Goal: Task Accomplishment & Management: Manage account settings

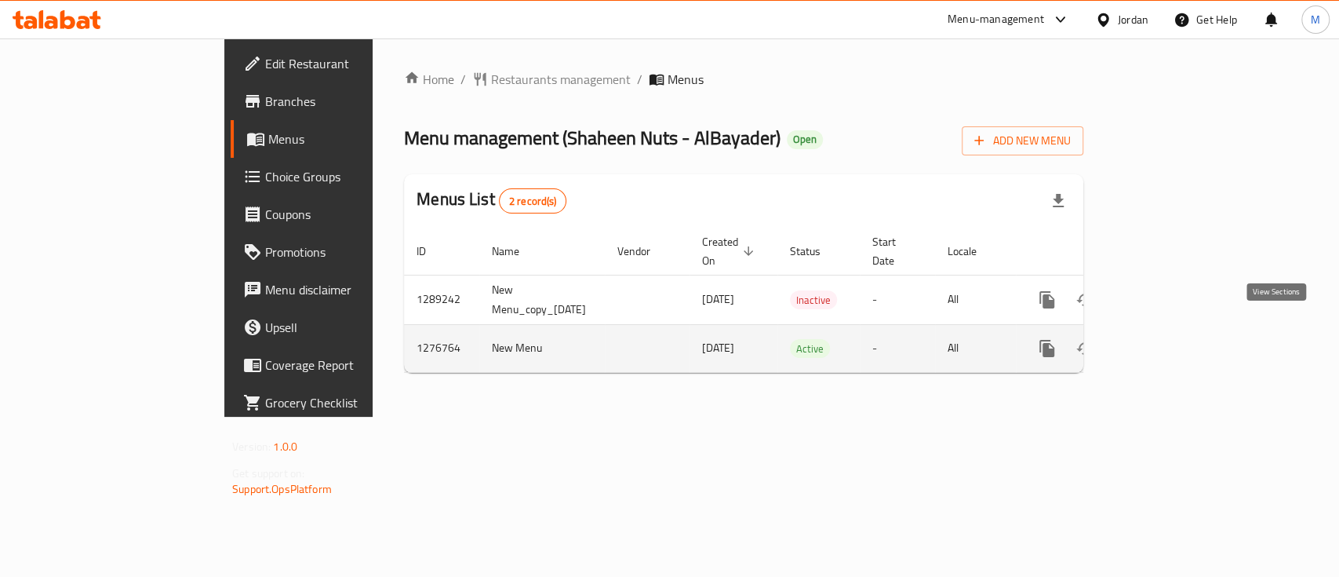
click at [1167, 341] on icon "enhanced table" at bounding box center [1160, 348] width 14 height 14
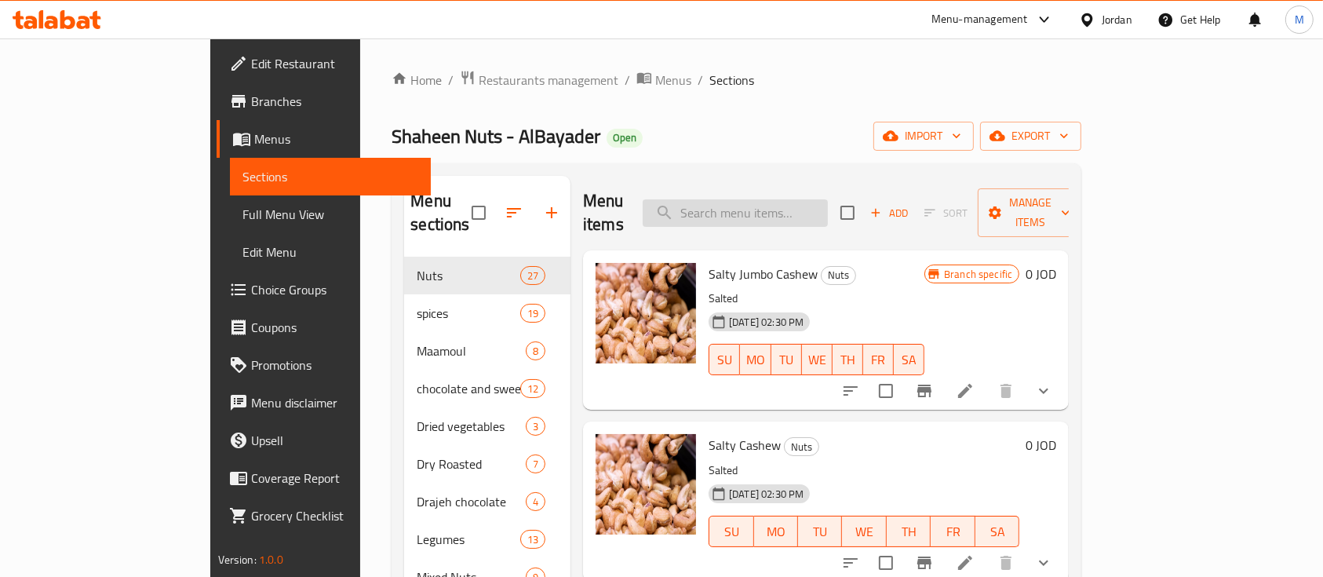
click at [828, 210] on input "search" at bounding box center [735, 212] width 185 height 27
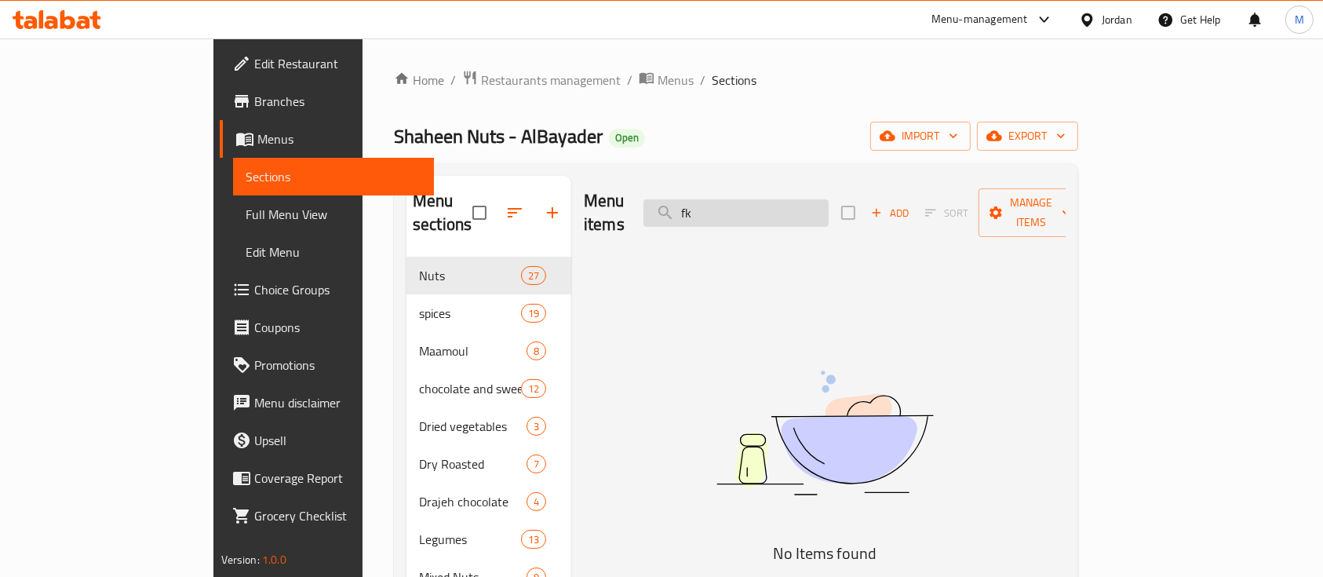
type input "f"
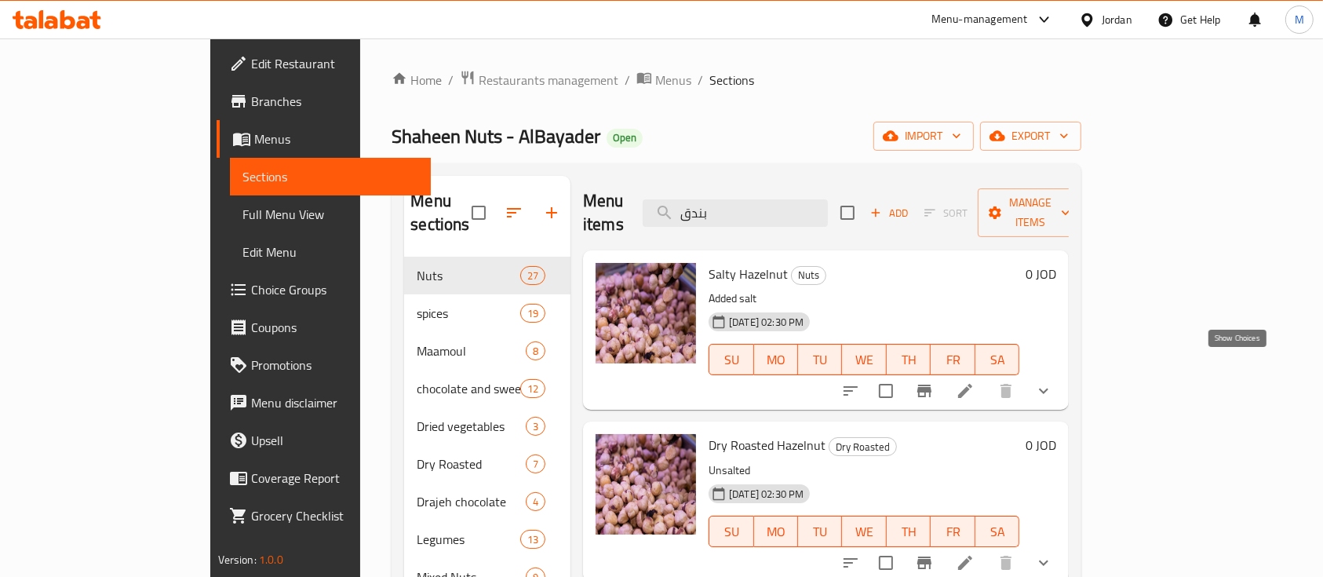
type input "بندق"
click at [1048, 388] on icon "show more" at bounding box center [1043, 390] width 9 height 5
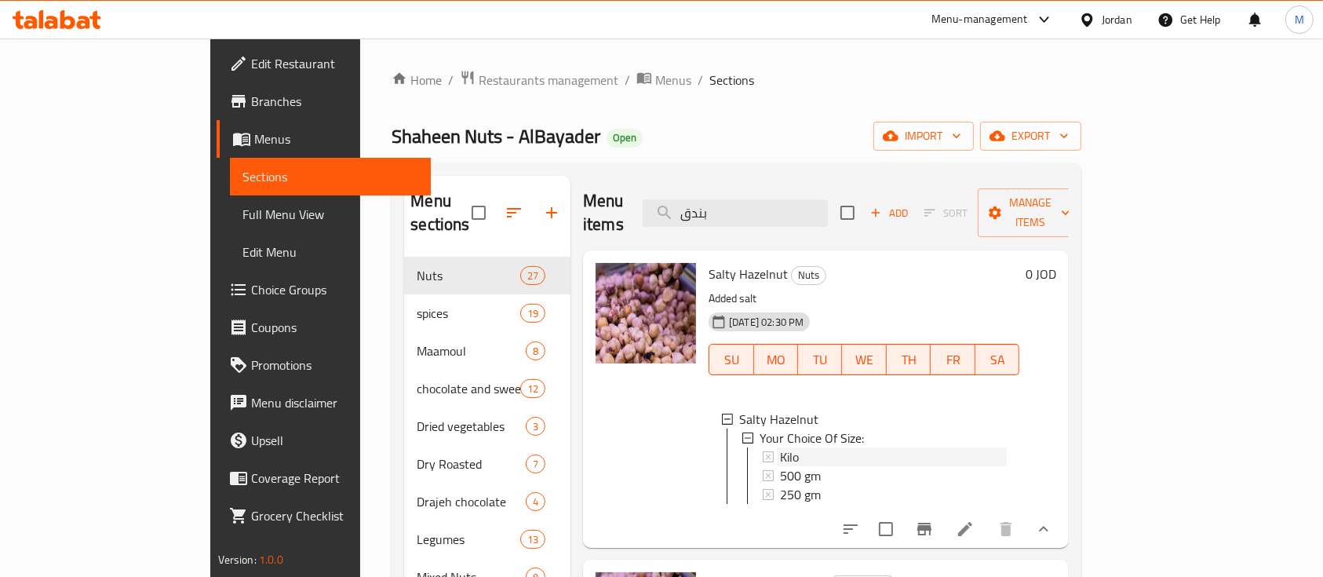
click at [818, 447] on div "Kilo" at bounding box center [893, 456] width 227 height 19
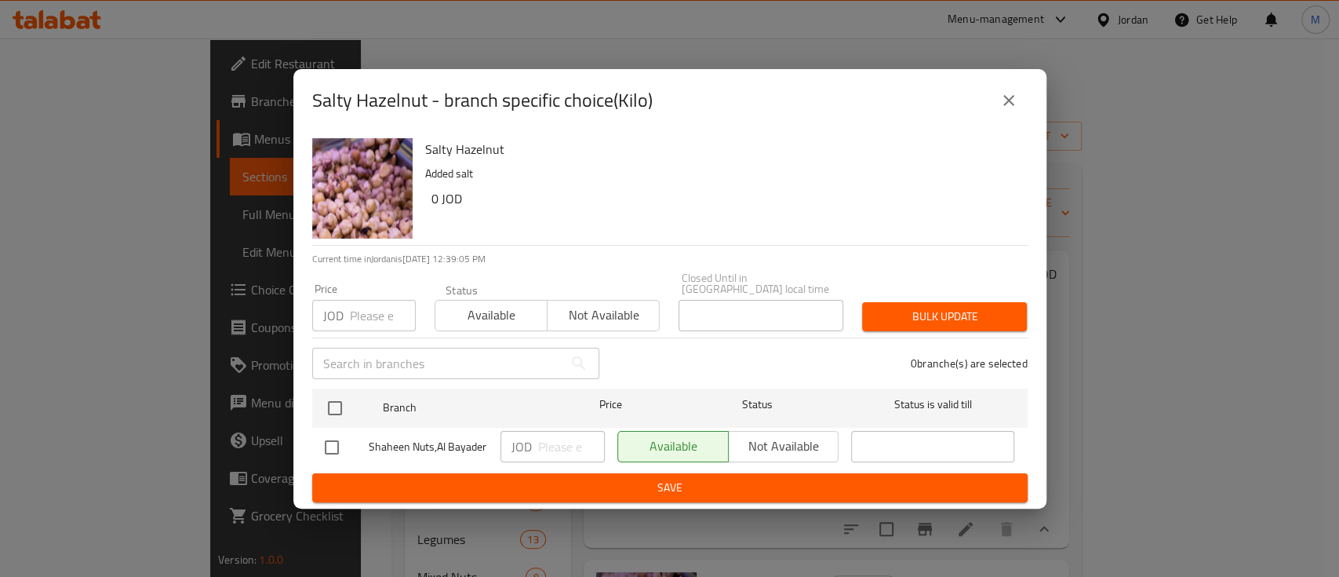
click at [1013, 101] on icon "close" at bounding box center [1008, 100] width 11 height 11
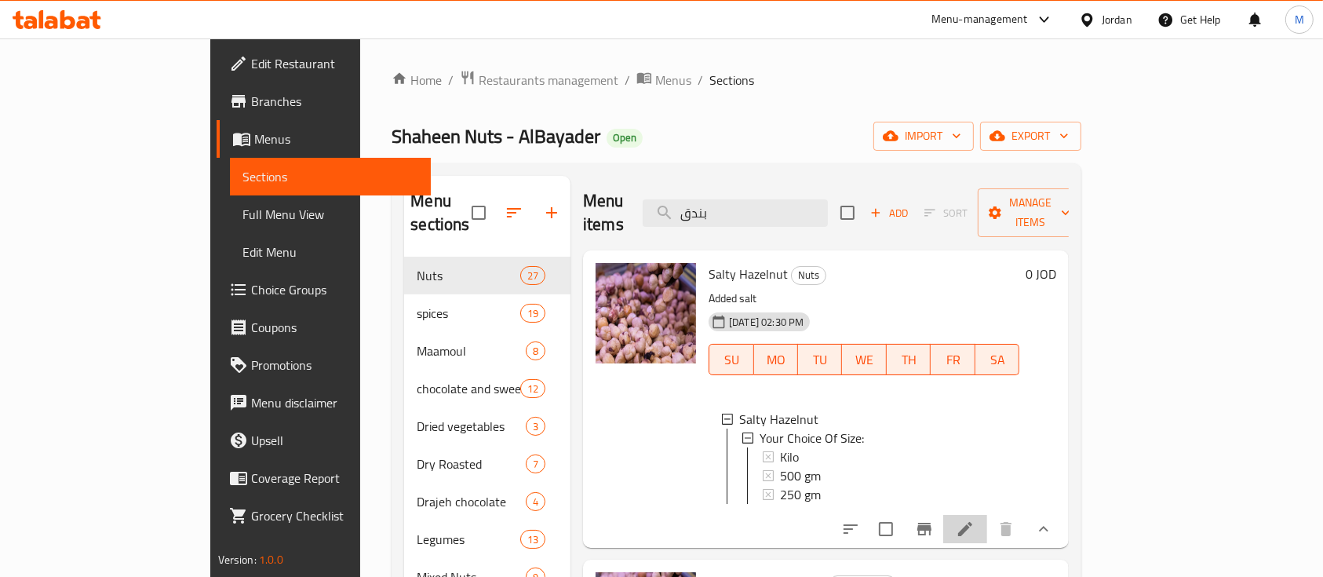
click at [987, 515] on li at bounding box center [965, 529] width 44 height 28
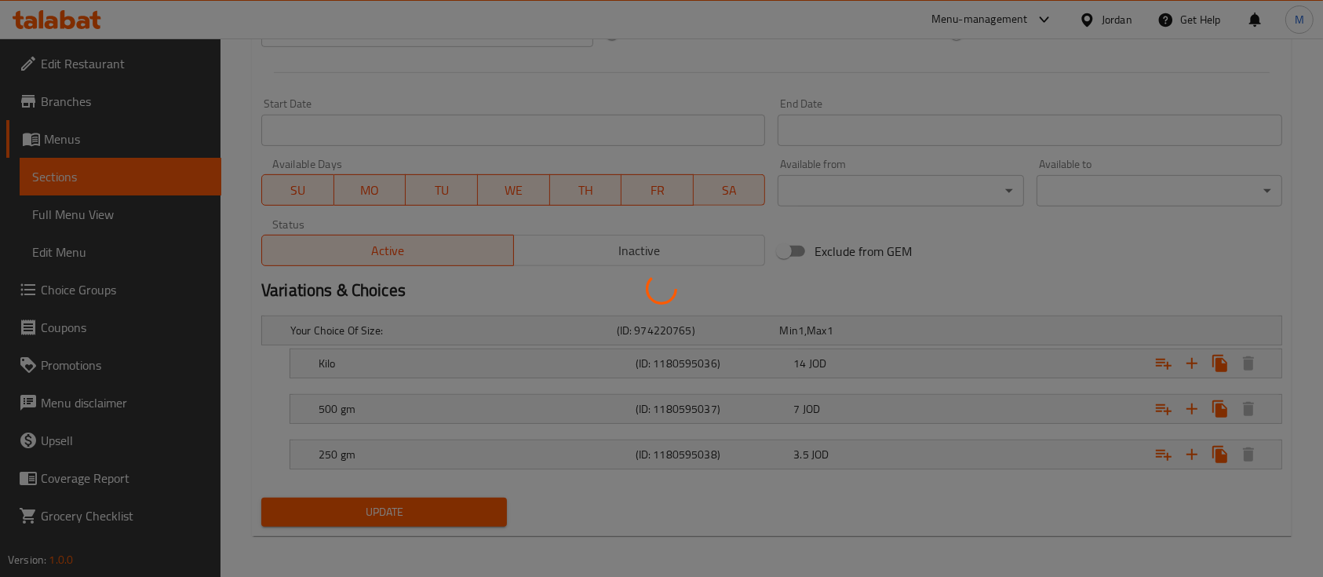
scroll to position [634, 0]
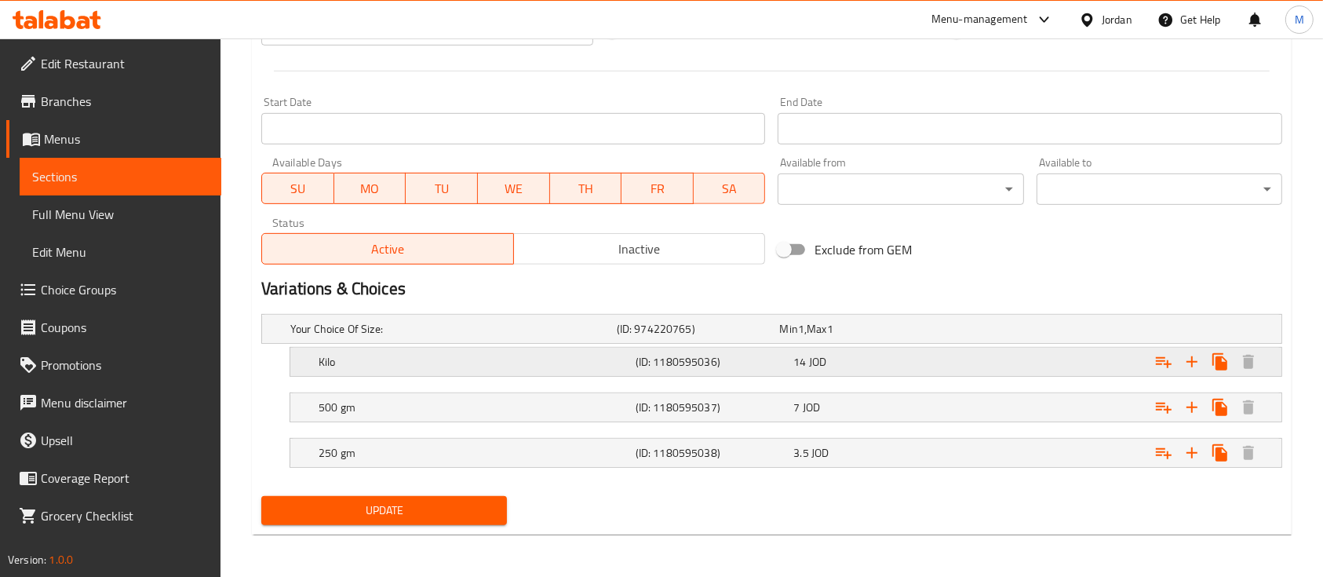
click at [848, 360] on div "14 JOD" at bounding box center [869, 362] width 152 height 16
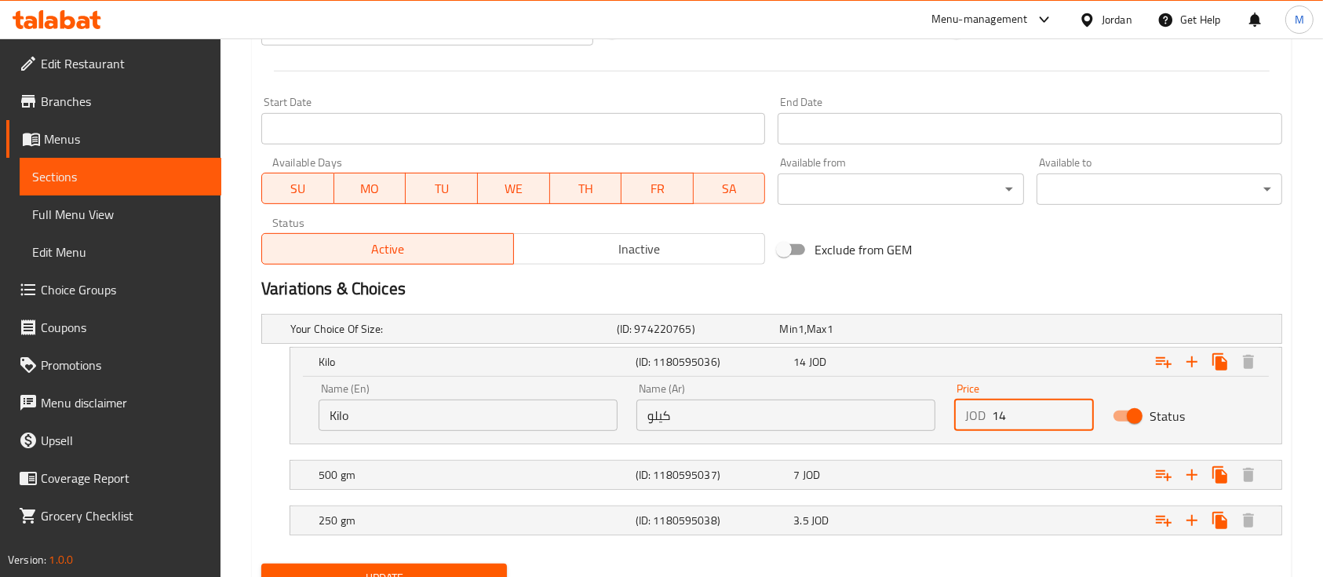
drag, startPoint x: 1013, startPoint y: 417, endPoint x: 984, endPoint y: 423, distance: 29.7
click at [984, 423] on div "JOD 14 Price" at bounding box center [1024, 414] width 140 height 31
type input "16"
click at [1025, 285] on h2 "Variations & Choices" at bounding box center [771, 289] width 1021 height 24
click at [991, 358] on div "Expand" at bounding box center [1107, 361] width 317 height 35
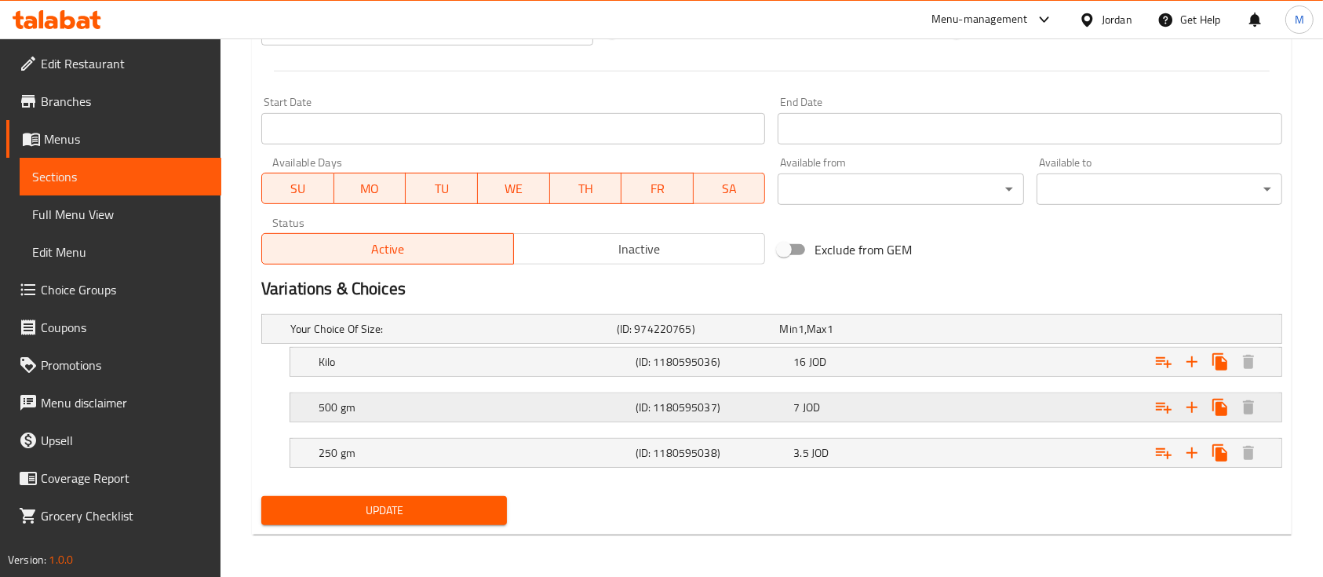
click at [948, 402] on div "7 JOD" at bounding box center [869, 407] width 158 height 22
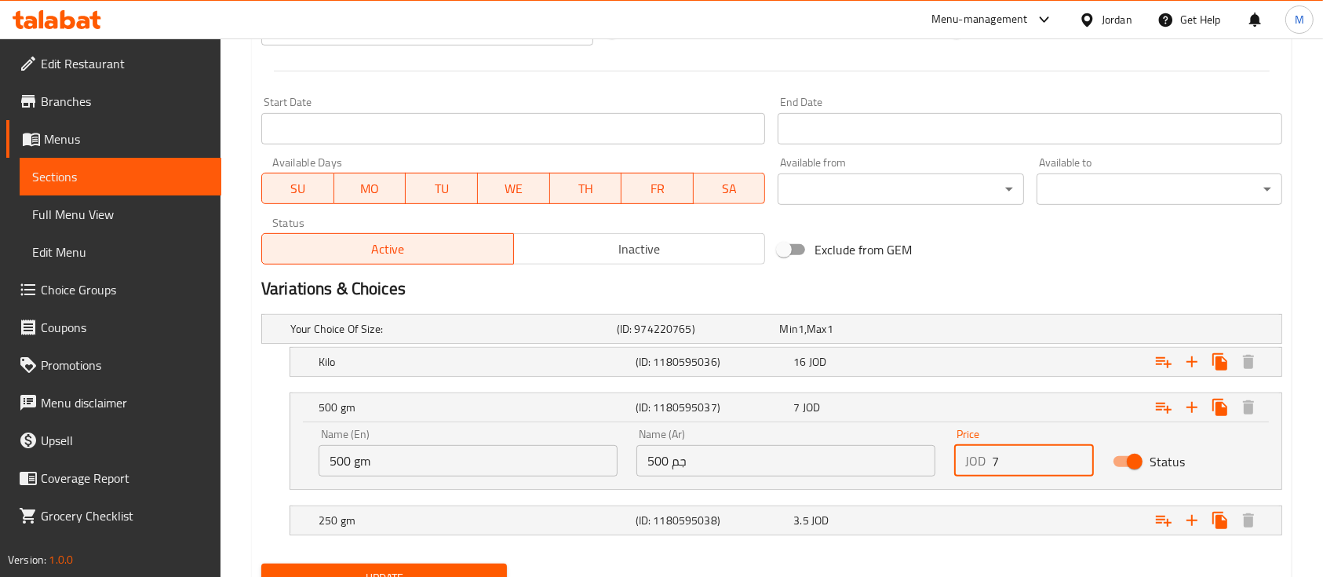
drag, startPoint x: 1011, startPoint y: 462, endPoint x: 971, endPoint y: 475, distance: 41.2
click at [971, 475] on div "Price JOD 7 Price" at bounding box center [1024, 452] width 158 height 67
type input "8"
click at [977, 524] on div "Expand" at bounding box center [1107, 520] width 317 height 35
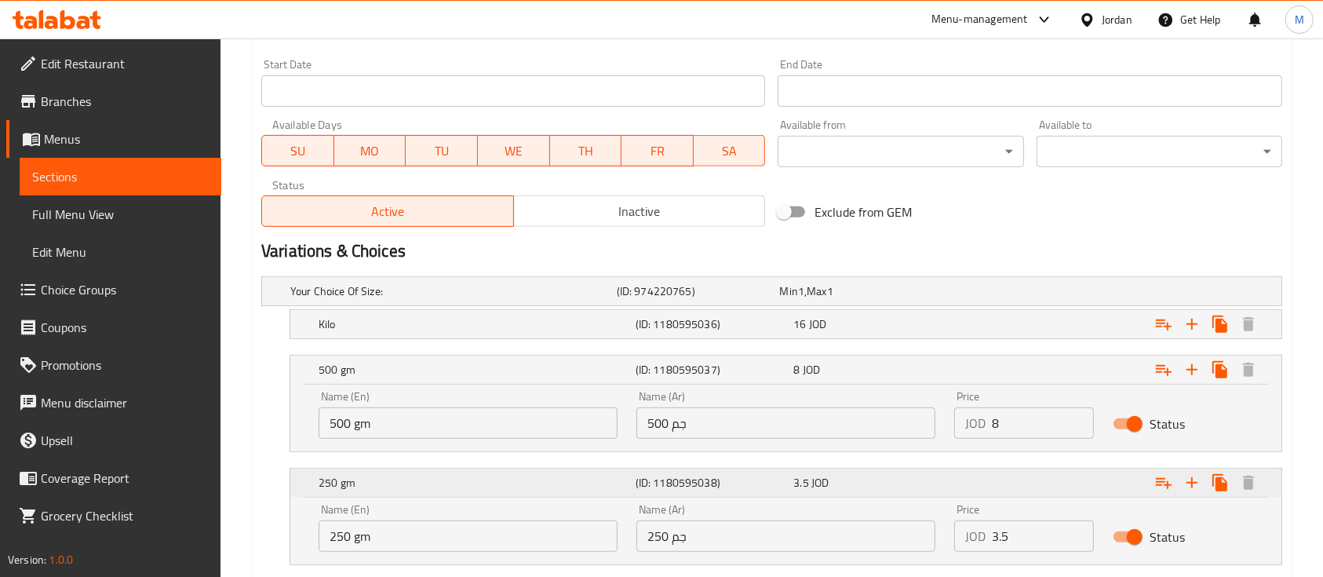
scroll to position [769, 0]
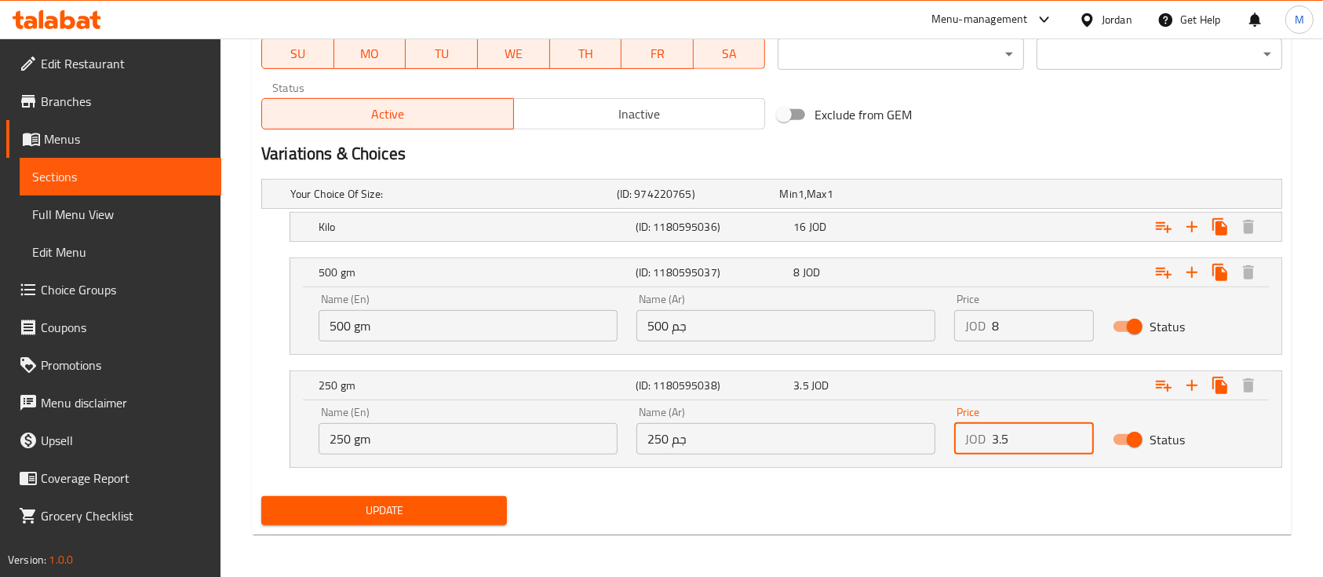
drag, startPoint x: 1004, startPoint y: 441, endPoint x: 979, endPoint y: 439, distance: 25.2
click at [979, 439] on div "JOD 3.5 Price" at bounding box center [1024, 438] width 140 height 31
type input "4"
click at [1002, 490] on div "Update" at bounding box center [771, 511] width 1033 height 42
click at [981, 396] on div "Expand" at bounding box center [1107, 385] width 317 height 35
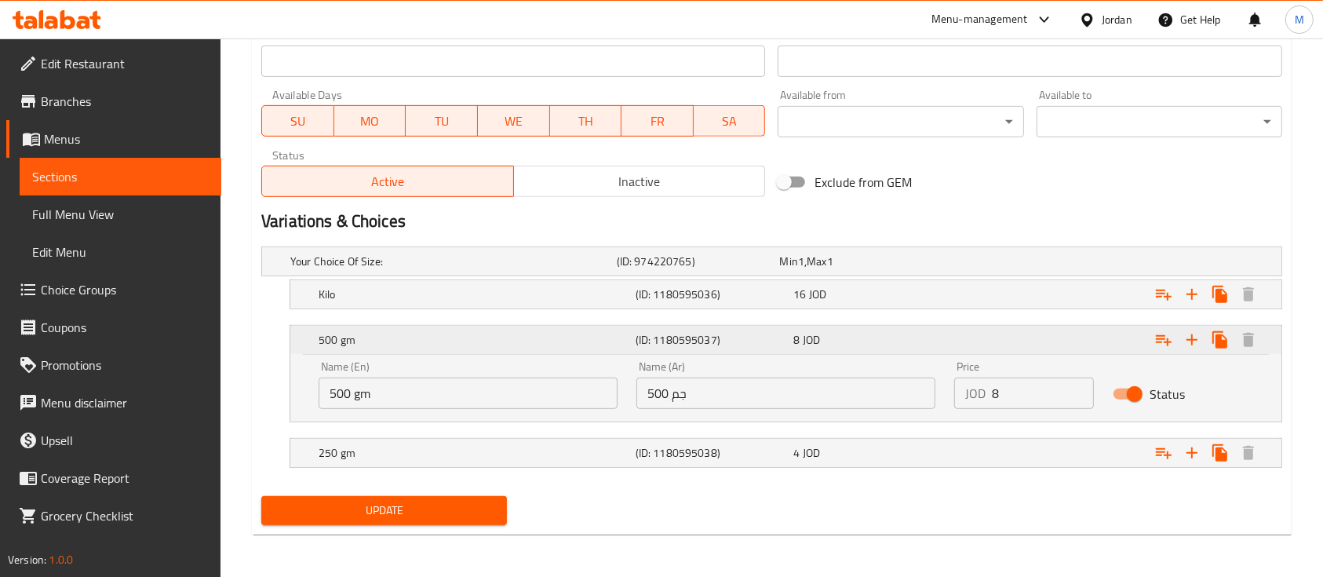
click at [983, 345] on div "Expand" at bounding box center [1107, 339] width 317 height 35
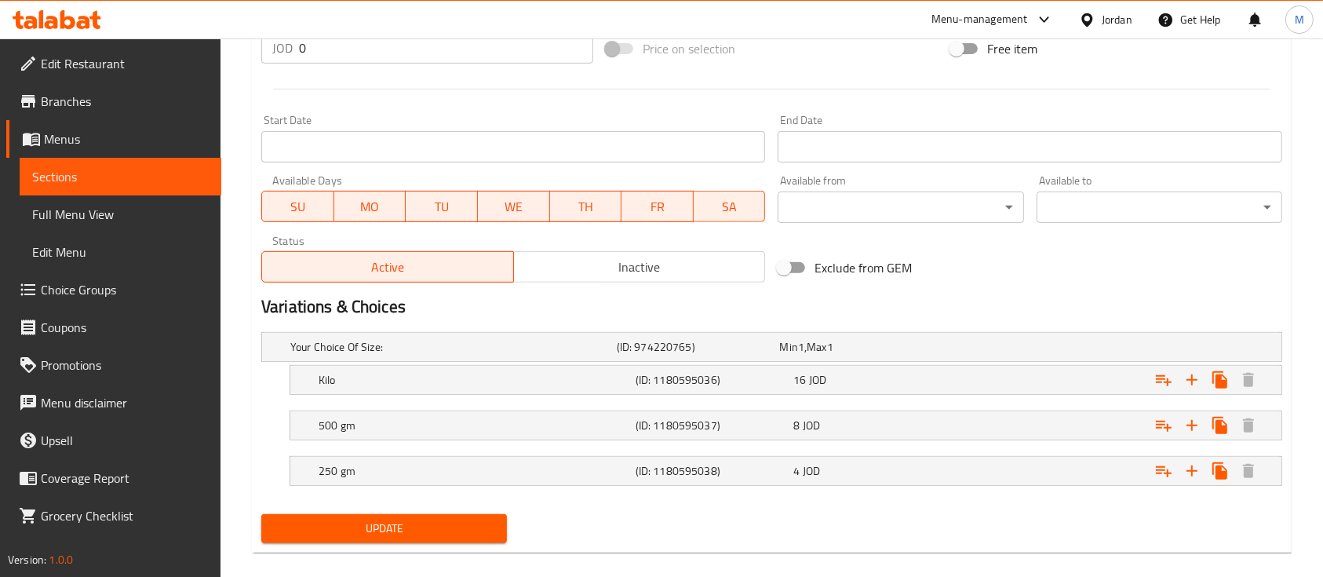
scroll to position [632, 0]
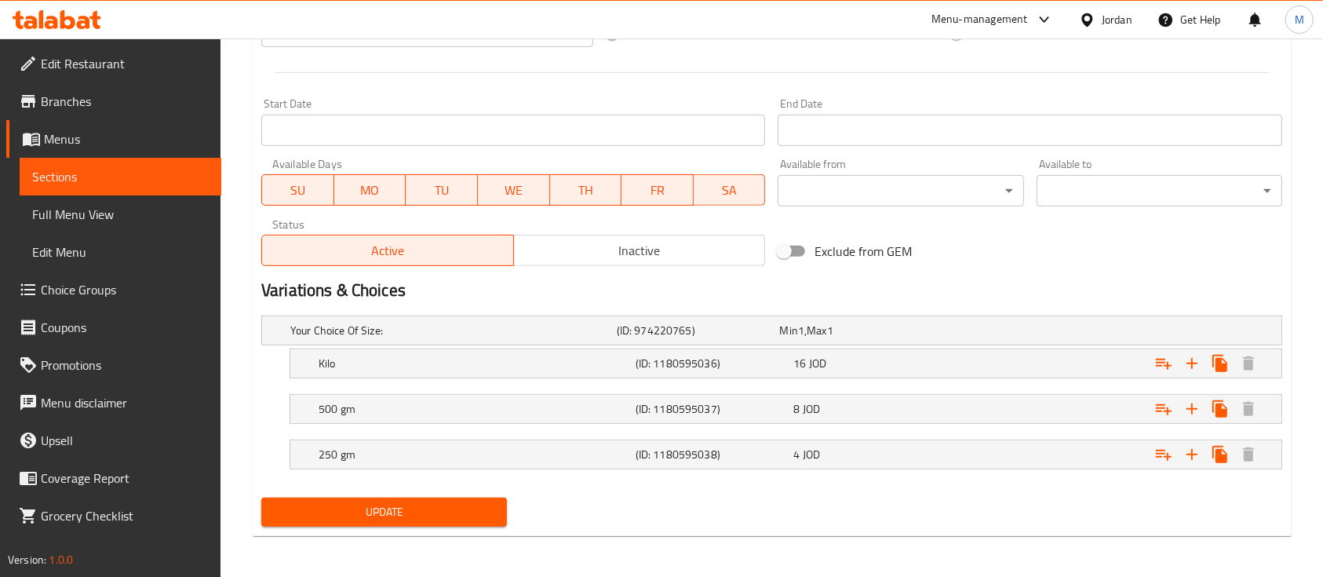
click at [473, 515] on span "Update" at bounding box center [384, 512] width 220 height 20
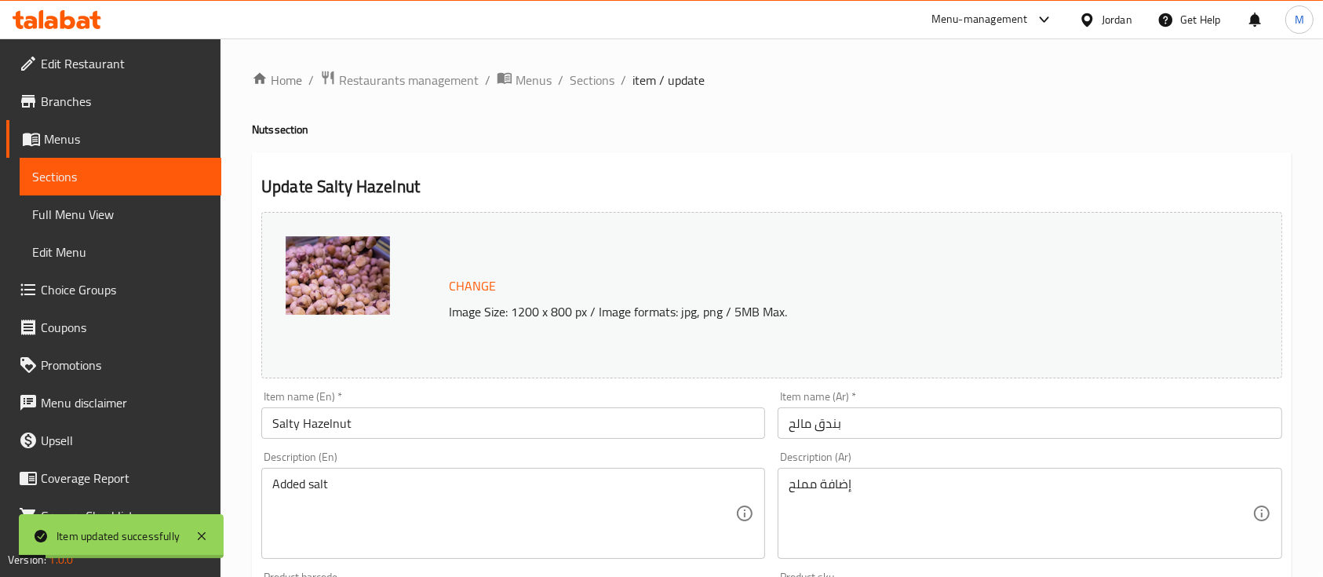
scroll to position [0, 0]
click at [607, 82] on span "Sections" at bounding box center [592, 80] width 45 height 19
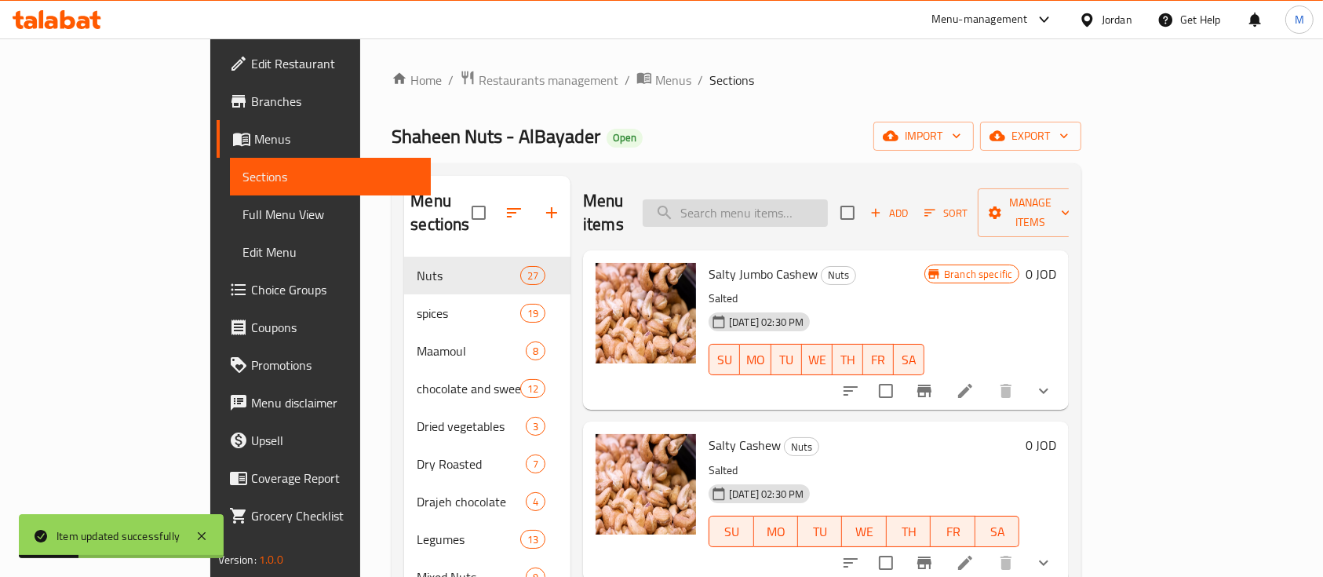
click at [800, 199] on input "search" at bounding box center [735, 212] width 185 height 27
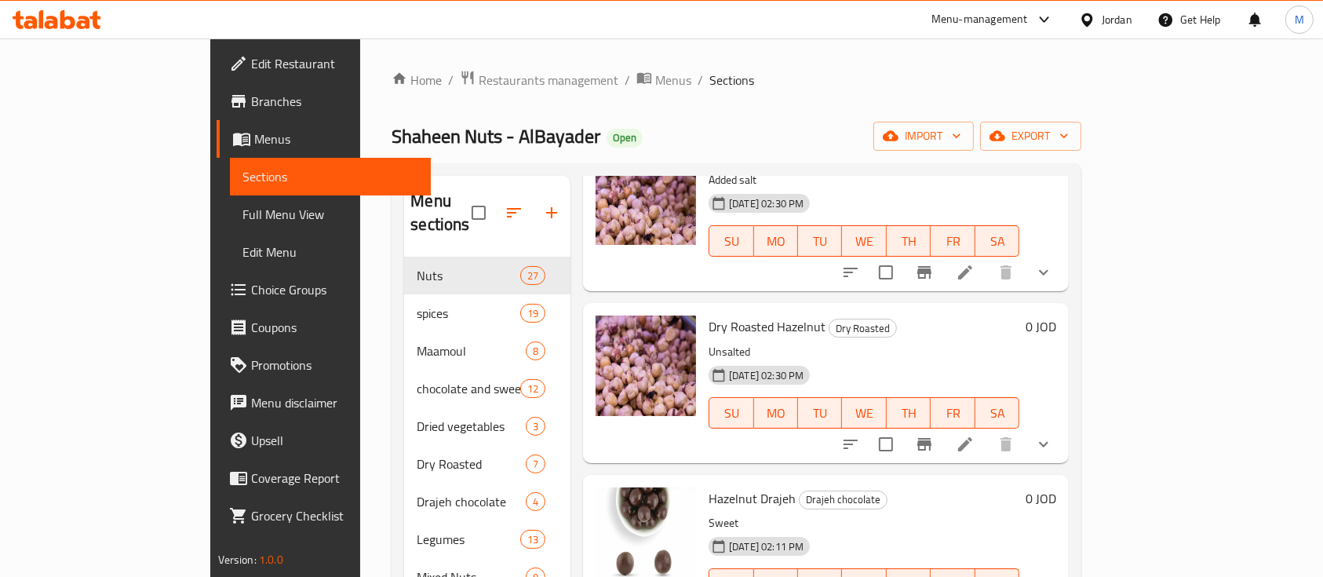
scroll to position [79, 0]
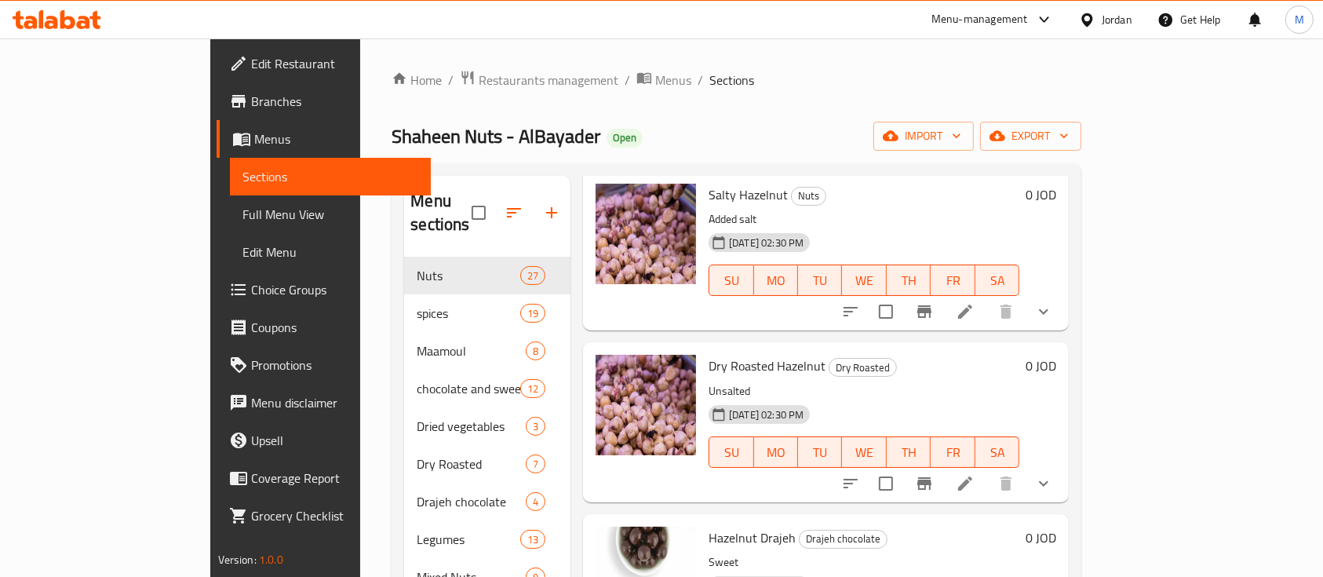
type input "بندق"
click at [974, 474] on icon at bounding box center [965, 483] width 19 height 19
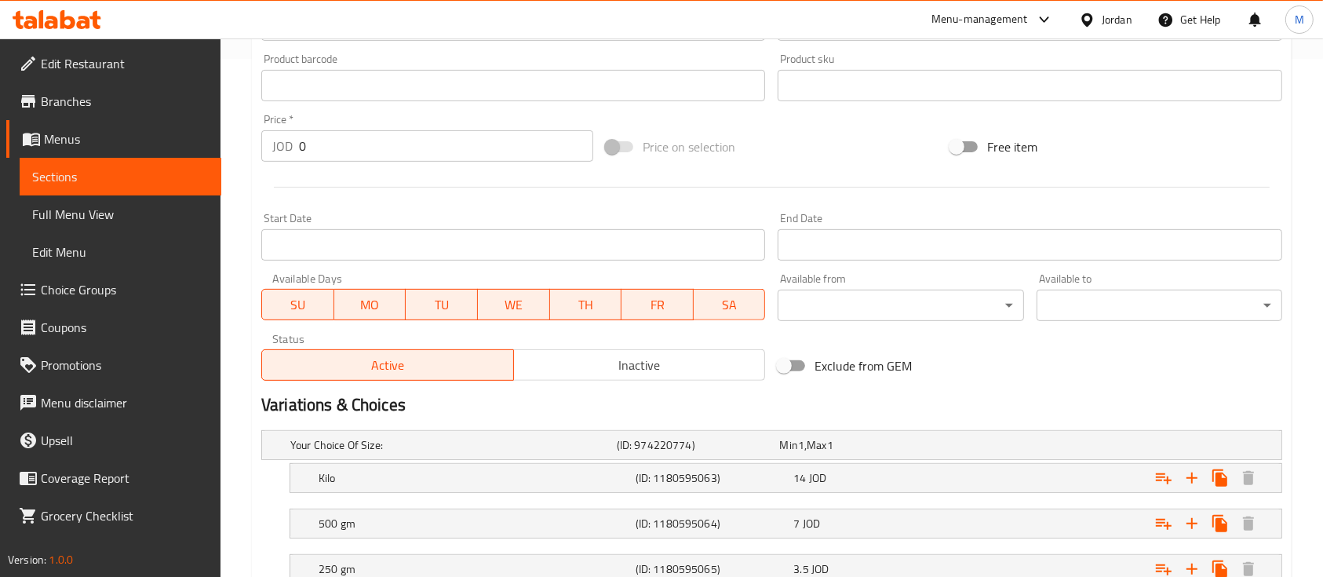
scroll to position [634, 0]
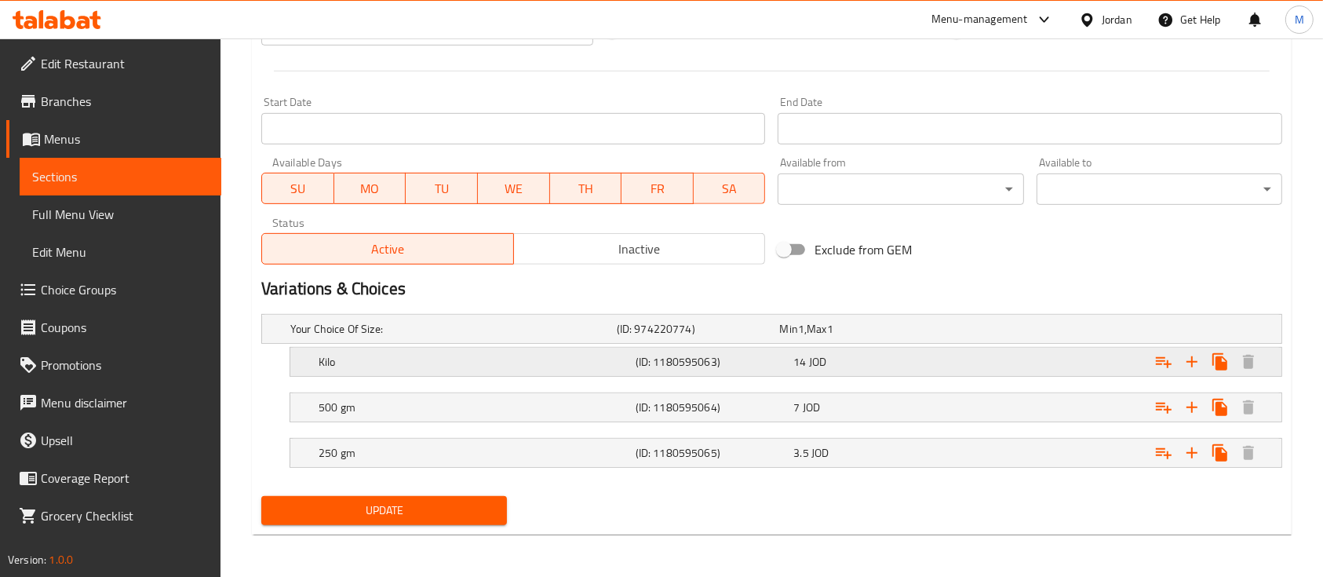
click at [898, 363] on div "14 JOD" at bounding box center [869, 362] width 152 height 16
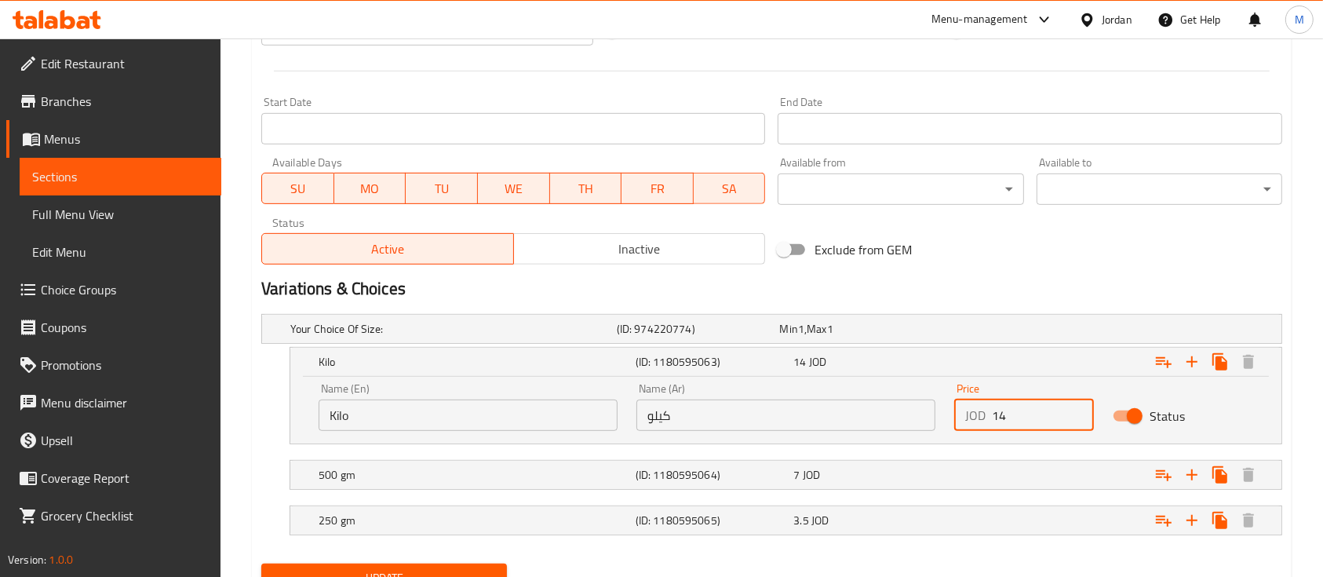
drag, startPoint x: 1007, startPoint y: 420, endPoint x: 985, endPoint y: 418, distance: 22.0
click at [985, 418] on div "JOD 14 Price" at bounding box center [1024, 414] width 140 height 31
type input "16"
click at [976, 468] on div "Expand" at bounding box center [1107, 474] width 317 height 35
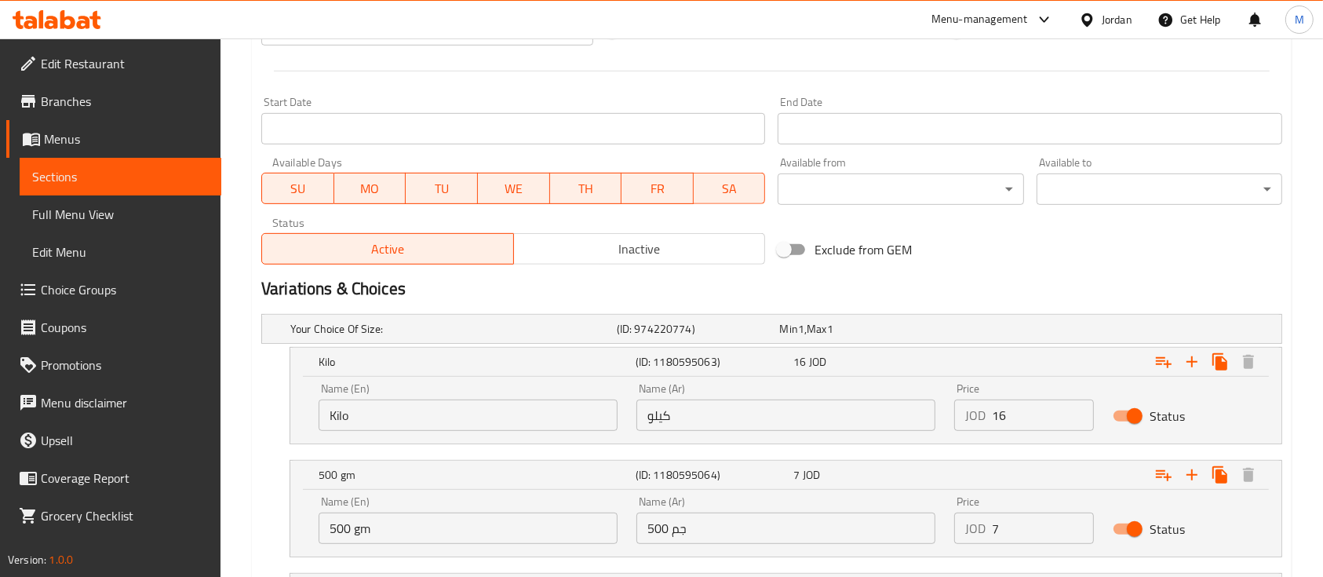
click at [987, 526] on div "JOD 7 Price" at bounding box center [1024, 527] width 140 height 31
drag, startPoint x: 1000, startPoint y: 530, endPoint x: 964, endPoint y: 527, distance: 35.4
click at [964, 527] on div "JOD 7 Price" at bounding box center [1024, 527] width 140 height 31
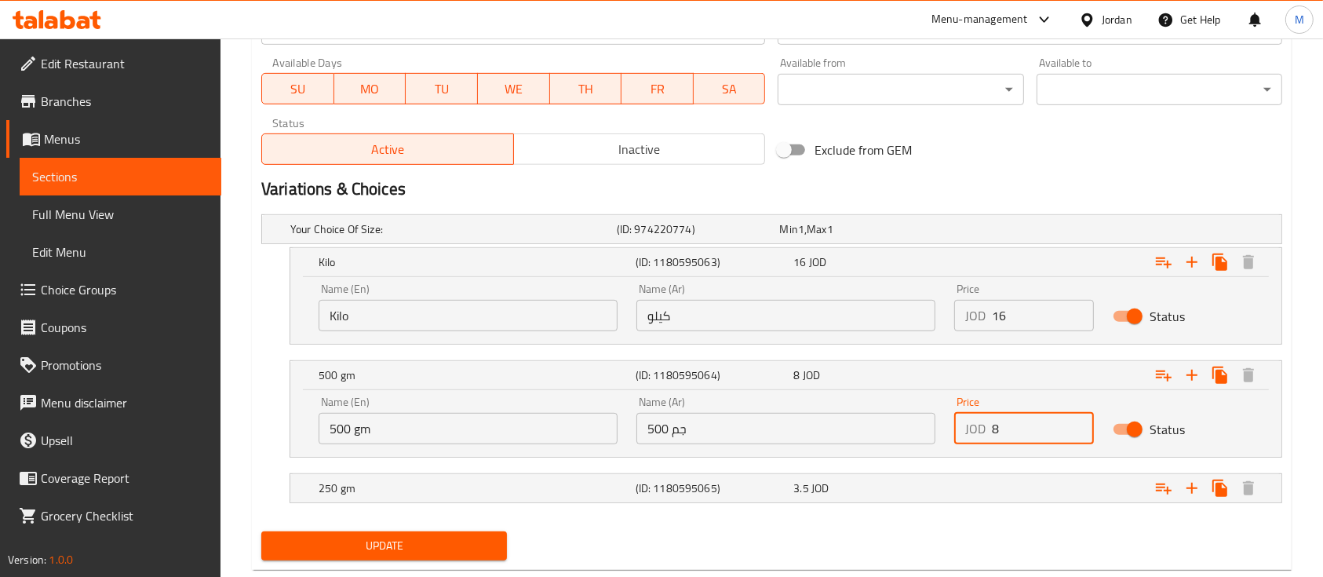
scroll to position [739, 0]
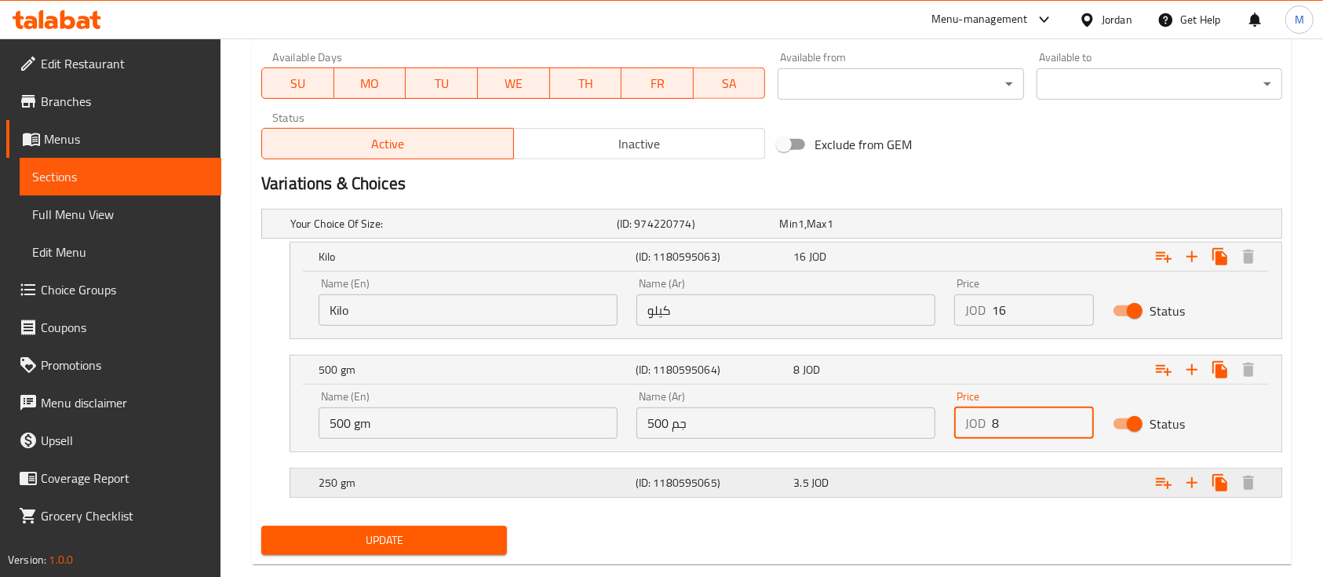
type input "8"
click at [894, 465] on div "250 gm (ID: 1180595065) 3.5 JOD" at bounding box center [790, 482] width 950 height 35
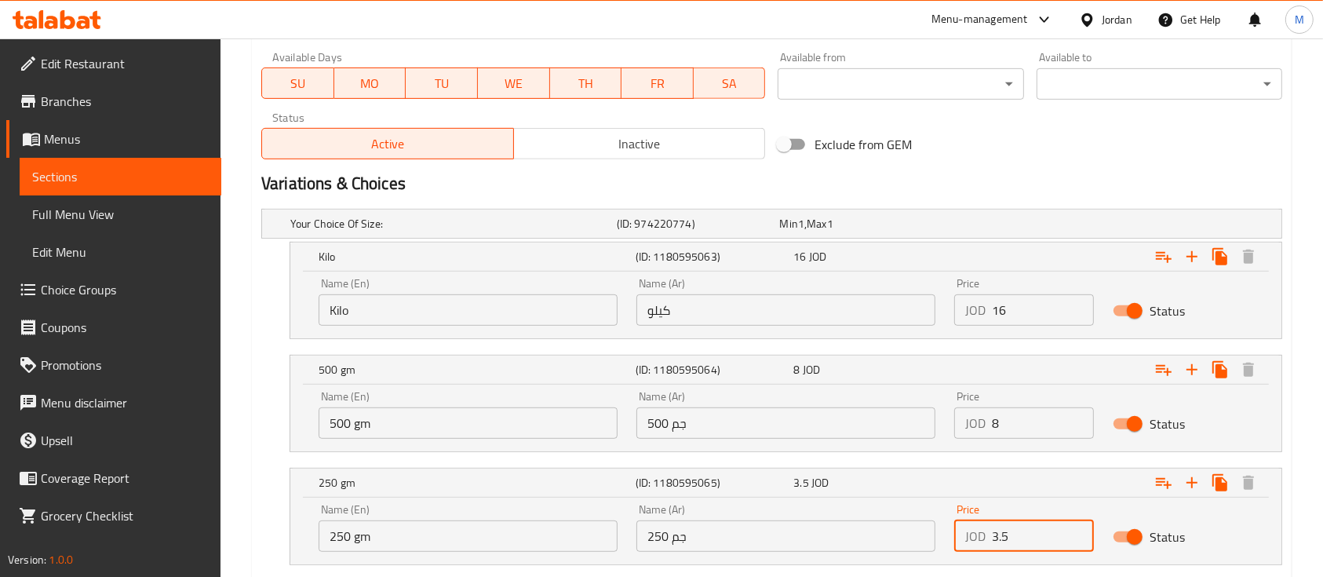
drag, startPoint x: 1016, startPoint y: 544, endPoint x: 973, endPoint y: 542, distance: 43.2
click at [973, 542] on div "JOD 3.5 Price" at bounding box center [1024, 535] width 140 height 31
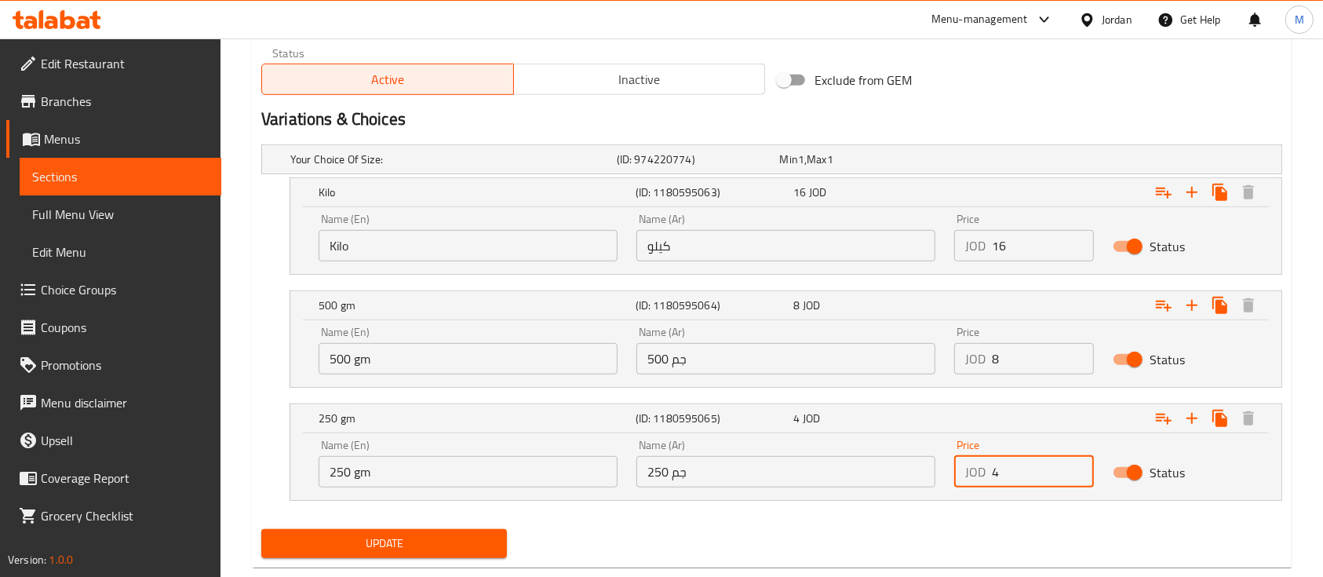
scroll to position [836, 0]
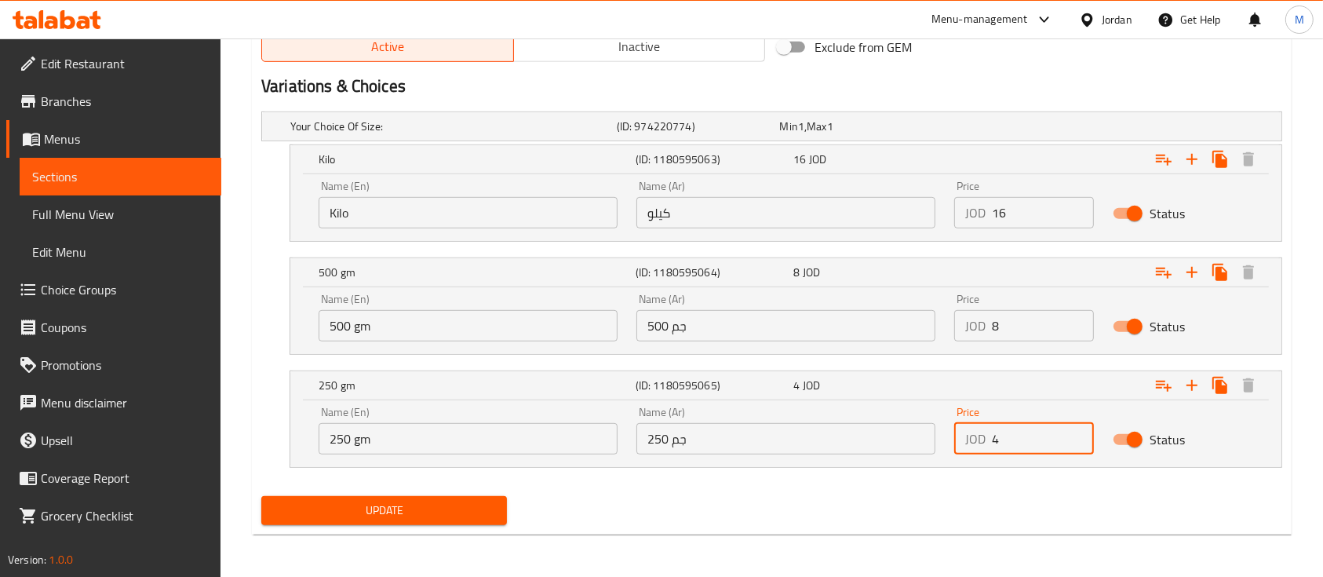
type input "4"
click at [483, 506] on span "Update" at bounding box center [384, 511] width 220 height 20
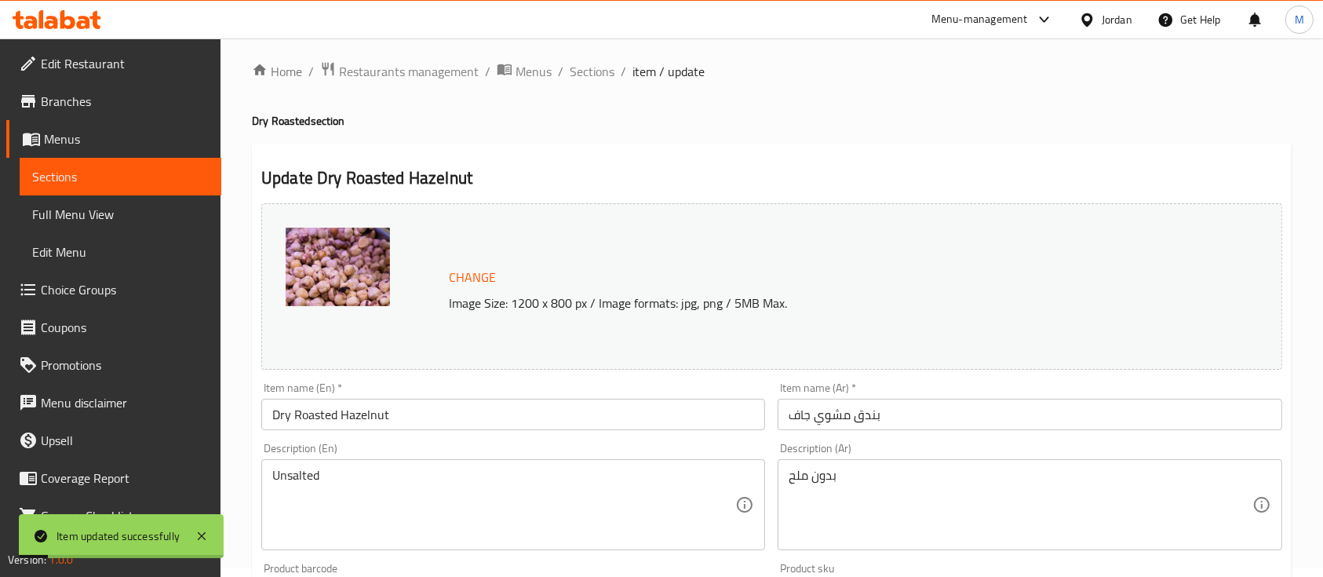
scroll to position [0, 0]
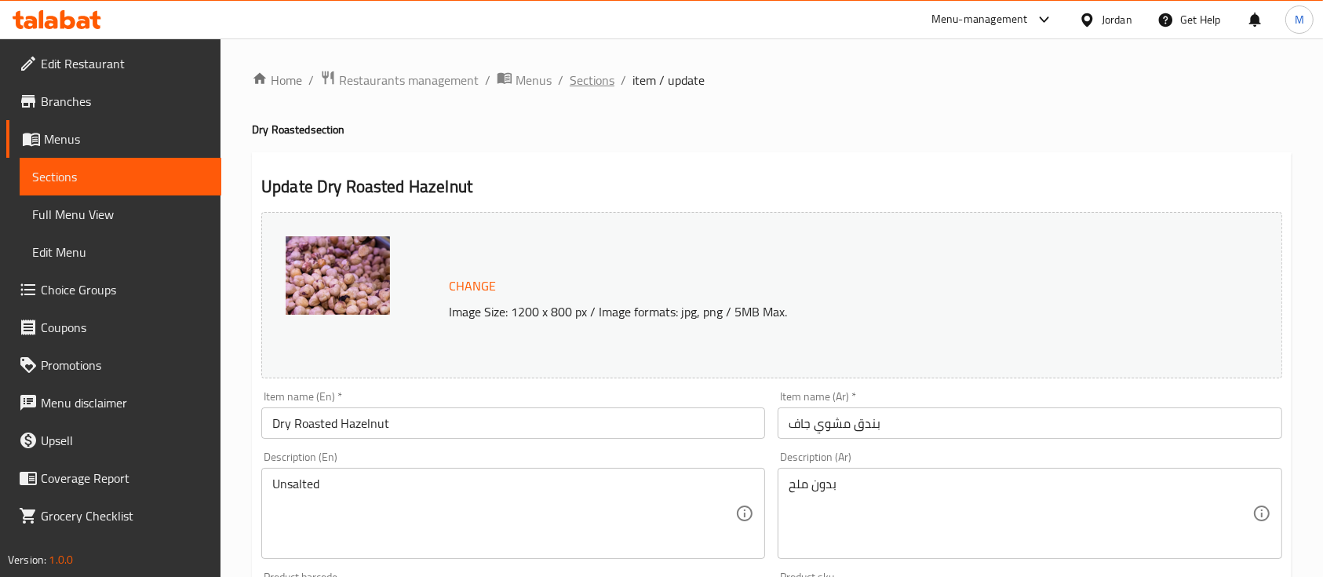
click at [585, 79] on span "Sections" at bounding box center [592, 80] width 45 height 19
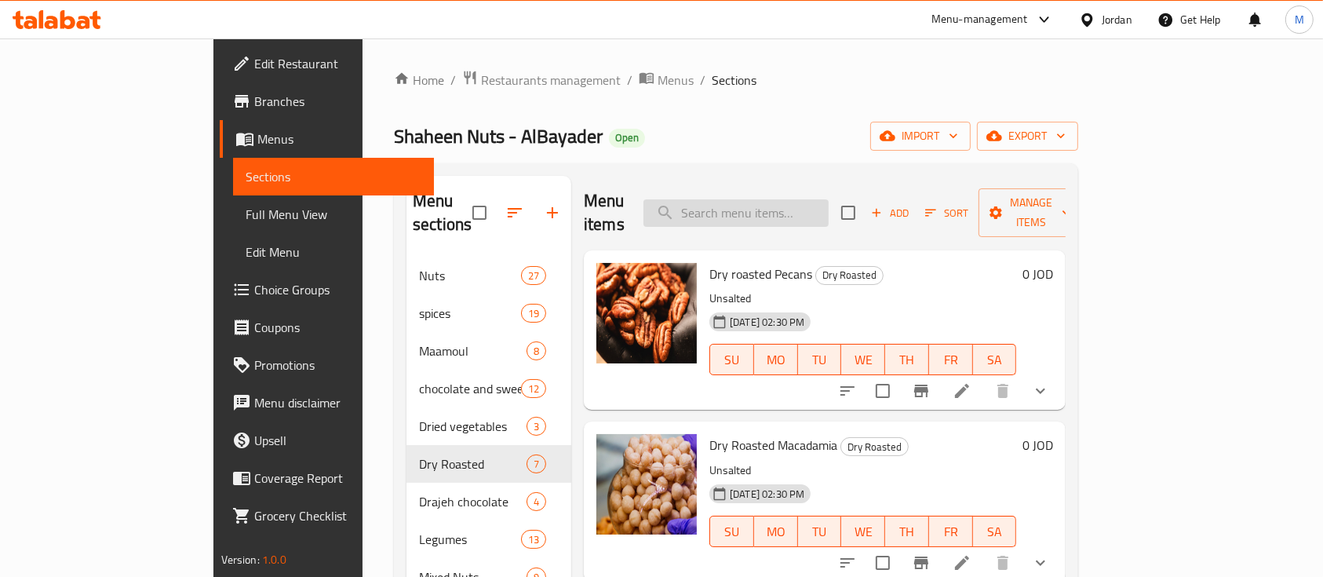
click at [810, 199] on input "search" at bounding box center [735, 212] width 185 height 27
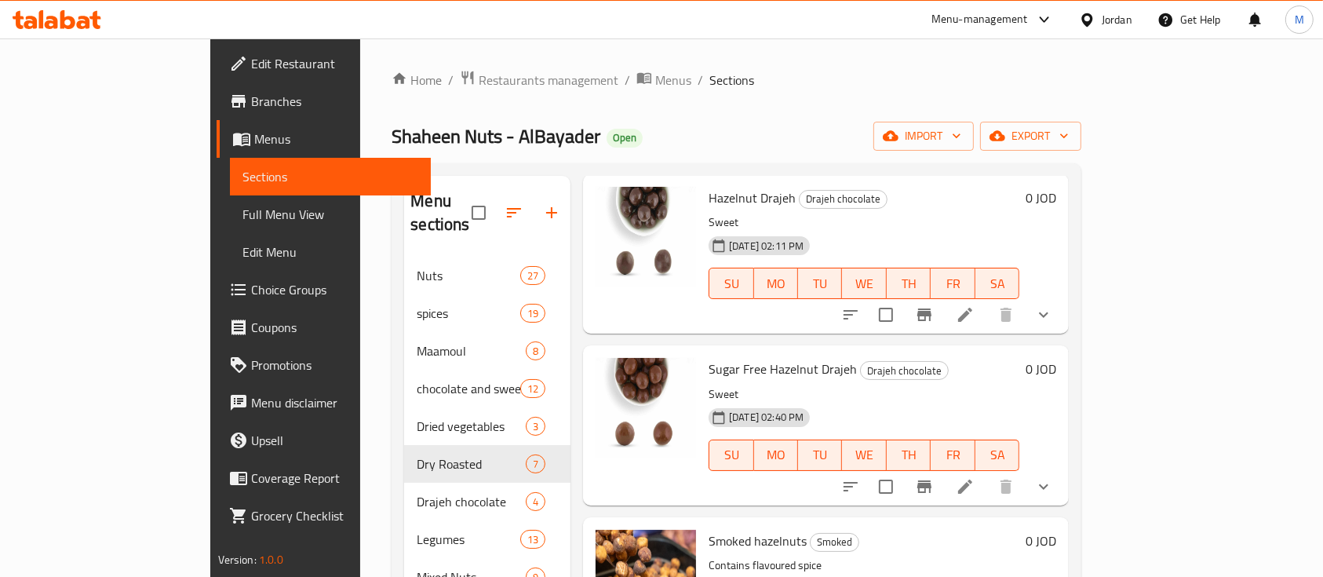
scroll to position [497, 0]
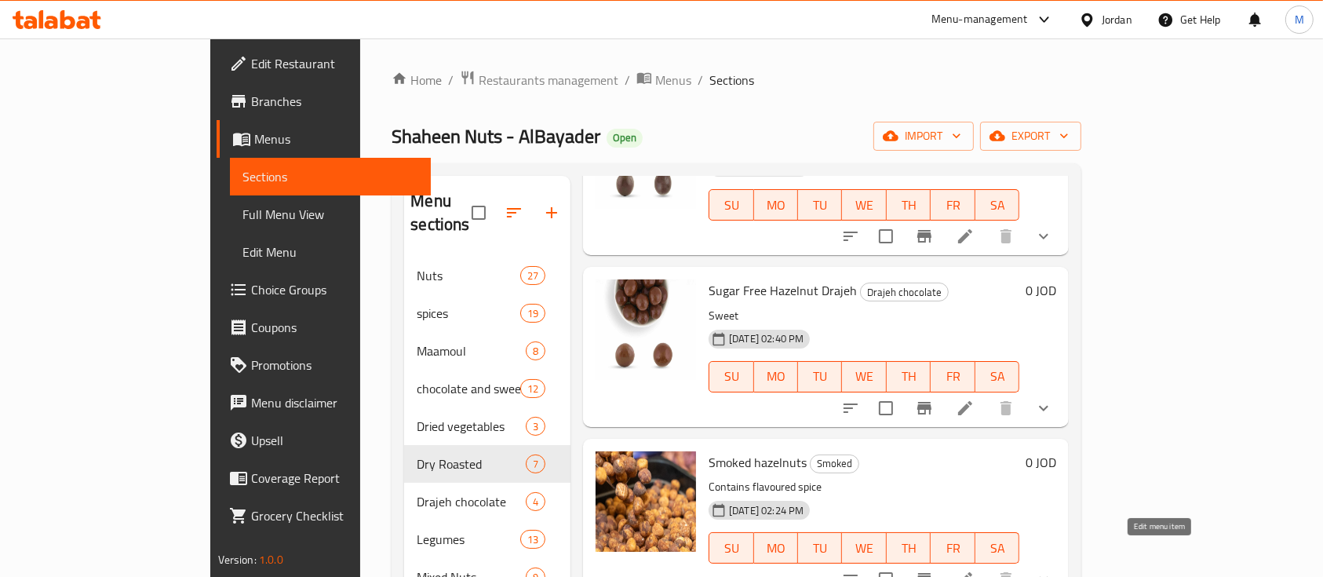
type input "بندق"
click at [974, 570] on icon at bounding box center [965, 579] width 19 height 19
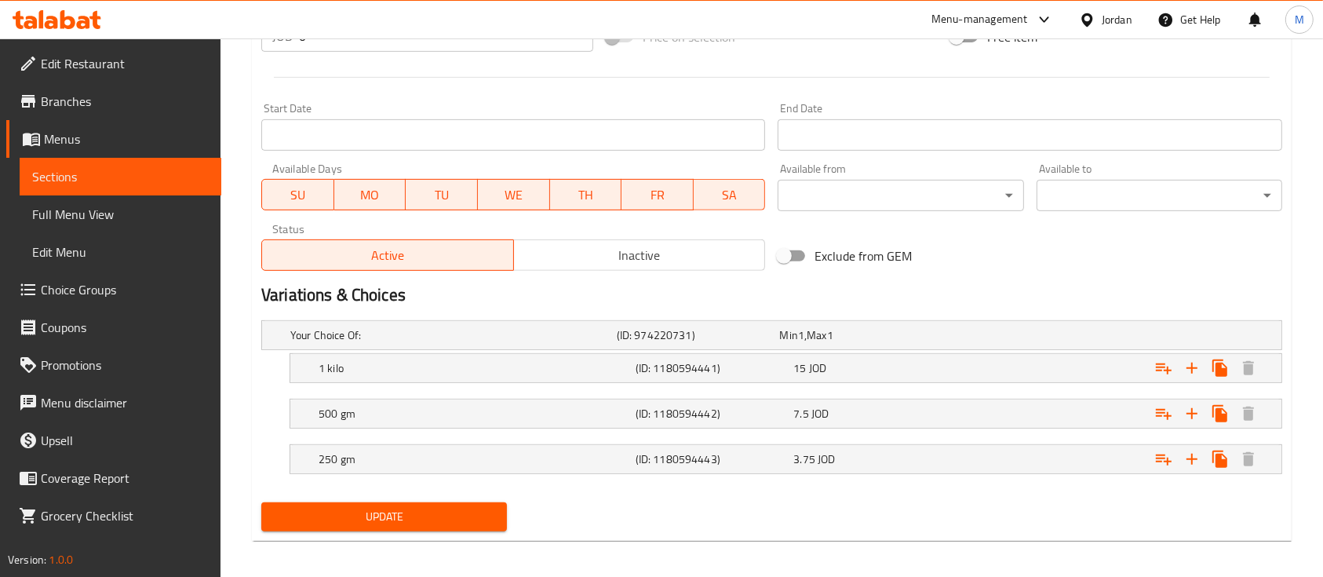
scroll to position [634, 0]
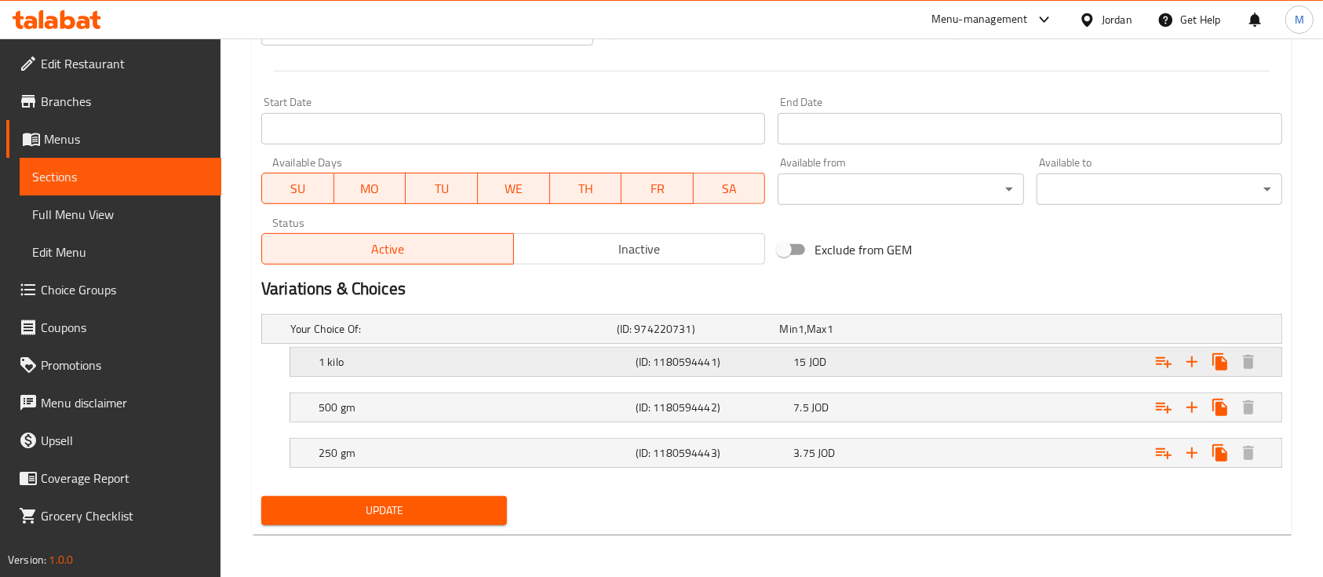
click at [865, 369] on div "15 JOD" at bounding box center [869, 362] width 158 height 22
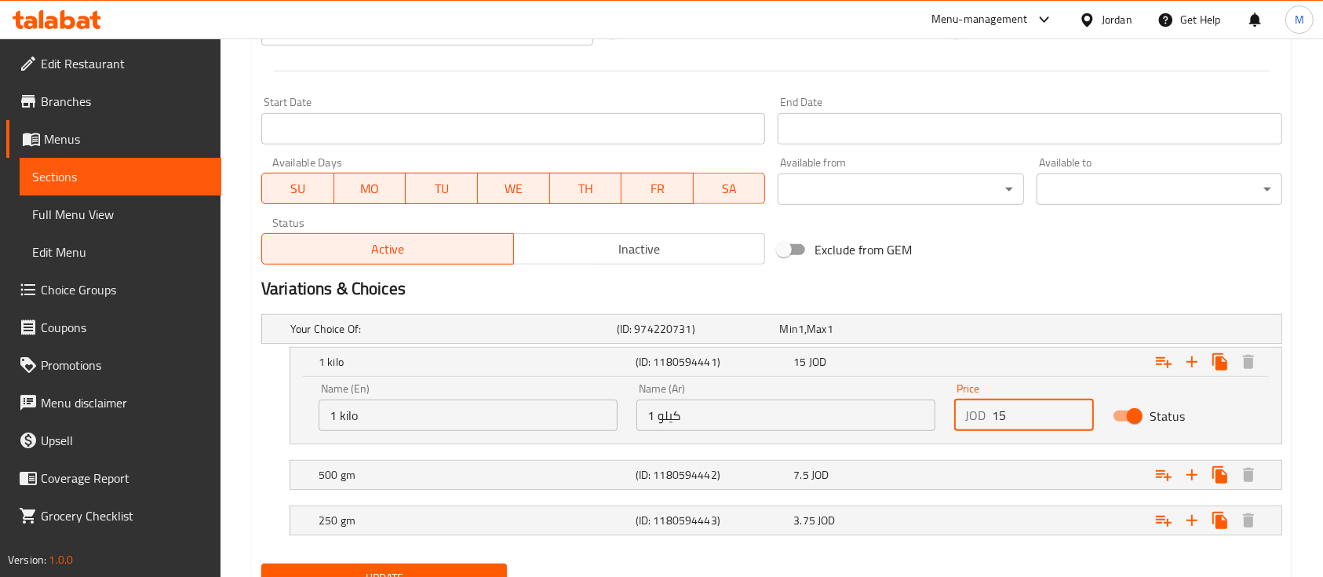
drag, startPoint x: 1011, startPoint y: 418, endPoint x: 968, endPoint y: 426, distance: 43.1
click at [968, 426] on div "JOD 15 Price" at bounding box center [1024, 414] width 140 height 31
type input "17"
click at [970, 461] on div "Expand" at bounding box center [1107, 474] width 317 height 35
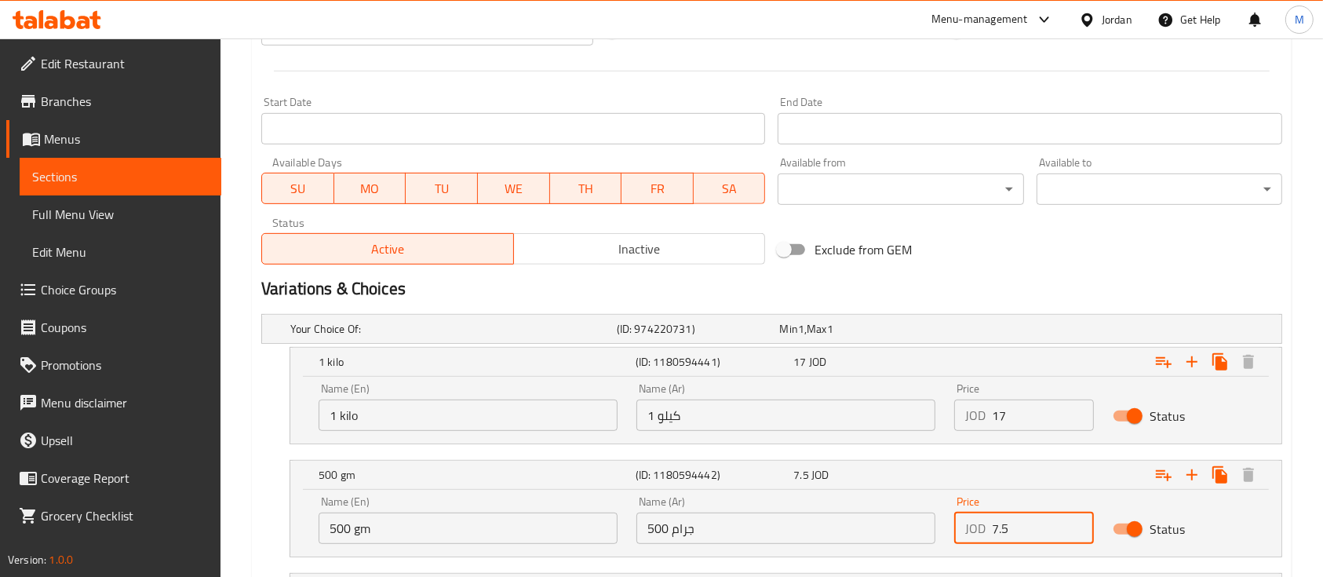
drag, startPoint x: 1011, startPoint y: 527, endPoint x: 985, endPoint y: 526, distance: 25.9
click at [986, 526] on div "JOD 7.5 Price" at bounding box center [1024, 527] width 140 height 31
type input "8.5"
click at [1012, 484] on div "Expand" at bounding box center [1107, 474] width 317 height 35
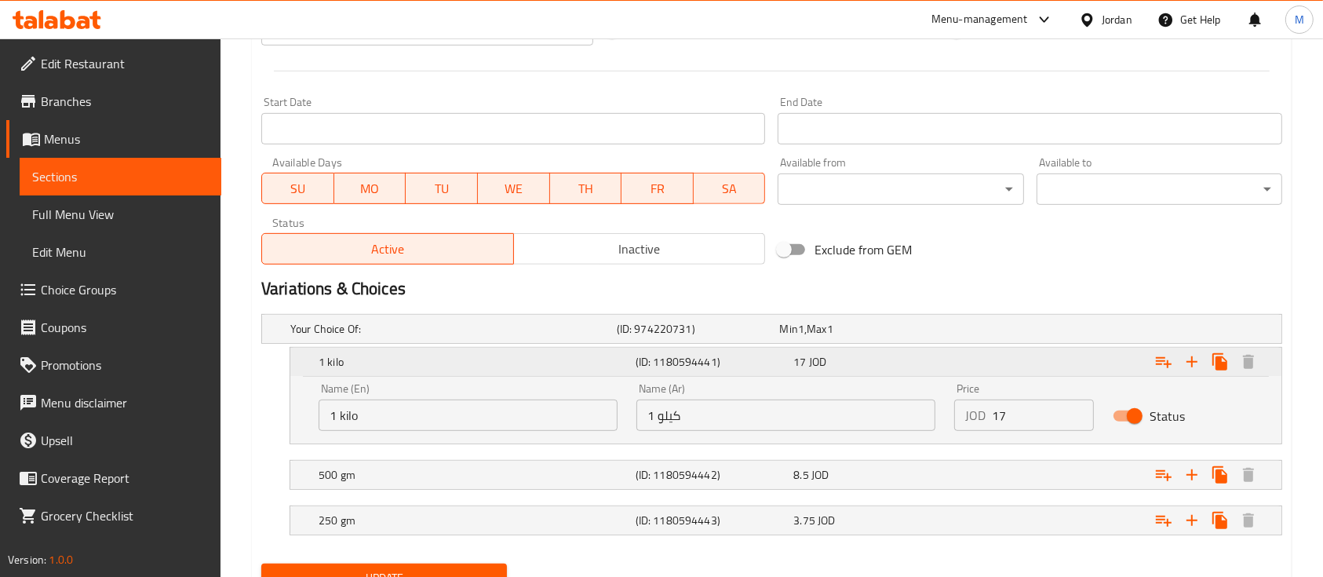
click at [1022, 370] on div "Expand" at bounding box center [1107, 361] width 317 height 35
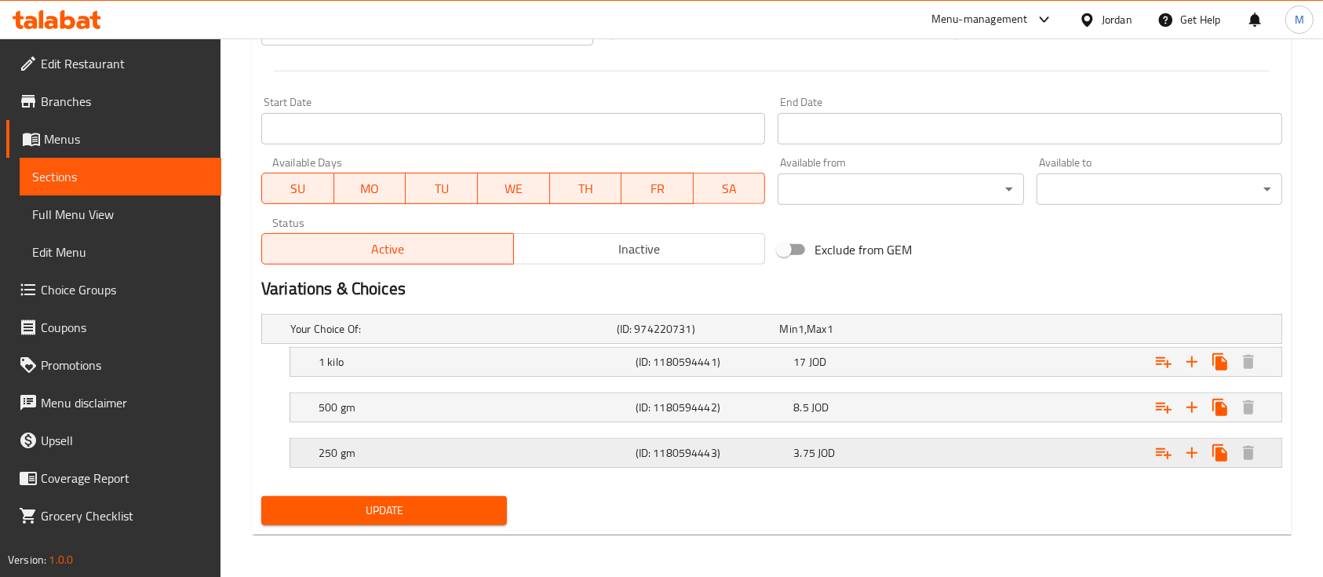
click at [967, 461] on div "Expand" at bounding box center [1107, 452] width 317 height 35
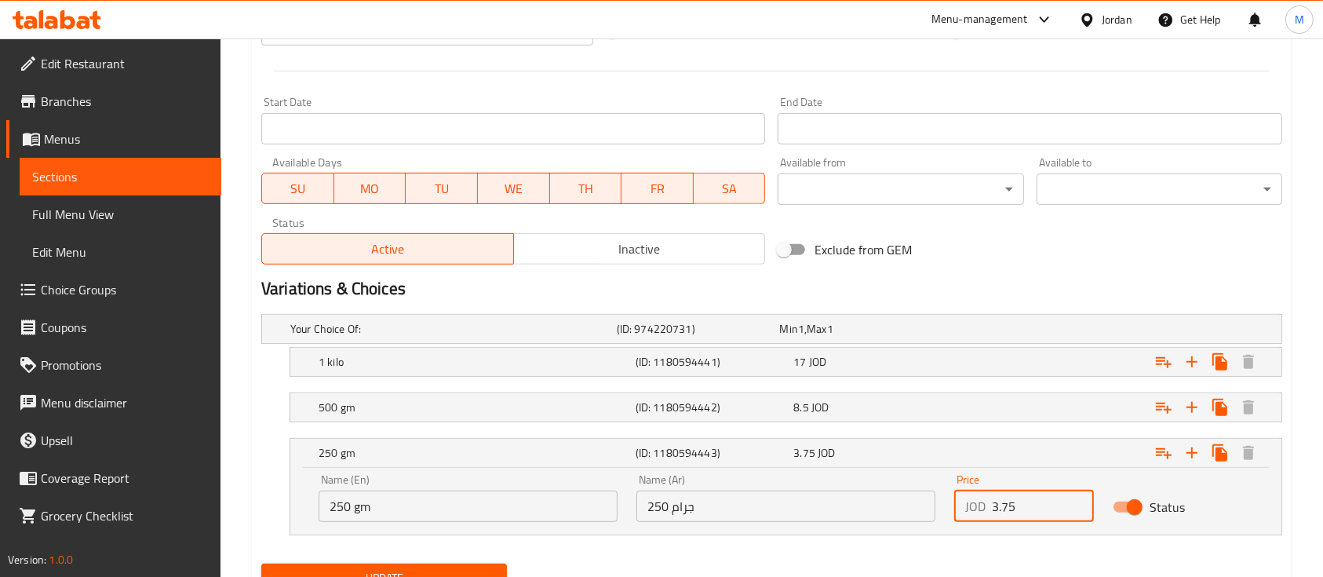
drag, startPoint x: 1017, startPoint y: 499, endPoint x: 984, endPoint y: 504, distance: 33.3
click at [984, 504] on div "JOD 3.75 Price" at bounding box center [1024, 505] width 140 height 31
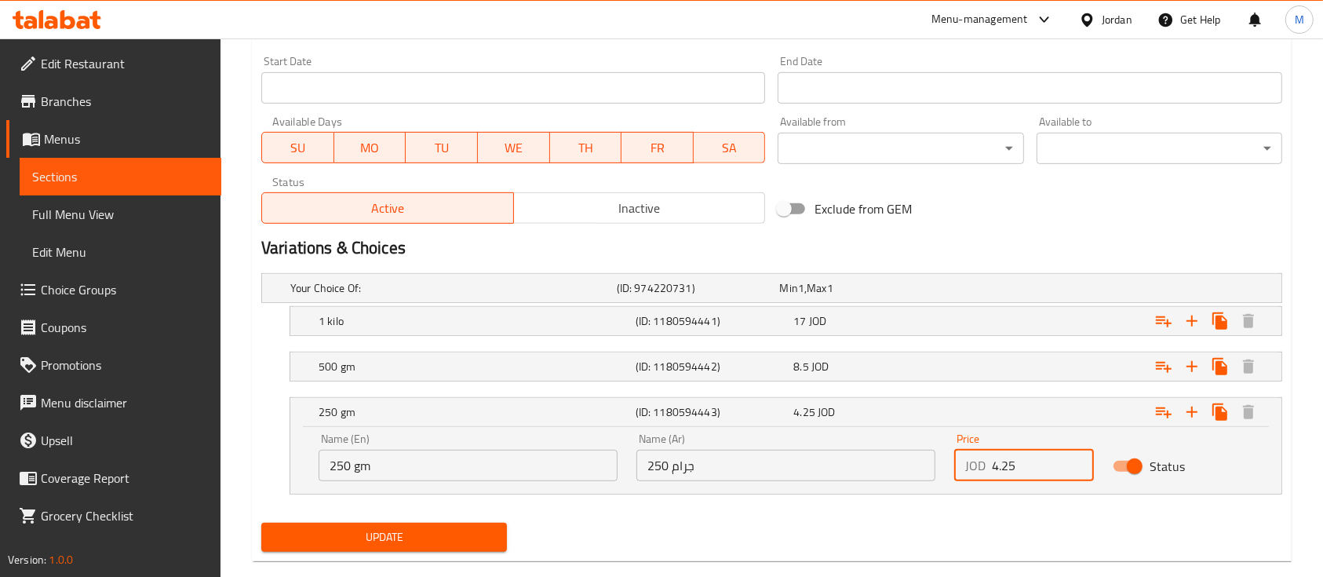
scroll to position [701, 0]
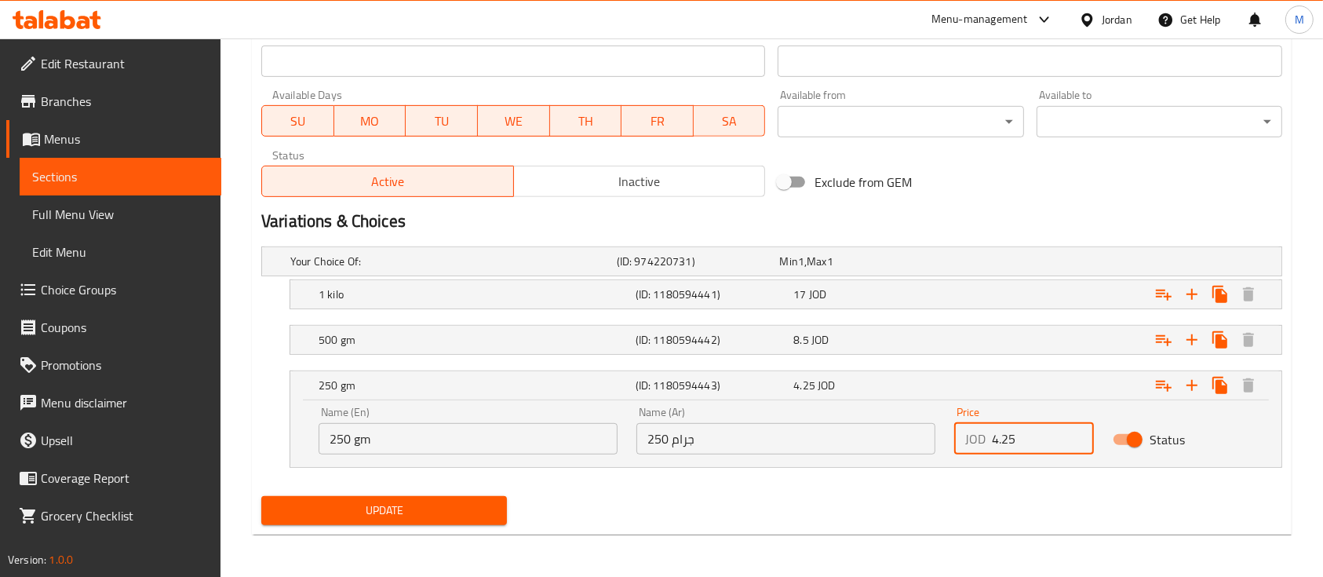
type input "4.25"
click at [483, 512] on span "Update" at bounding box center [384, 511] width 220 height 20
click at [847, 395] on div "250 gm (ID: 1180594443) 4.25 JOD" at bounding box center [790, 385] width 950 height 35
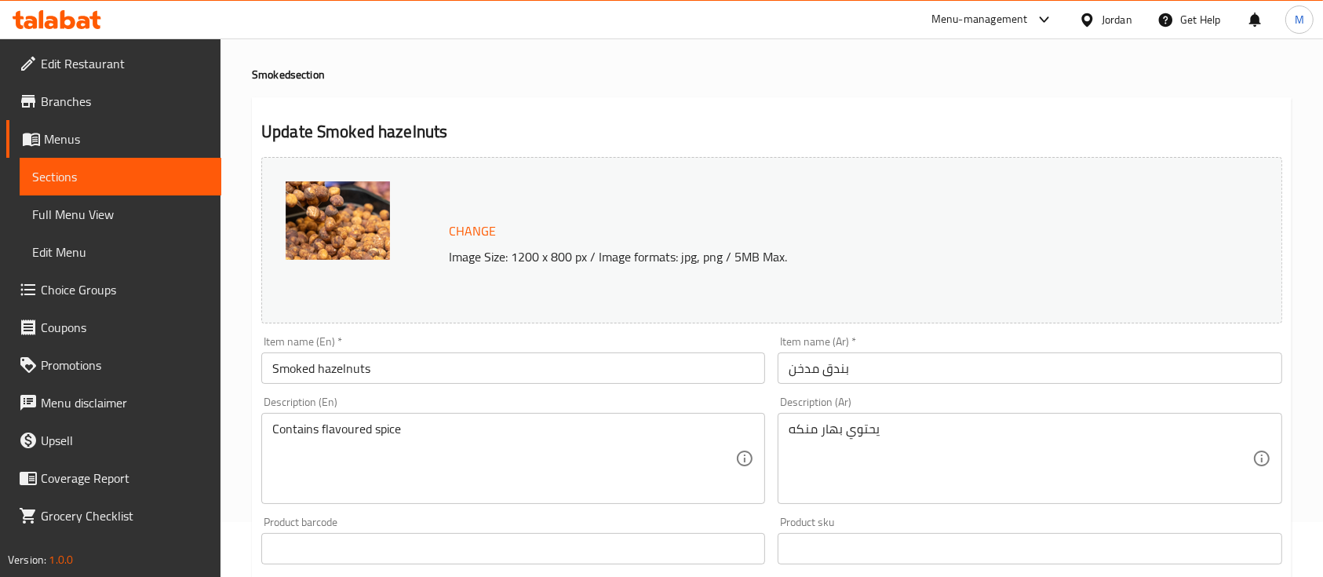
scroll to position [0, 0]
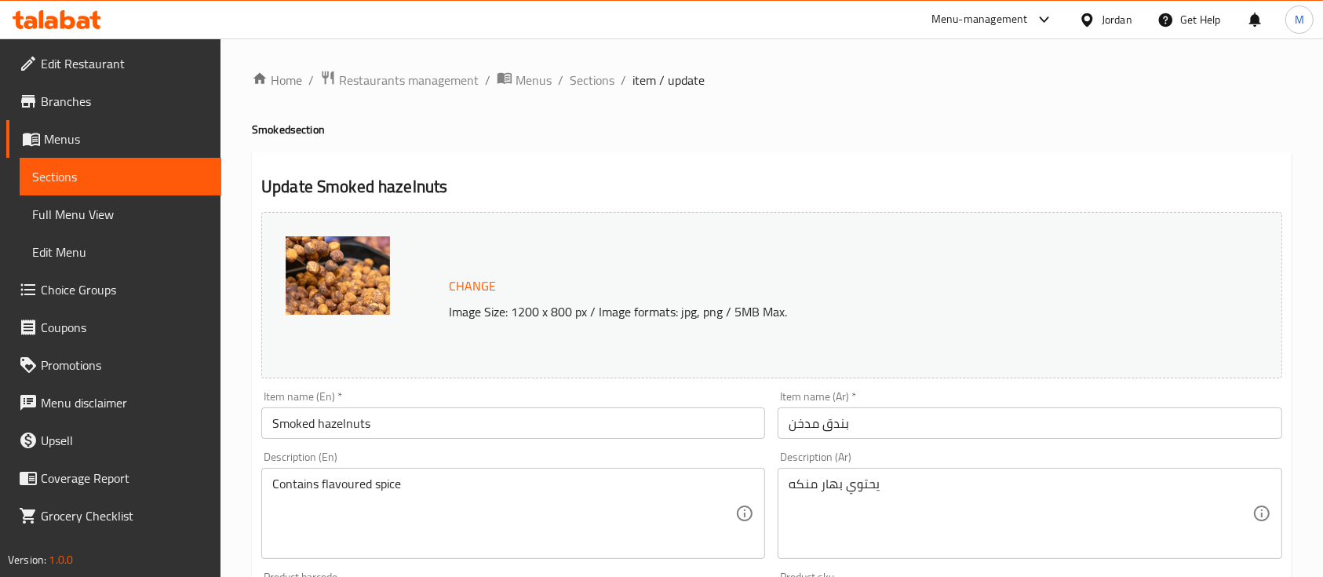
drag, startPoint x: 595, startPoint y: 81, endPoint x: 640, endPoint y: 111, distance: 54.8
click at [595, 81] on span "Sections" at bounding box center [592, 80] width 45 height 19
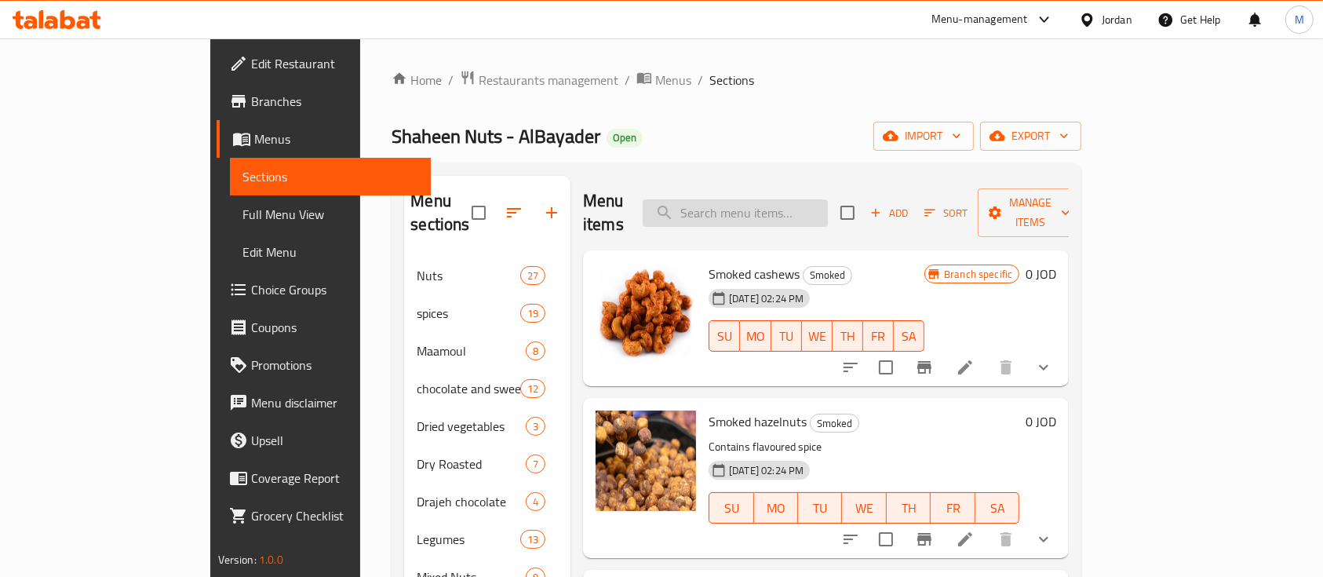
click at [828, 209] on input "search" at bounding box center [735, 212] width 185 height 27
type input ";"
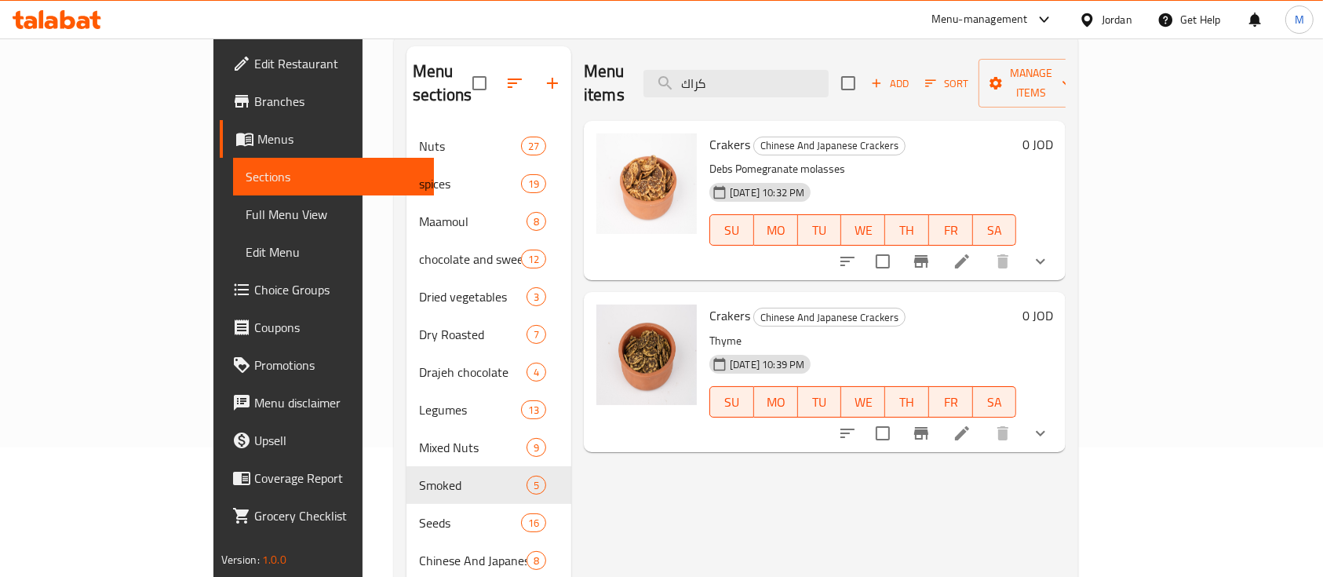
scroll to position [104, 0]
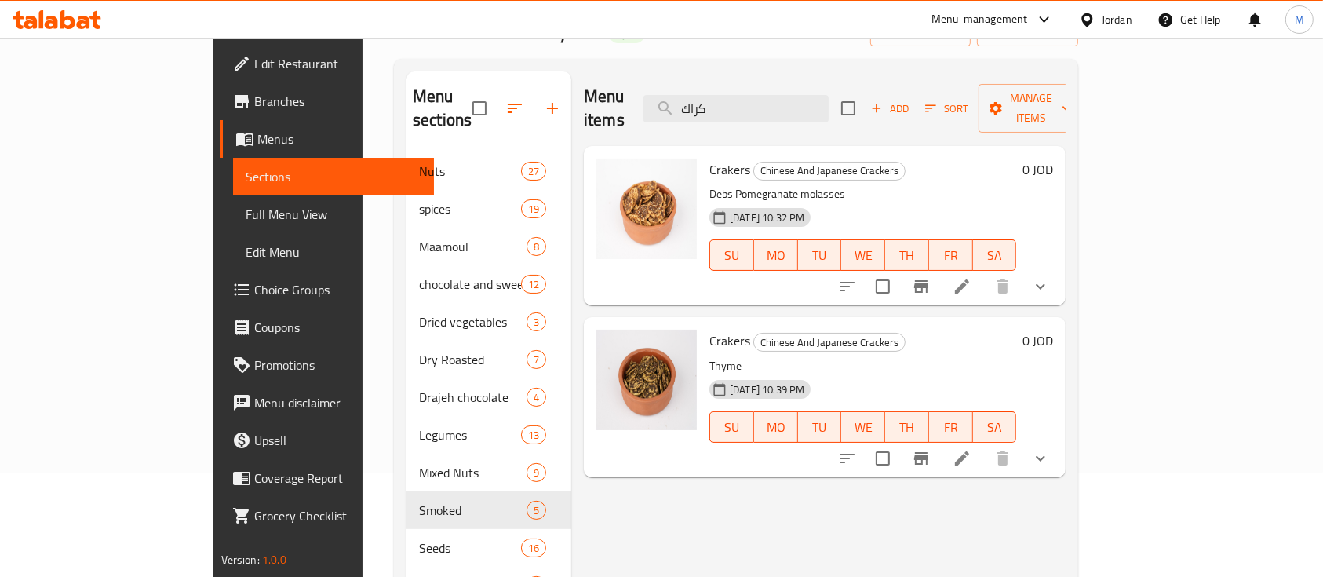
type input "كراك"
click at [984, 272] on li at bounding box center [962, 286] width 44 height 28
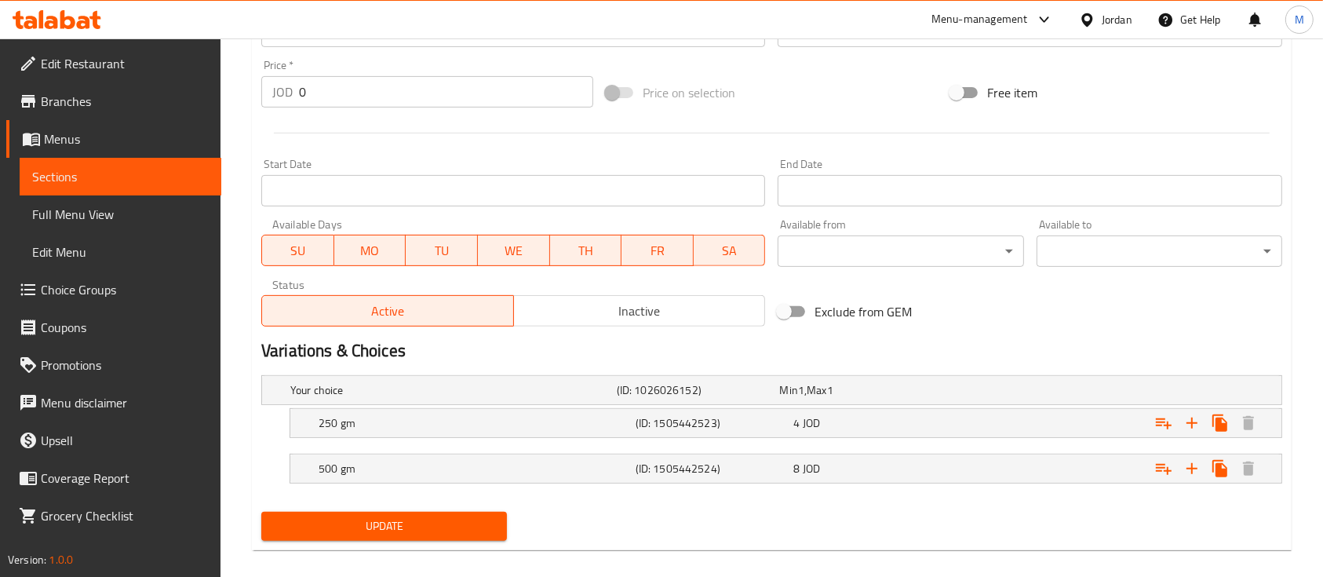
scroll to position [577, 0]
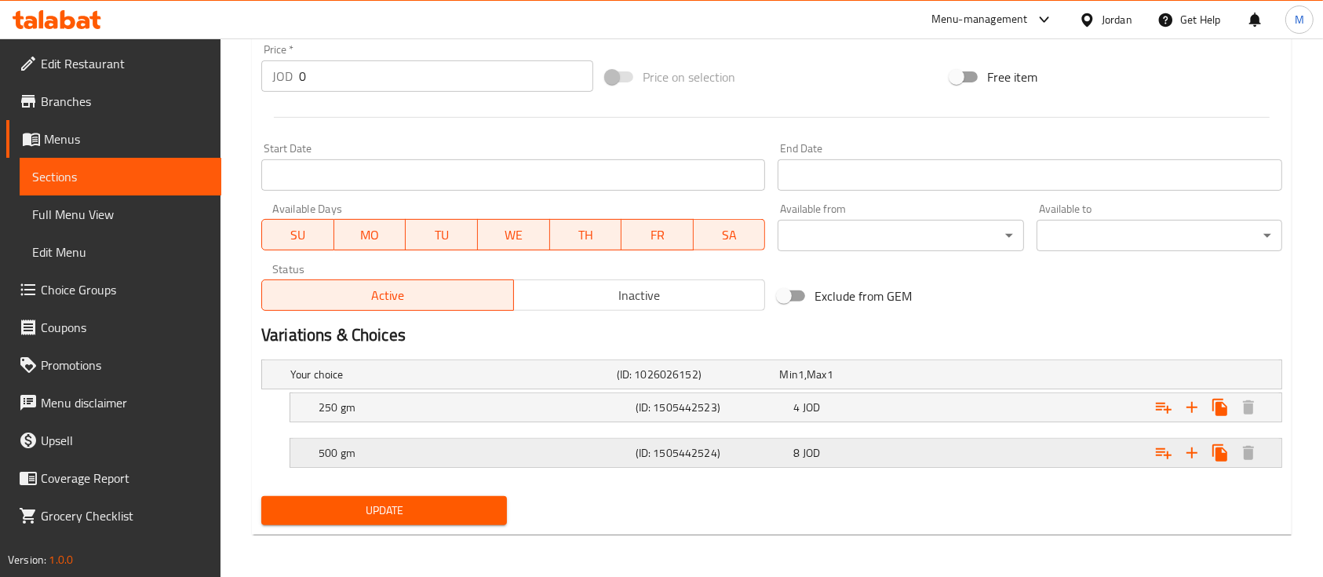
click at [912, 450] on div "8 JOD" at bounding box center [869, 453] width 152 height 16
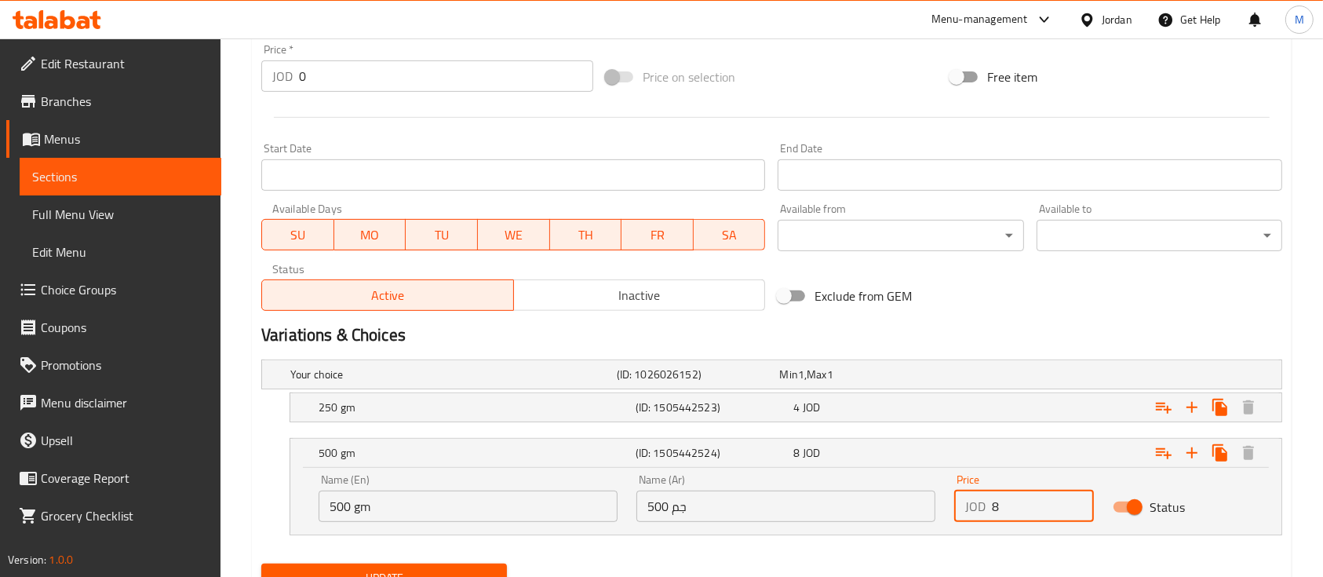
drag, startPoint x: 1007, startPoint y: 505, endPoint x: 973, endPoint y: 505, distance: 33.7
click at [973, 505] on div "JOD 8 Price" at bounding box center [1024, 505] width 140 height 31
type input "10"
click at [896, 414] on div "4 JOD" at bounding box center [869, 407] width 158 height 22
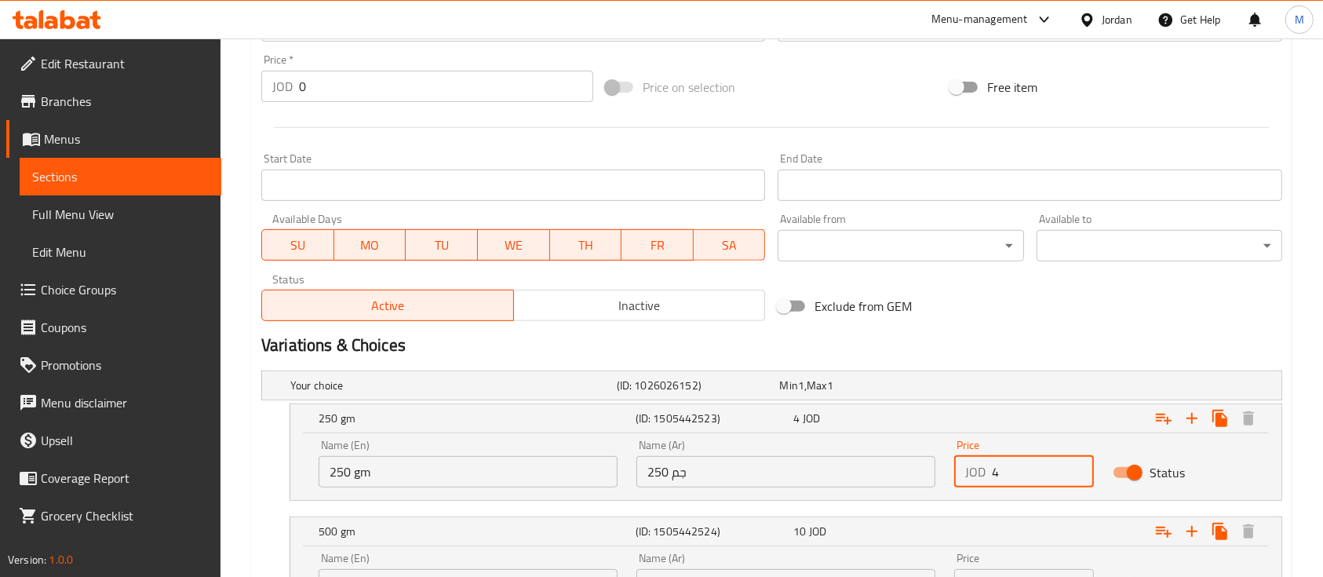
drag, startPoint x: 996, startPoint y: 463, endPoint x: 975, endPoint y: 466, distance: 20.6
click at [975, 466] on div "JOD 4 Price" at bounding box center [1024, 471] width 140 height 31
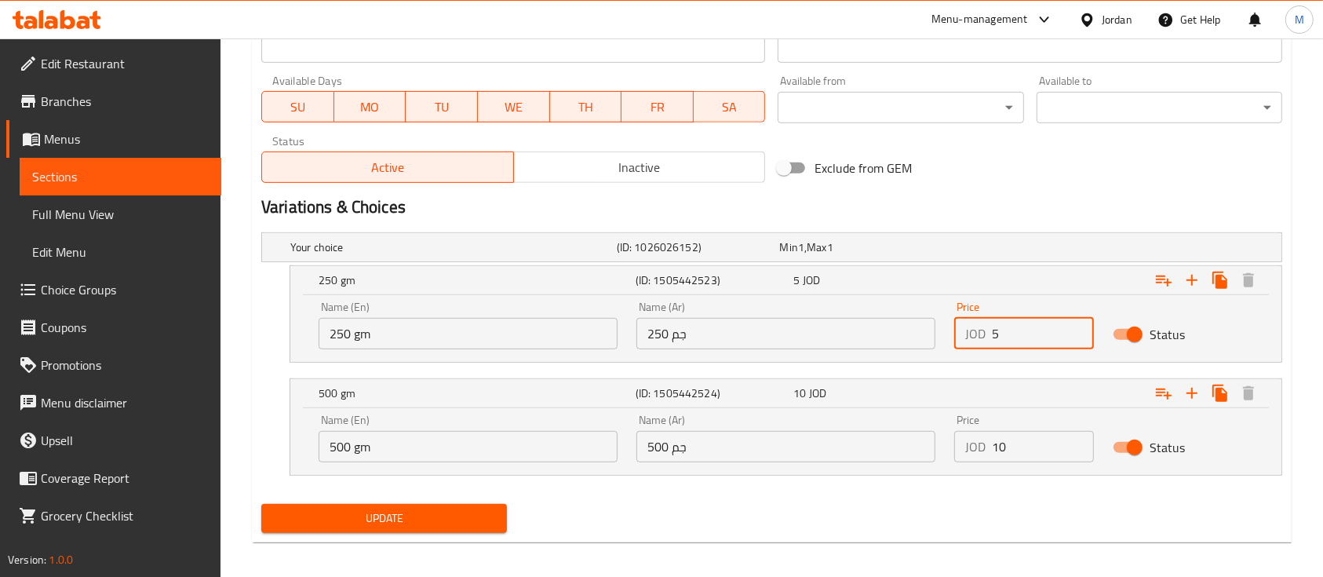
scroll to position [723, 0]
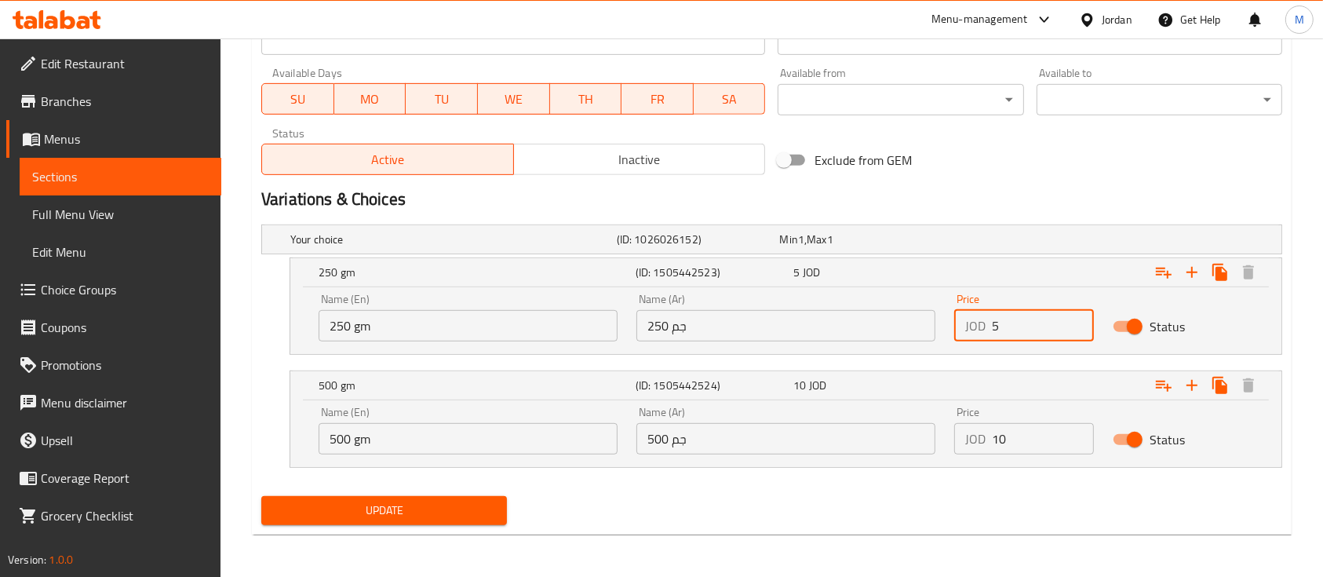
type input "5"
click at [432, 518] on span "Update" at bounding box center [384, 511] width 220 height 20
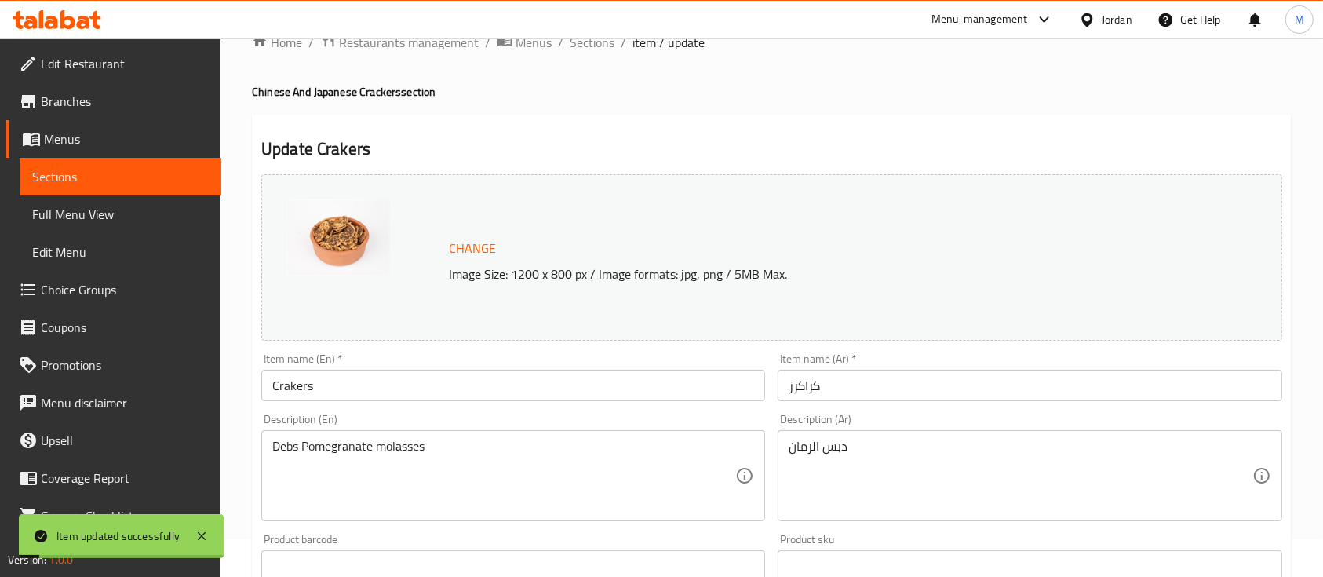
scroll to position [0, 0]
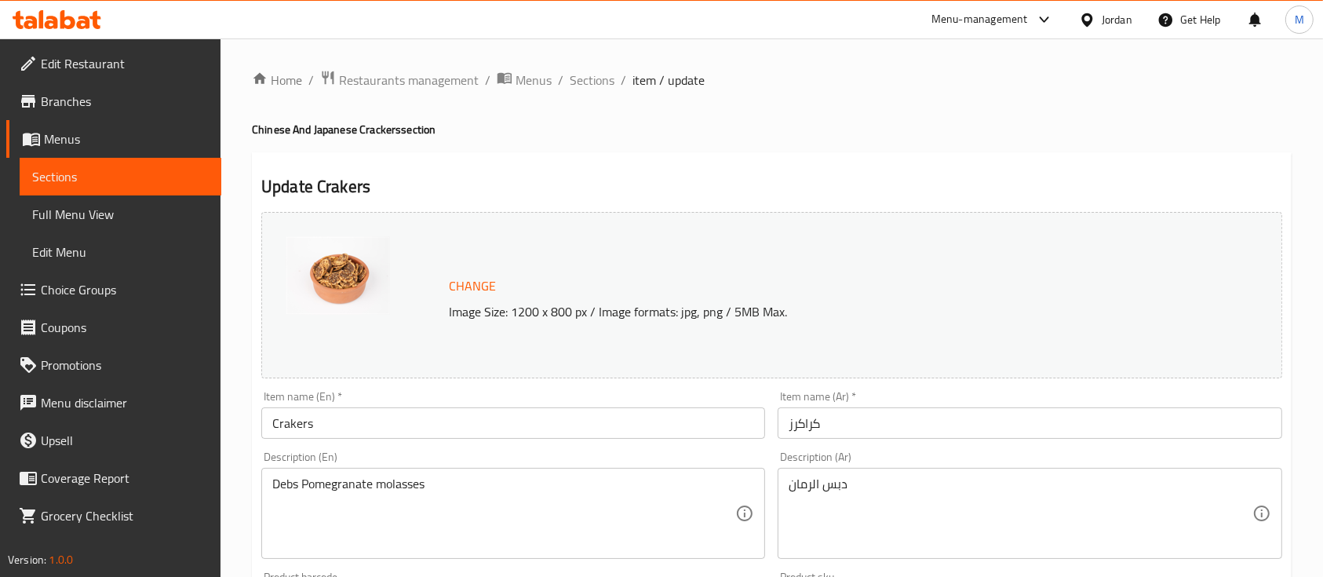
click at [356, 183] on h2 "Update Crakers" at bounding box center [771, 187] width 1021 height 24
copy h2 "Crakers"
click at [574, 79] on span "Sections" at bounding box center [592, 80] width 45 height 19
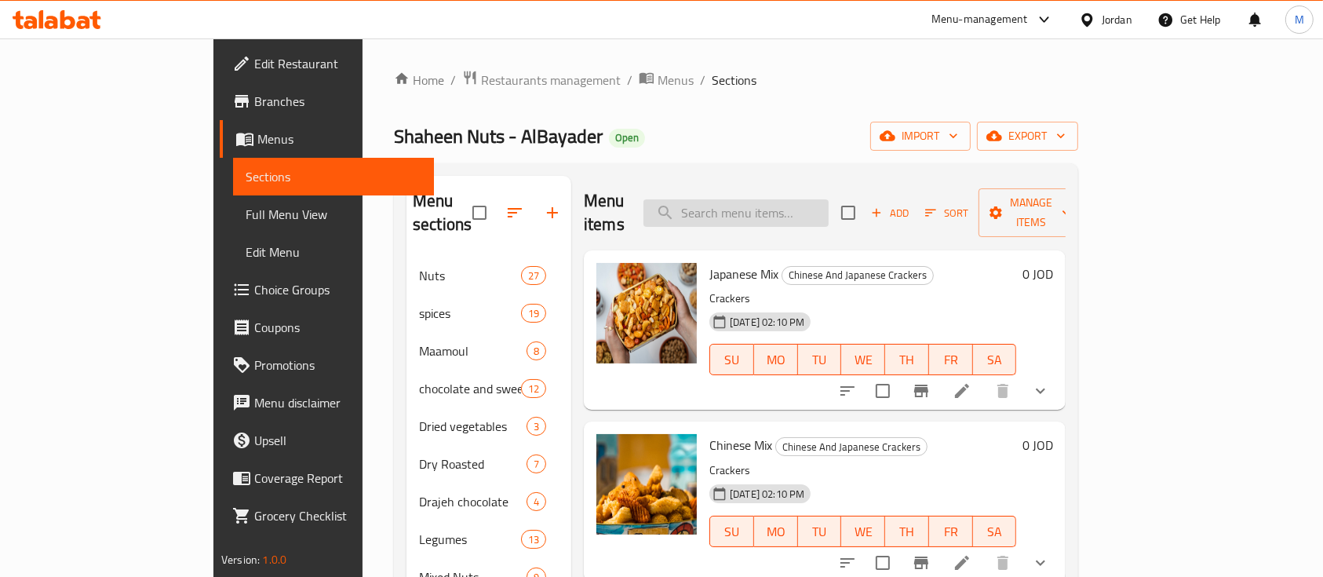
click at [769, 204] on input "search" at bounding box center [735, 212] width 185 height 27
paste input "Crakers"
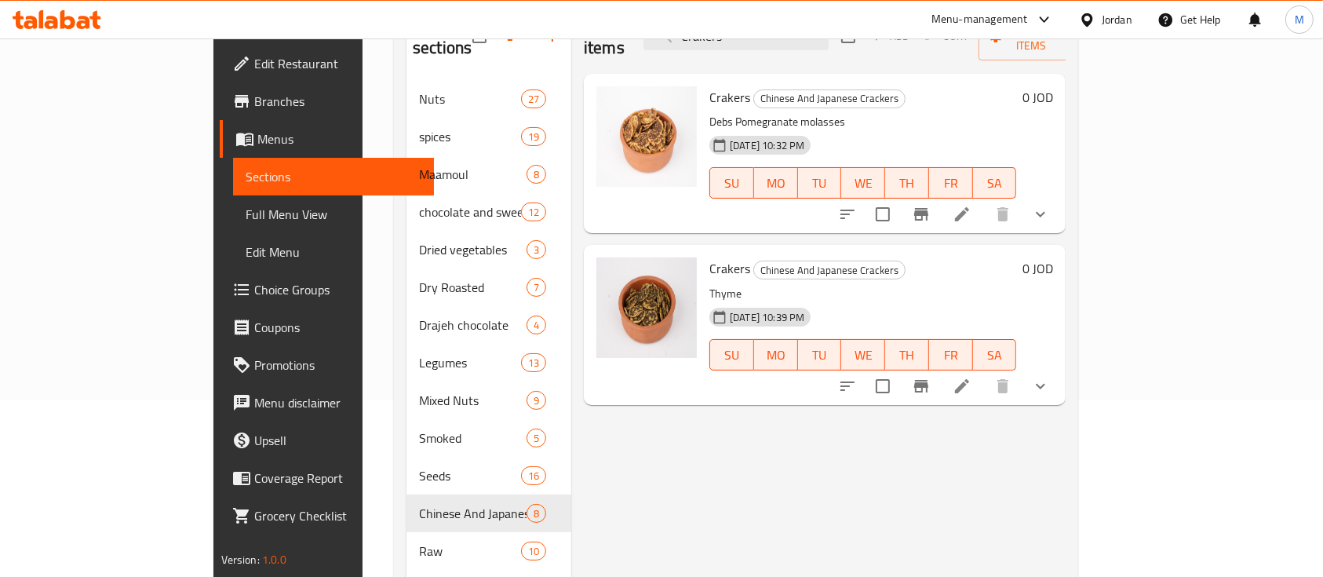
scroll to position [209, 0]
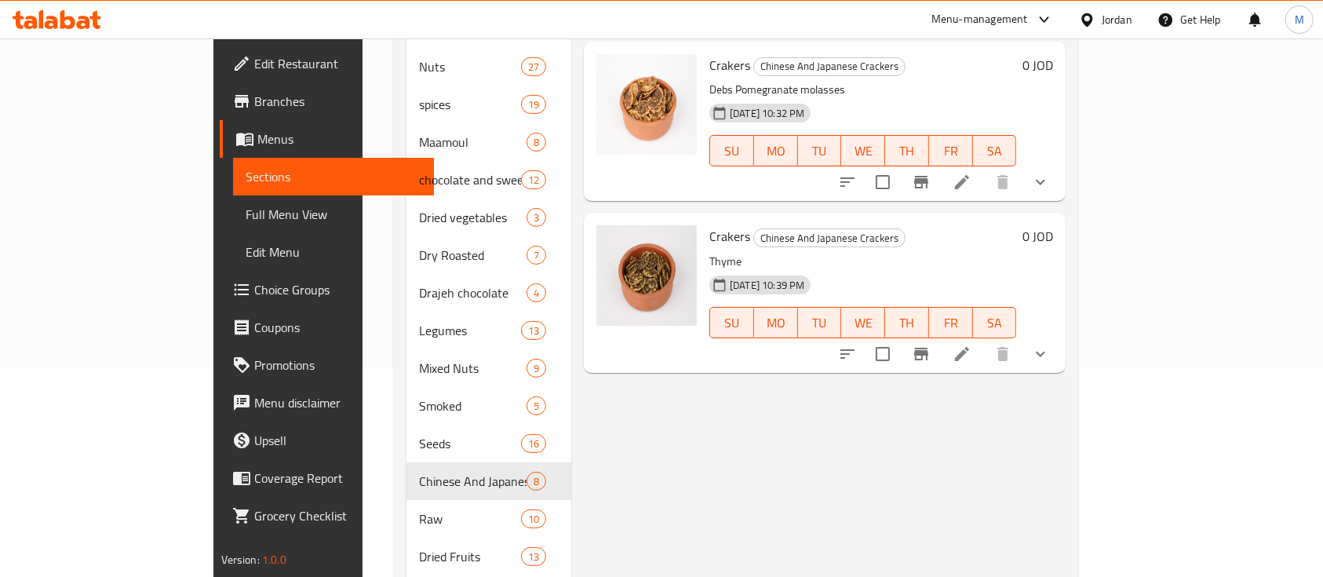
type input "Crakers"
click at [984, 340] on li at bounding box center [962, 354] width 44 height 28
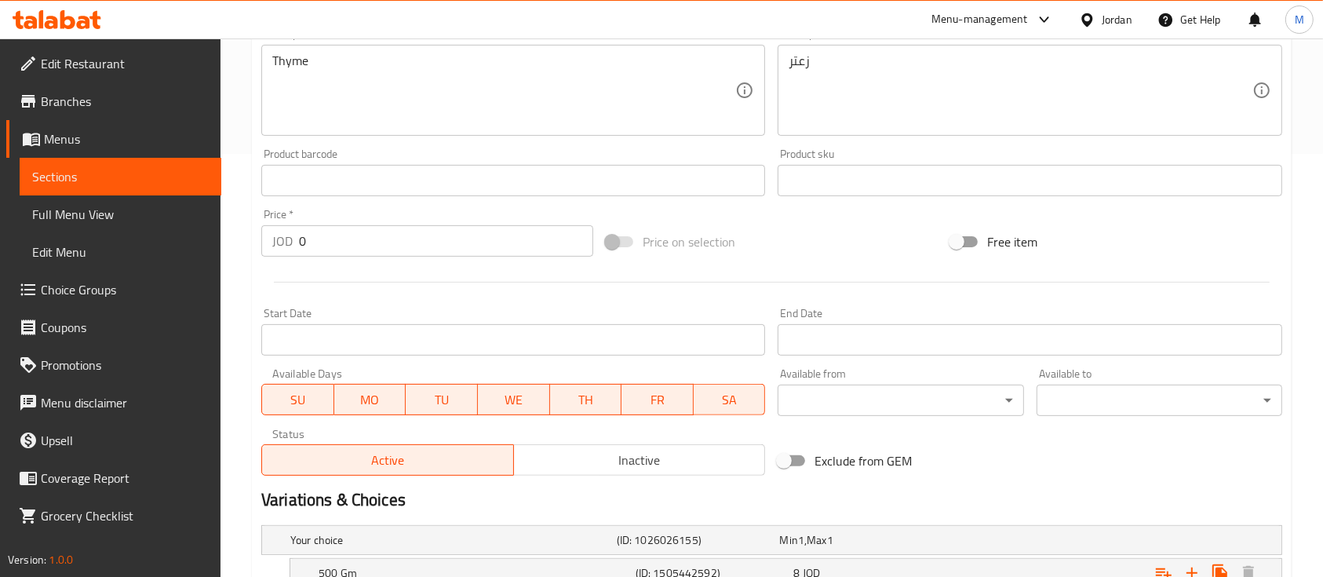
scroll to position [634, 0]
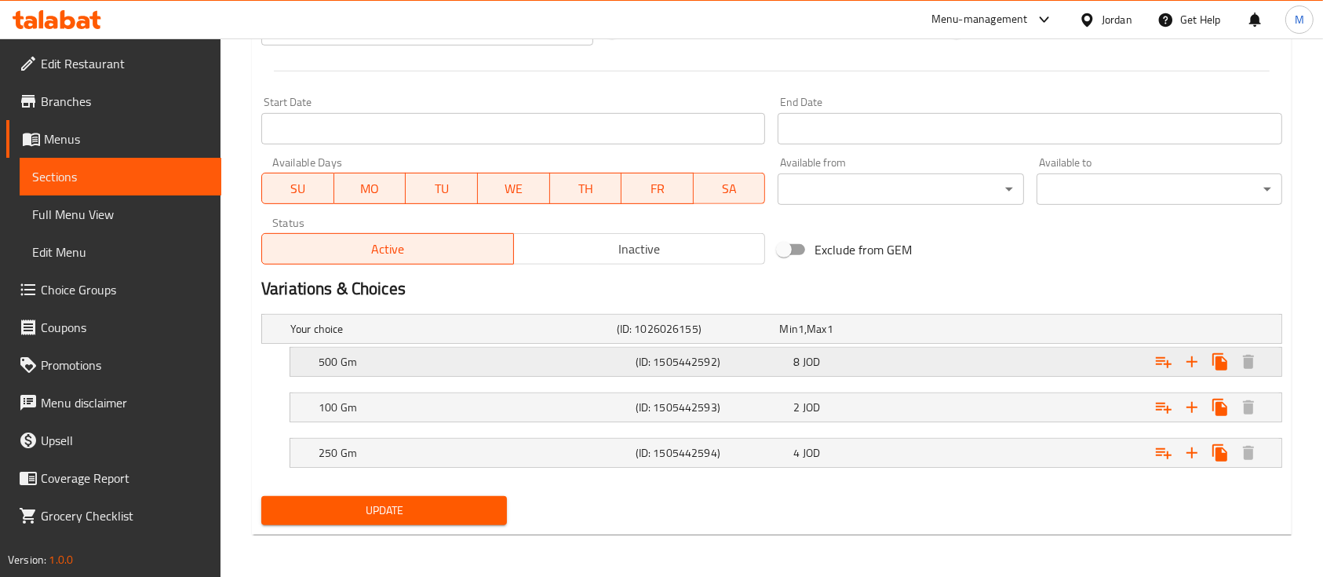
click at [912, 356] on div "8 JOD" at bounding box center [869, 362] width 152 height 16
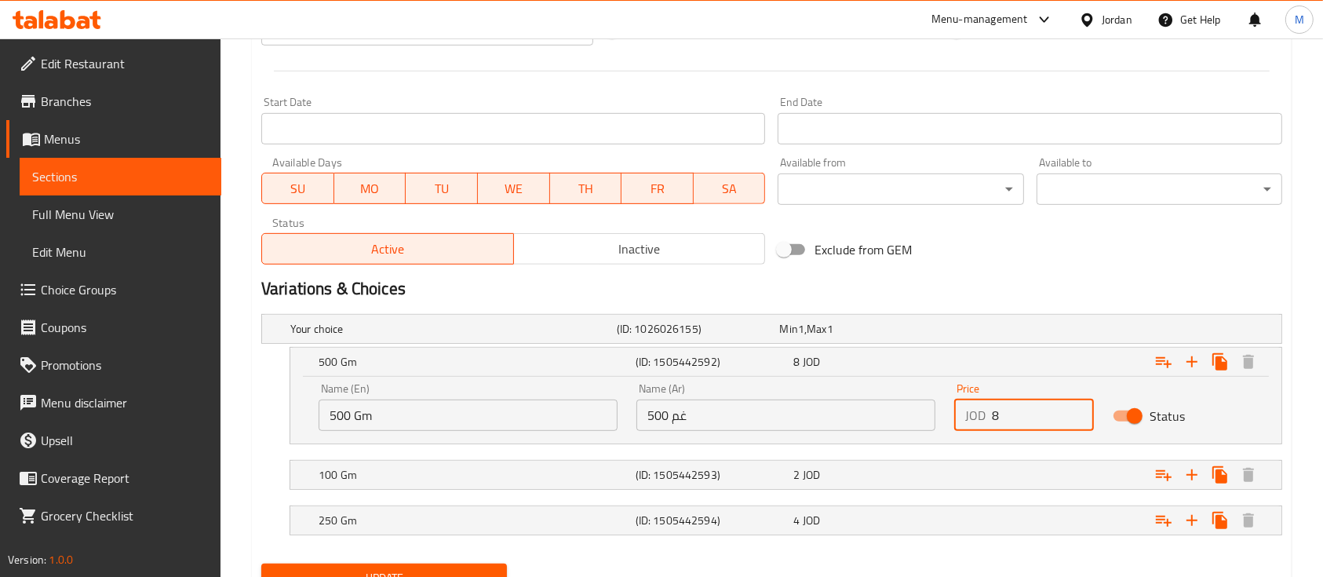
drag, startPoint x: 1000, startPoint y: 420, endPoint x: 974, endPoint y: 420, distance: 25.9
click at [974, 420] on div "JOD 8 Price" at bounding box center [1024, 414] width 140 height 31
type input "10"
click at [962, 366] on div "Expand" at bounding box center [1107, 361] width 317 height 35
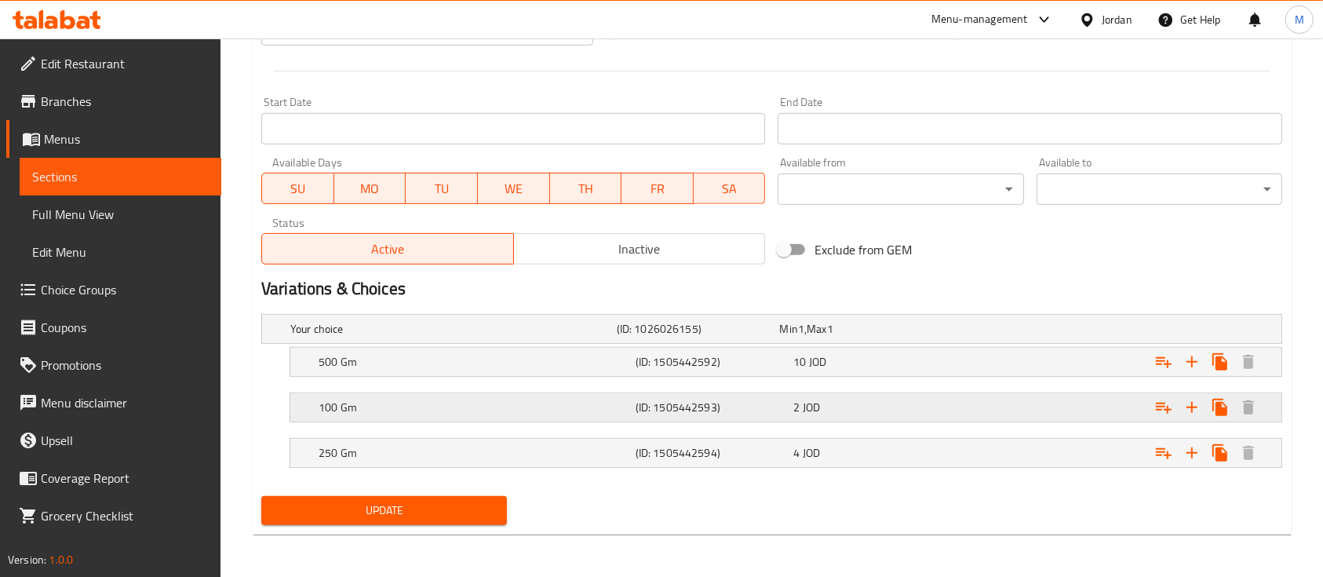
click at [960, 402] on div "Expand" at bounding box center [1107, 407] width 317 height 35
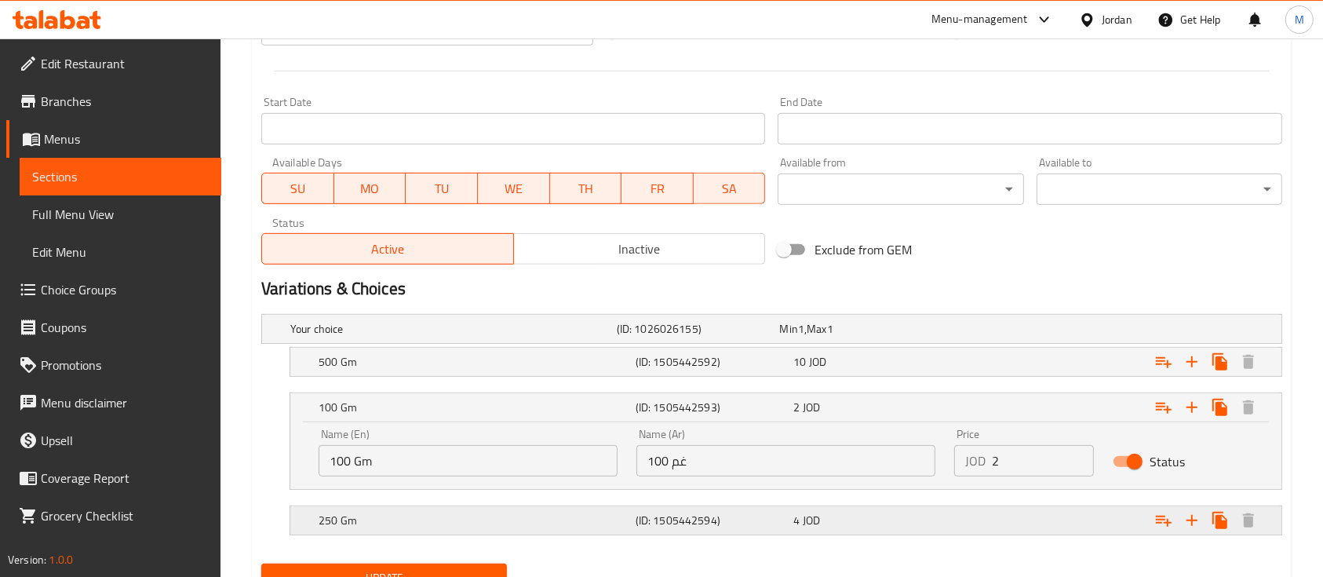
click at [882, 527] on div "4 JOD" at bounding box center [869, 520] width 158 height 22
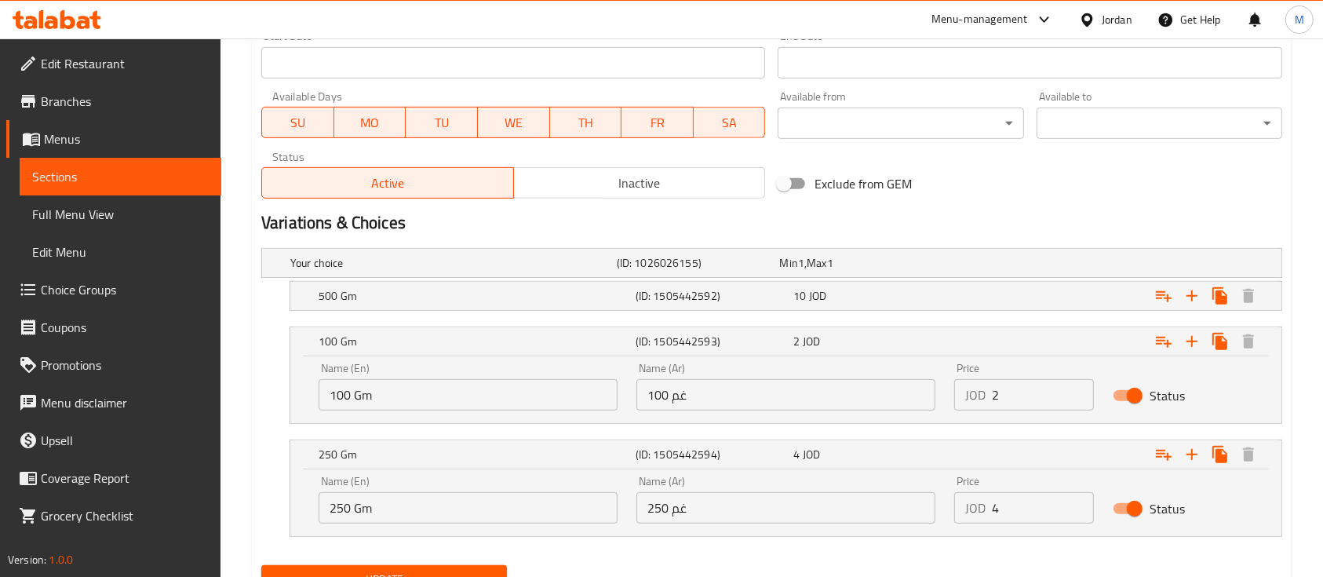
scroll to position [769, 0]
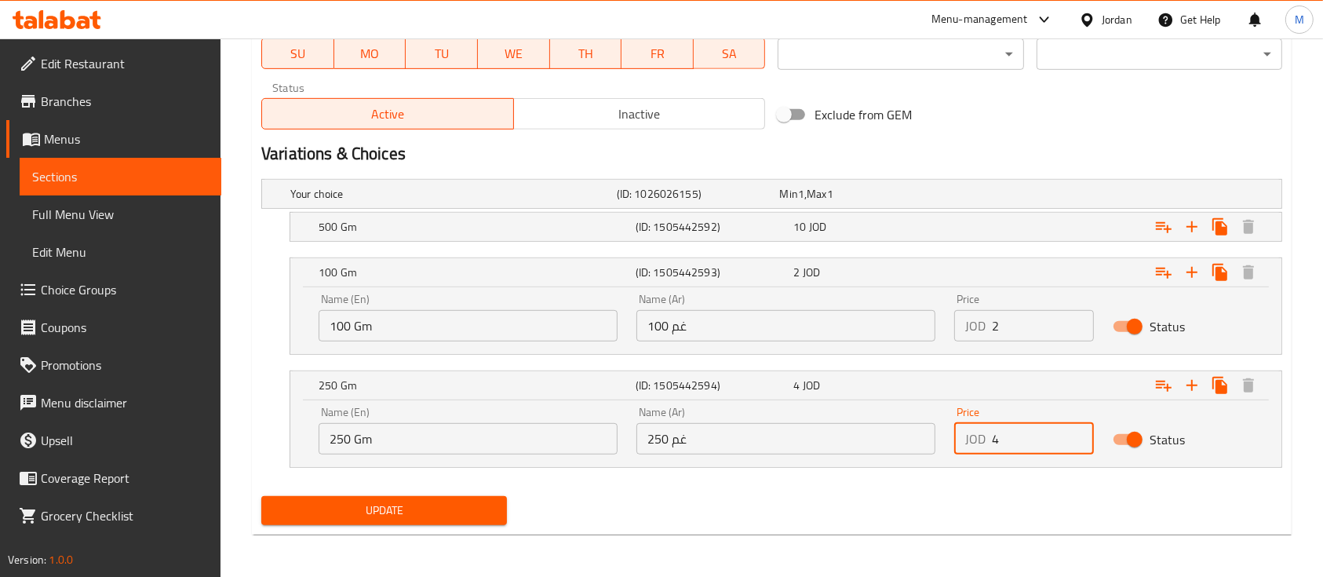
drag, startPoint x: 1003, startPoint y: 443, endPoint x: 978, endPoint y: 445, distance: 25.2
click at [978, 445] on div "JOD 4 Price" at bounding box center [1024, 438] width 140 height 31
type input "5"
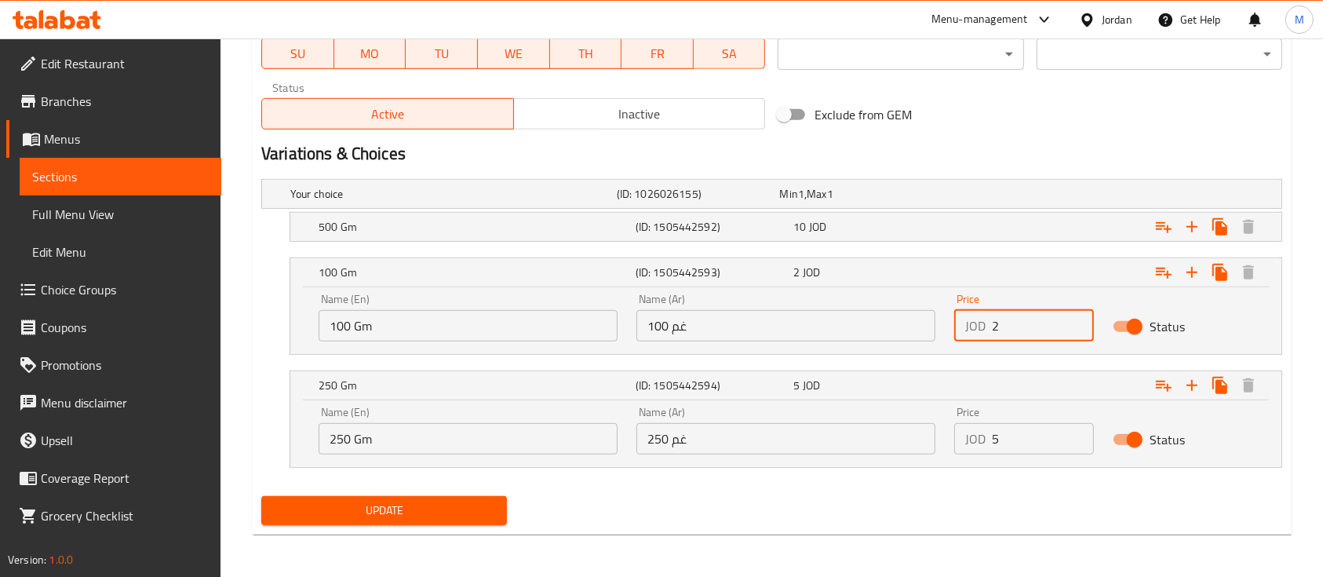
drag, startPoint x: 1013, startPoint y: 332, endPoint x: 984, endPoint y: 332, distance: 29.0
click at [984, 332] on div "JOD 2 Price" at bounding box center [1024, 325] width 140 height 31
type input "2.5"
click at [504, 515] on button "Update" at bounding box center [384, 510] width 246 height 29
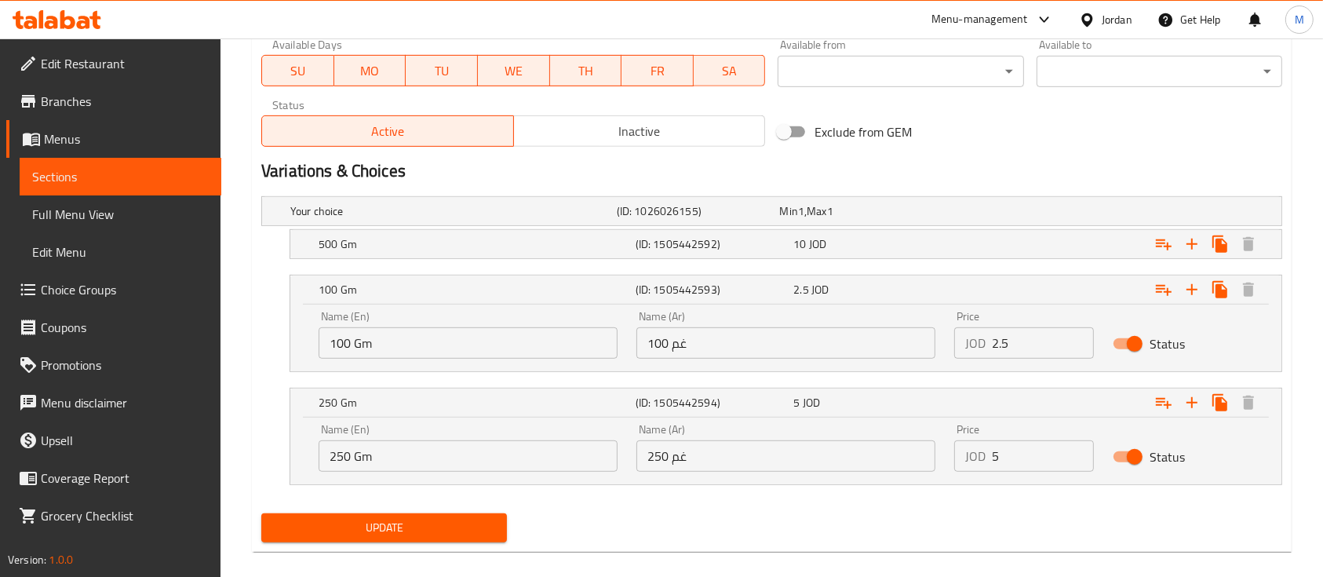
scroll to position [197, 0]
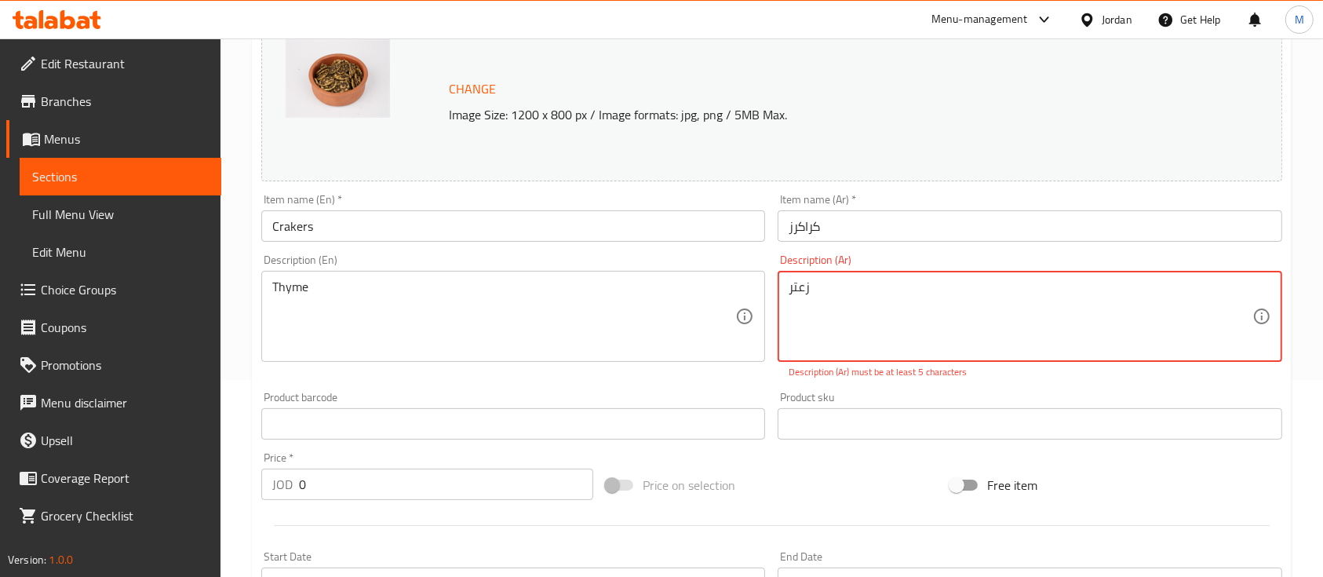
click at [858, 388] on div "Product sku Product sku" at bounding box center [1029, 415] width 516 height 60
drag, startPoint x: 835, startPoint y: 297, endPoint x: 779, endPoint y: 304, distance: 56.3
type textarea "f"
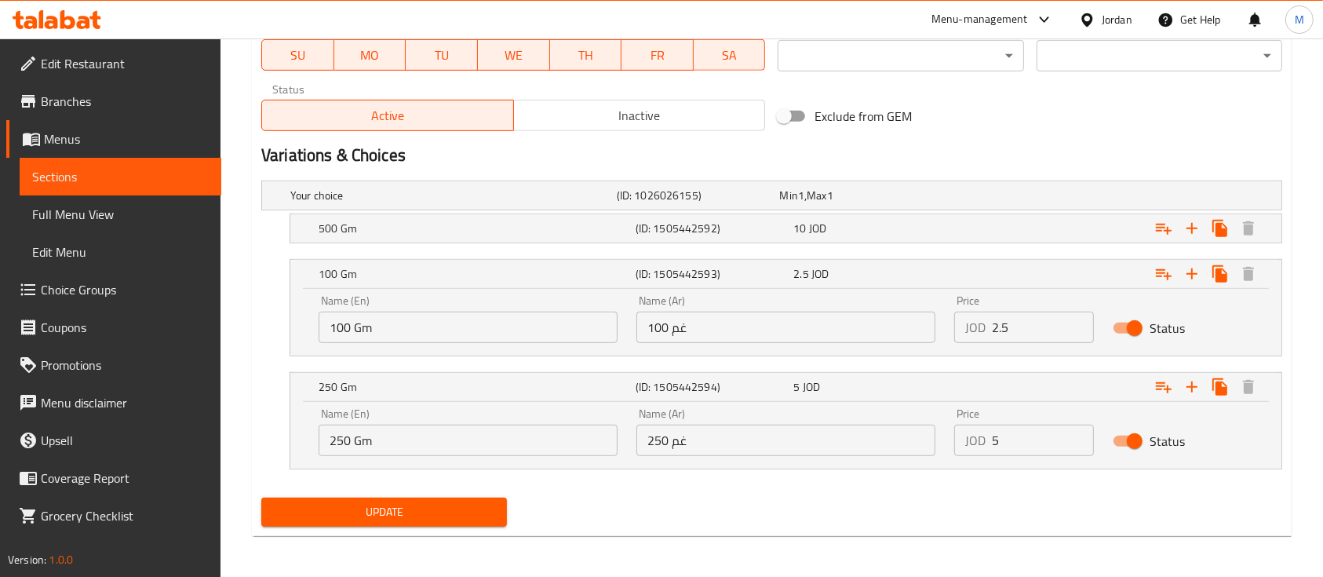
scroll to position [769, 0]
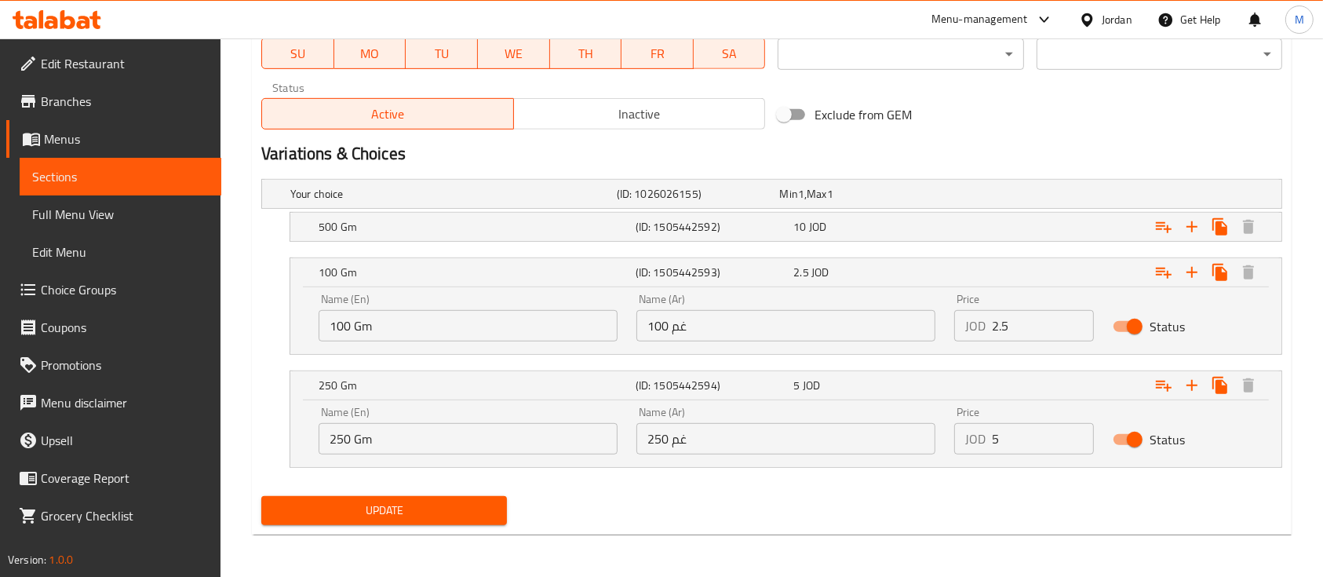
type textarea "بنكهة الزعتر"
click at [465, 514] on span "Update" at bounding box center [384, 511] width 220 height 20
click at [414, 510] on span "Update" at bounding box center [384, 511] width 220 height 20
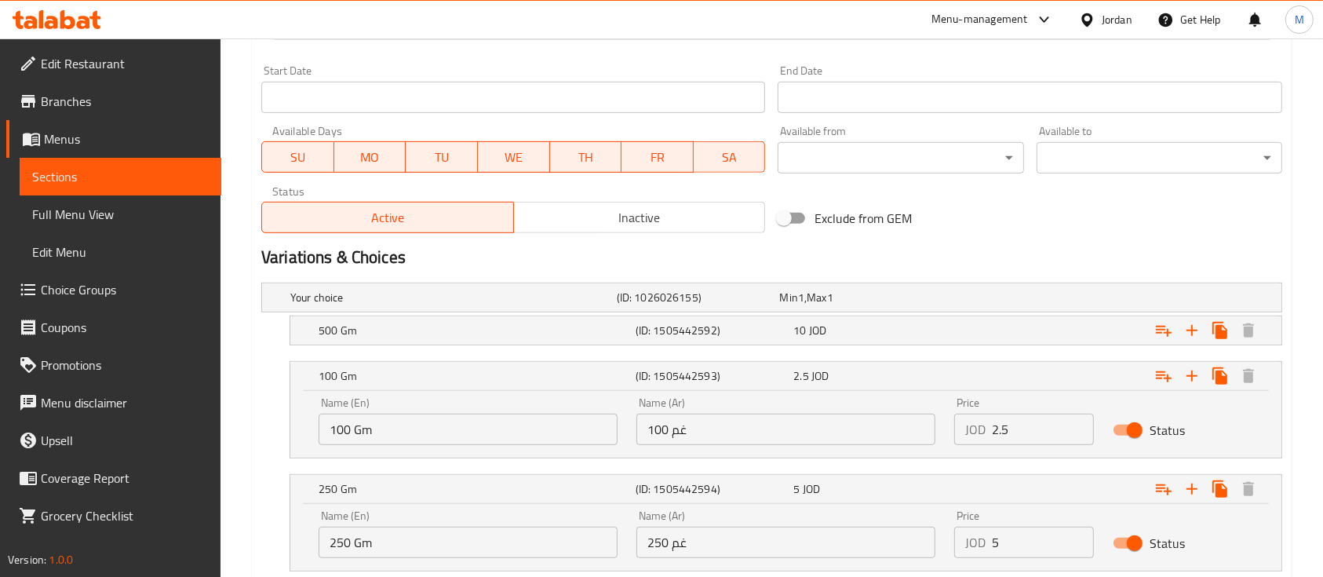
scroll to position [665, 0]
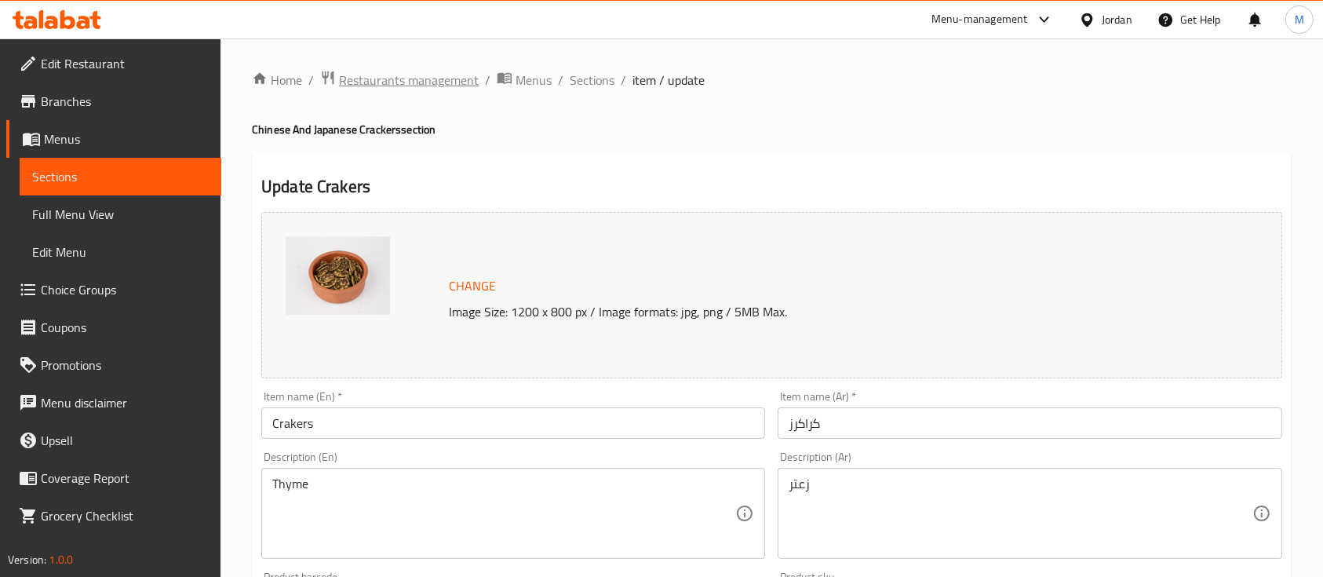
click at [442, 89] on span "Restaurants management" at bounding box center [409, 80] width 140 height 19
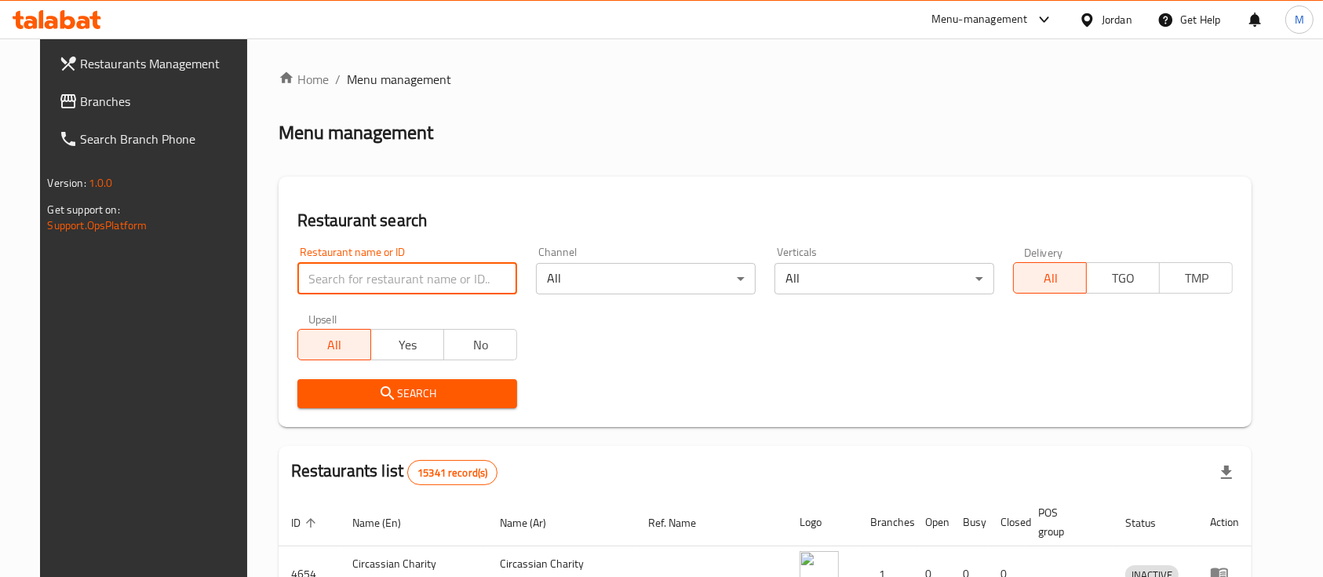
click at [408, 271] on input "search" at bounding box center [407, 278] width 220 height 31
type input "ن"
type input "[DEMOGRAPHIC_DATA] Roastries"
click button "Search" at bounding box center [407, 393] width 220 height 29
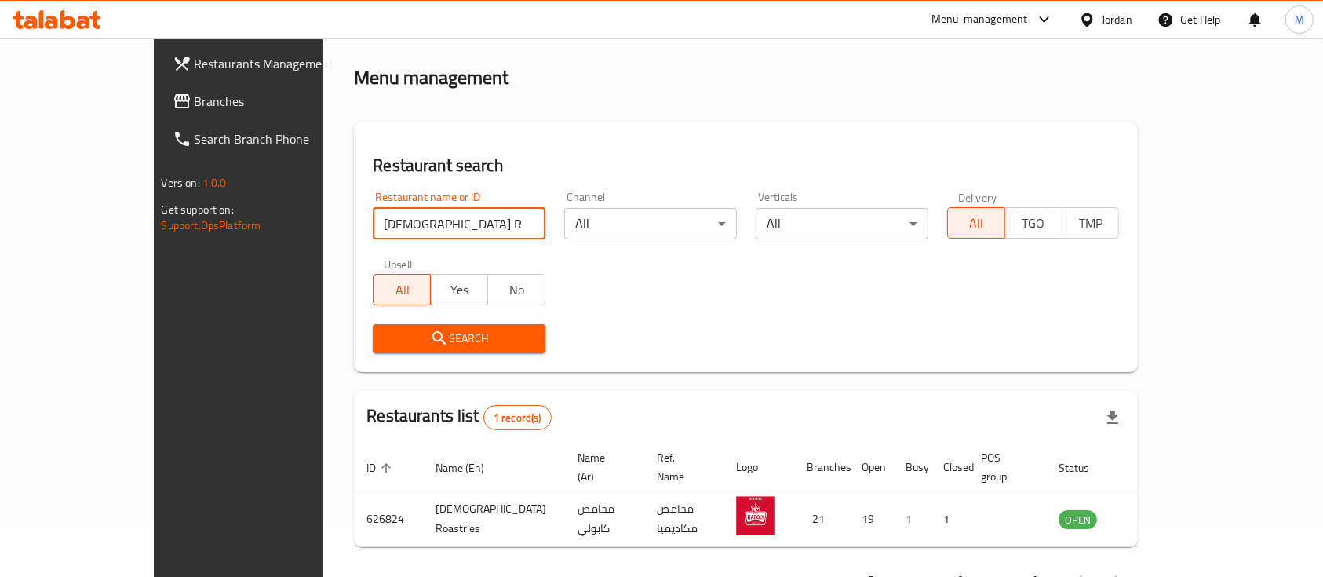
scroll to position [92, 0]
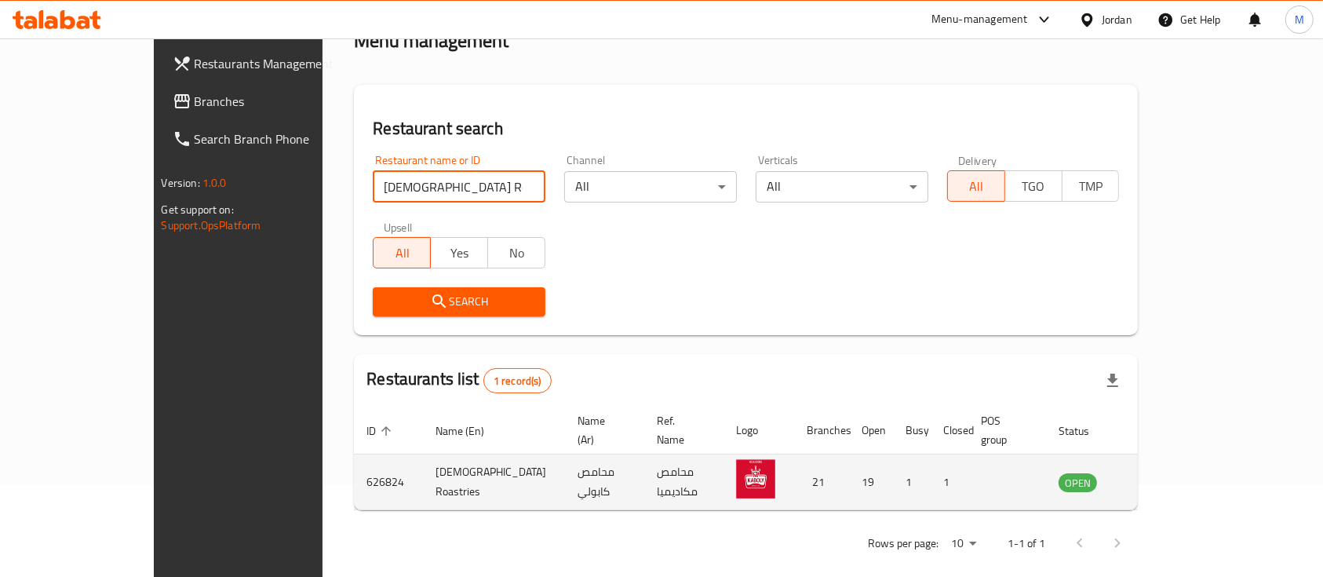
click at [1170, 472] on link "enhanced table" at bounding box center [1155, 481] width 29 height 19
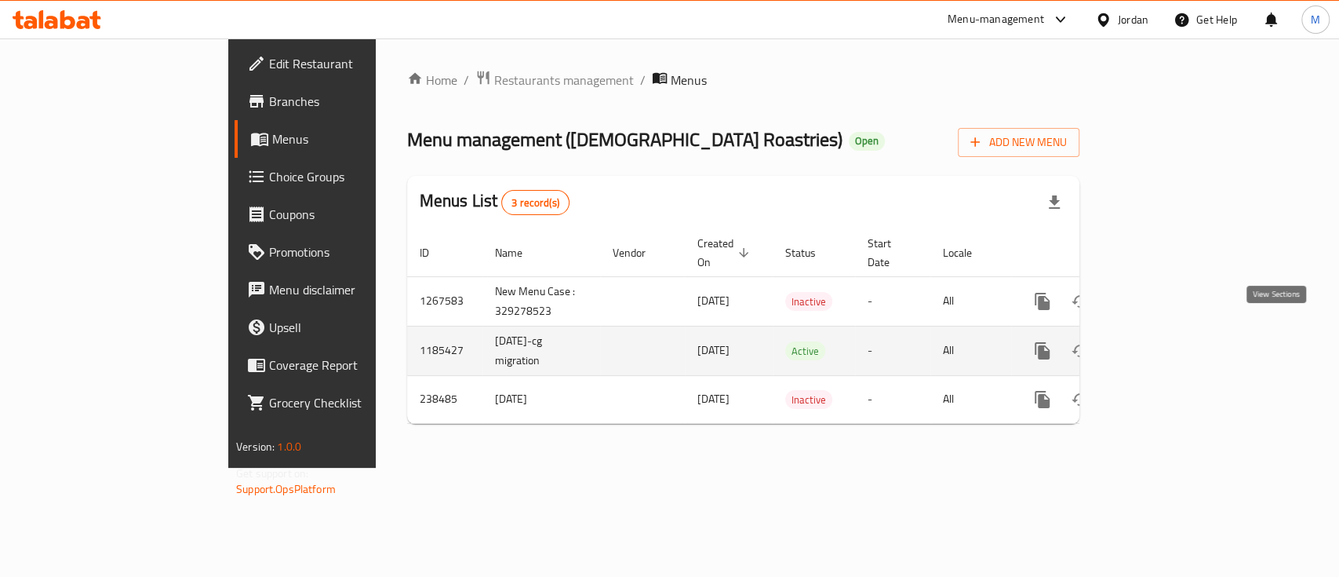
click at [1165, 341] on icon "enhanced table" at bounding box center [1155, 350] width 19 height 19
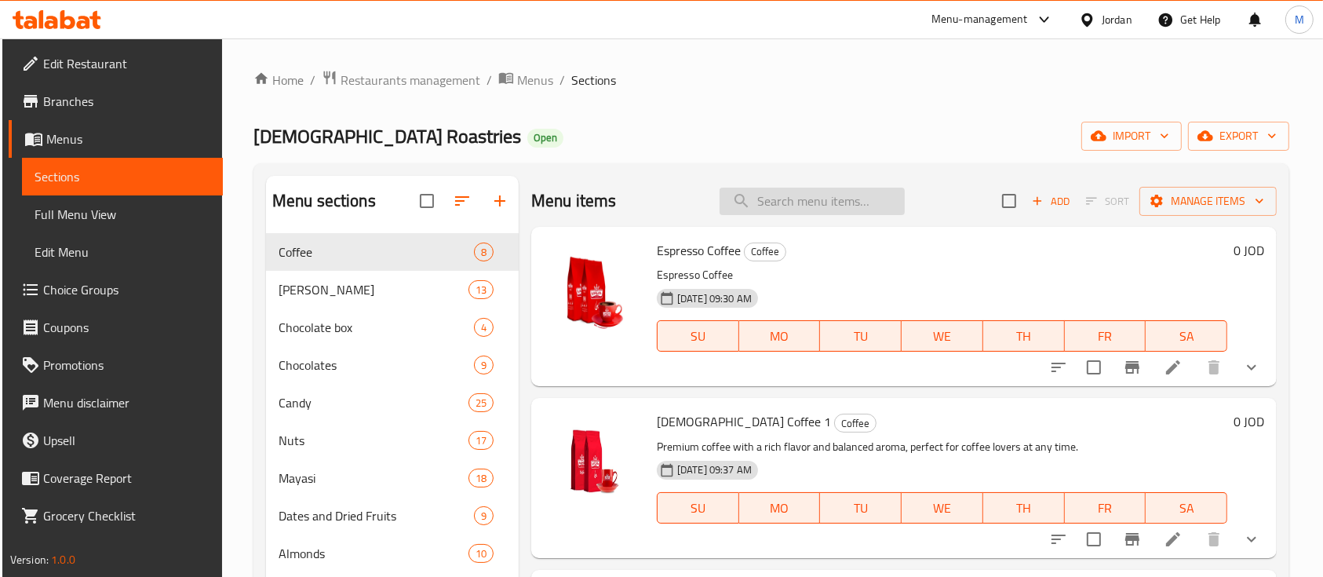
click at [757, 207] on input "search" at bounding box center [811, 201] width 185 height 27
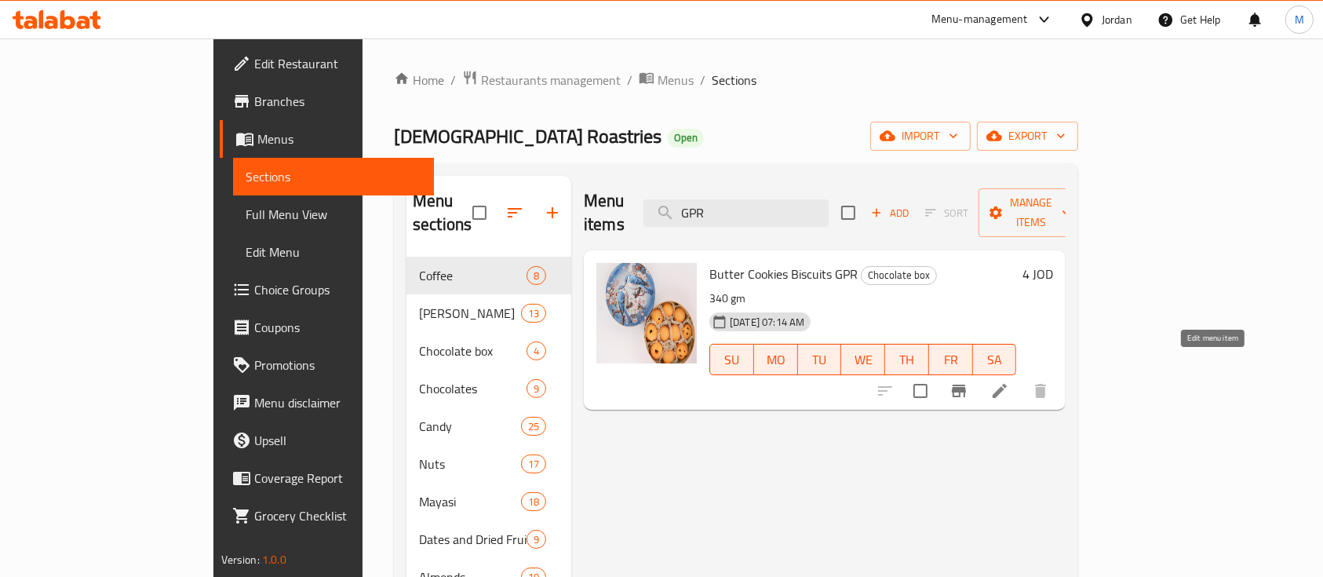
type input "GPR"
click at [1007, 384] on icon at bounding box center [1000, 391] width 14 height 14
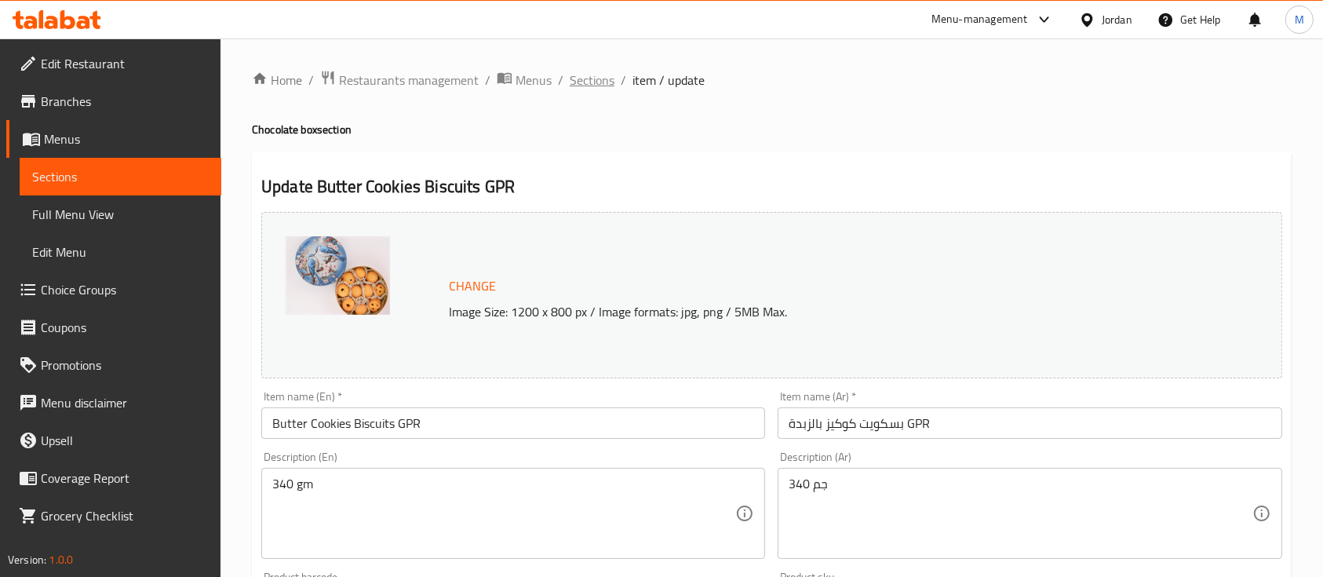
click at [609, 77] on span "Sections" at bounding box center [592, 80] width 45 height 19
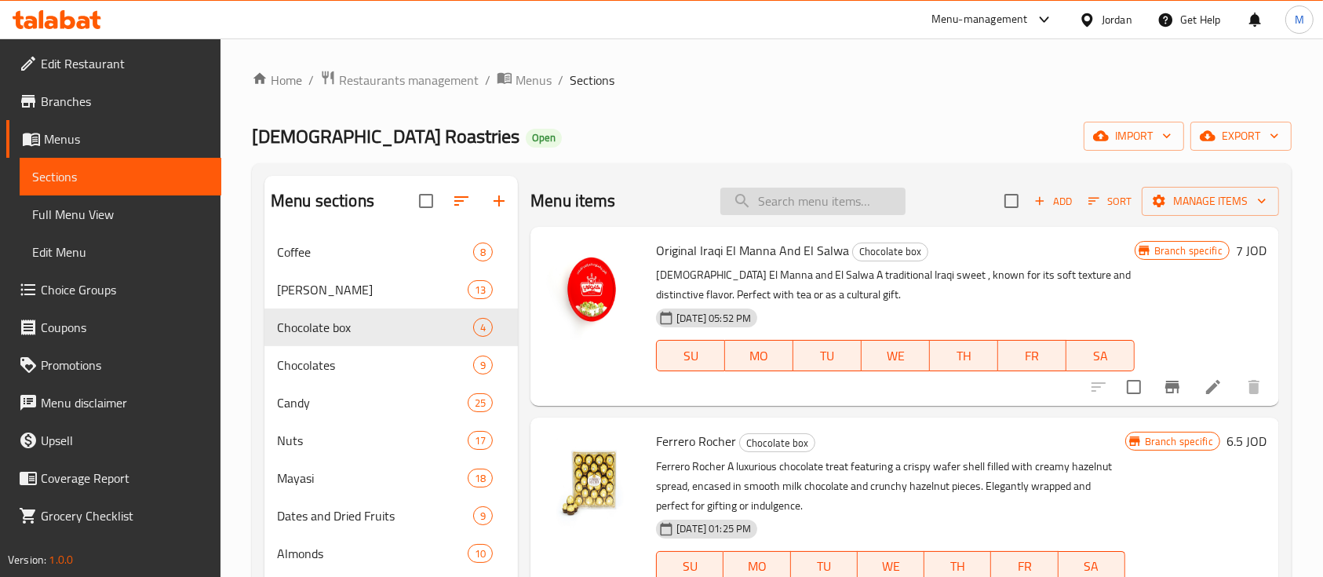
click at [827, 202] on input "search" at bounding box center [812, 201] width 185 height 27
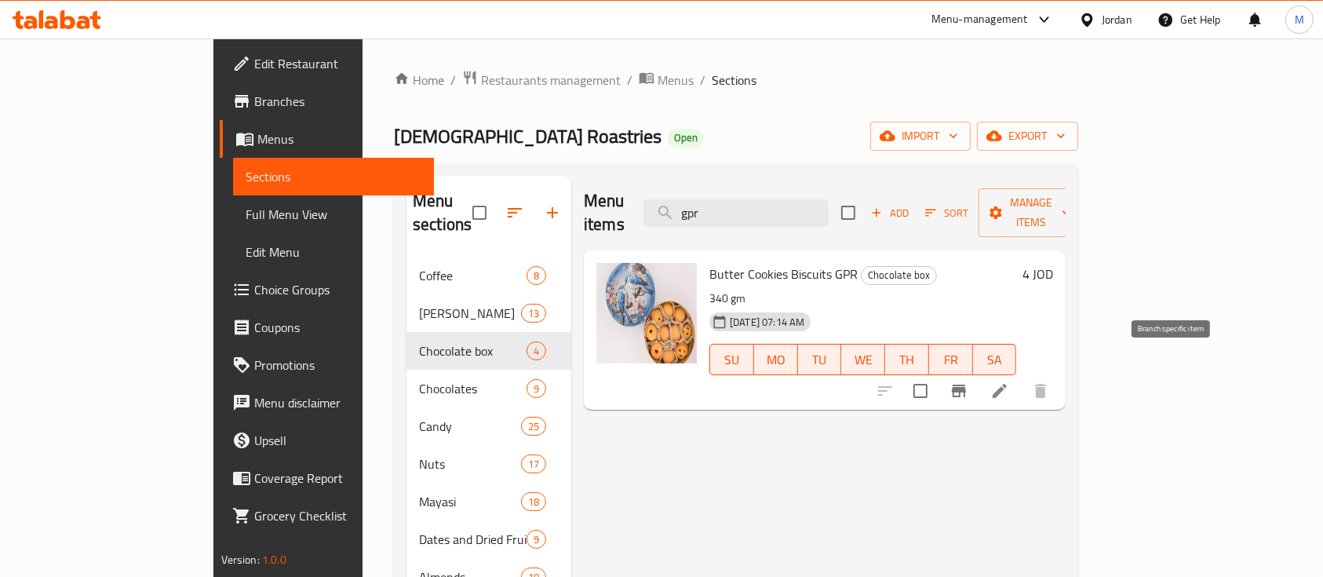
type input "gpr"
click at [968, 381] on icon "Branch-specific-item" at bounding box center [958, 390] width 19 height 19
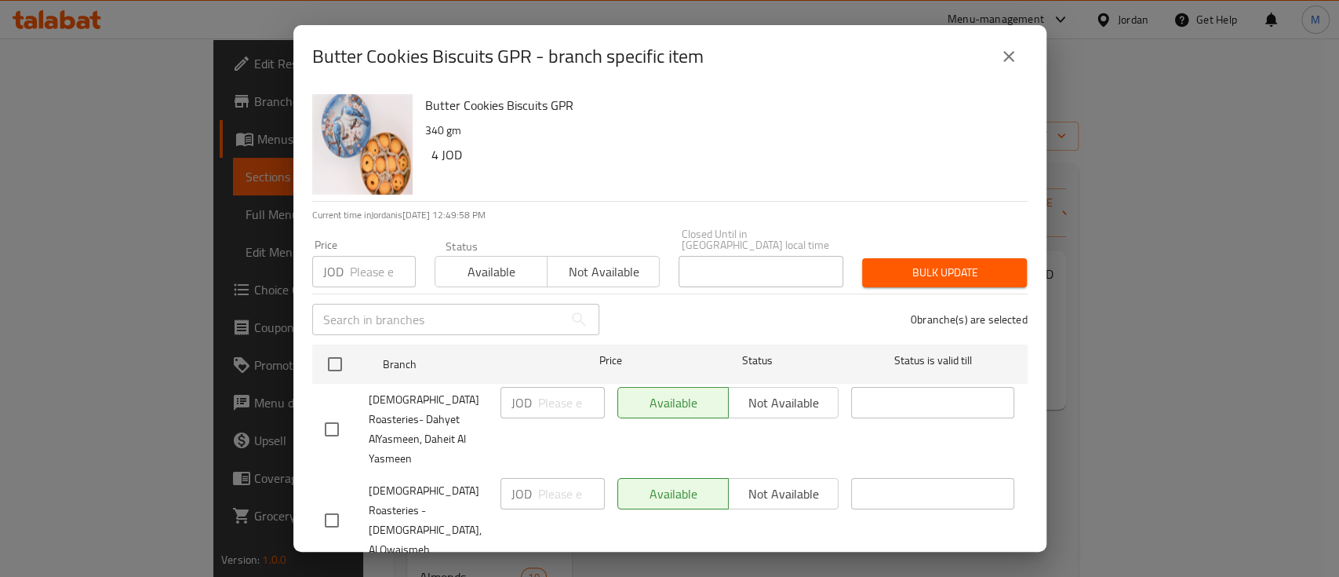
click at [1000, 53] on icon "close" at bounding box center [1009, 56] width 19 height 19
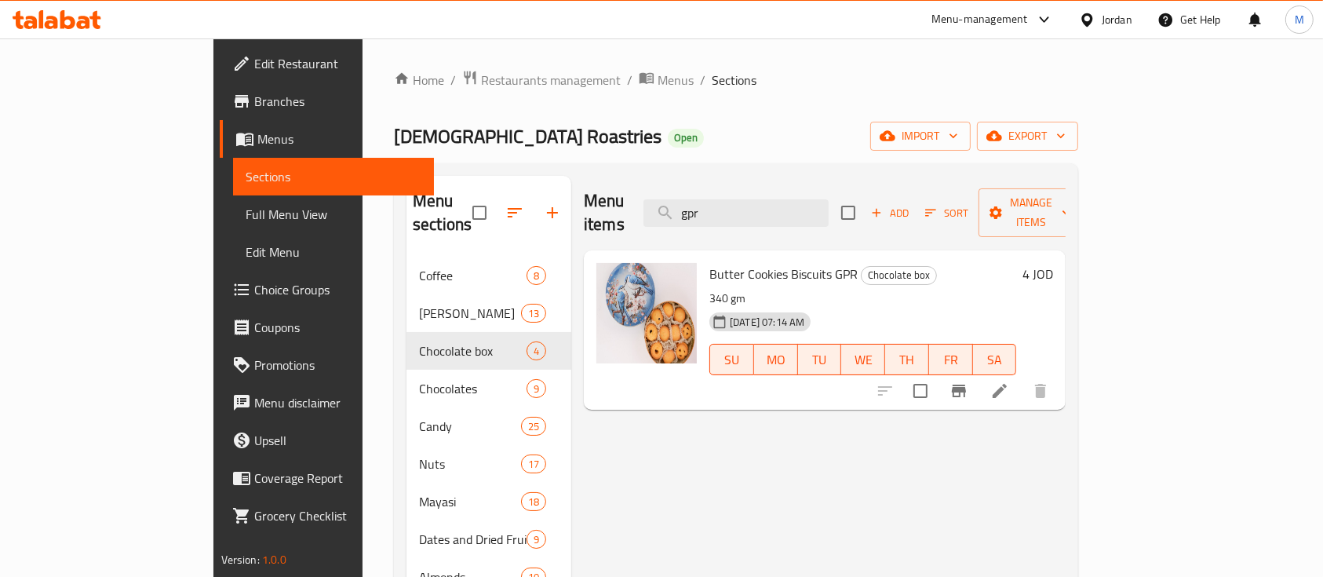
click at [1009, 381] on icon at bounding box center [999, 390] width 19 height 19
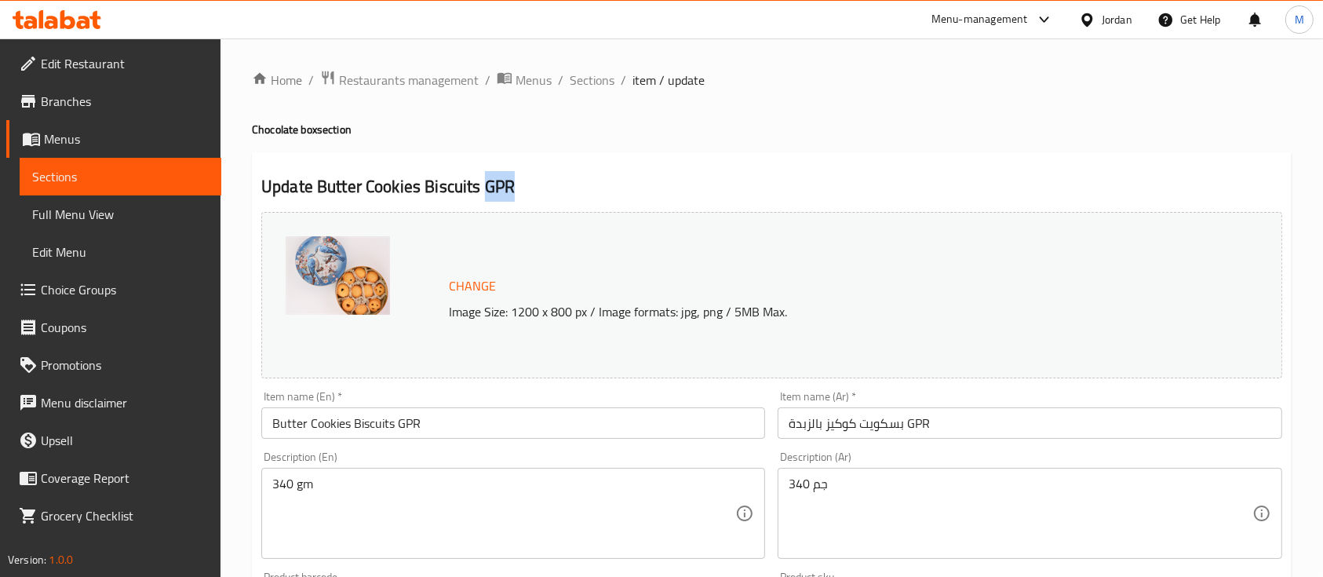
drag, startPoint x: 517, startPoint y: 191, endPoint x: 483, endPoint y: 189, distance: 33.8
click at [483, 189] on h2 "Update Butter Cookies Biscuits GPR" at bounding box center [771, 187] width 1021 height 24
copy h2 "GPR"
click at [612, 82] on span "Sections" at bounding box center [592, 80] width 45 height 19
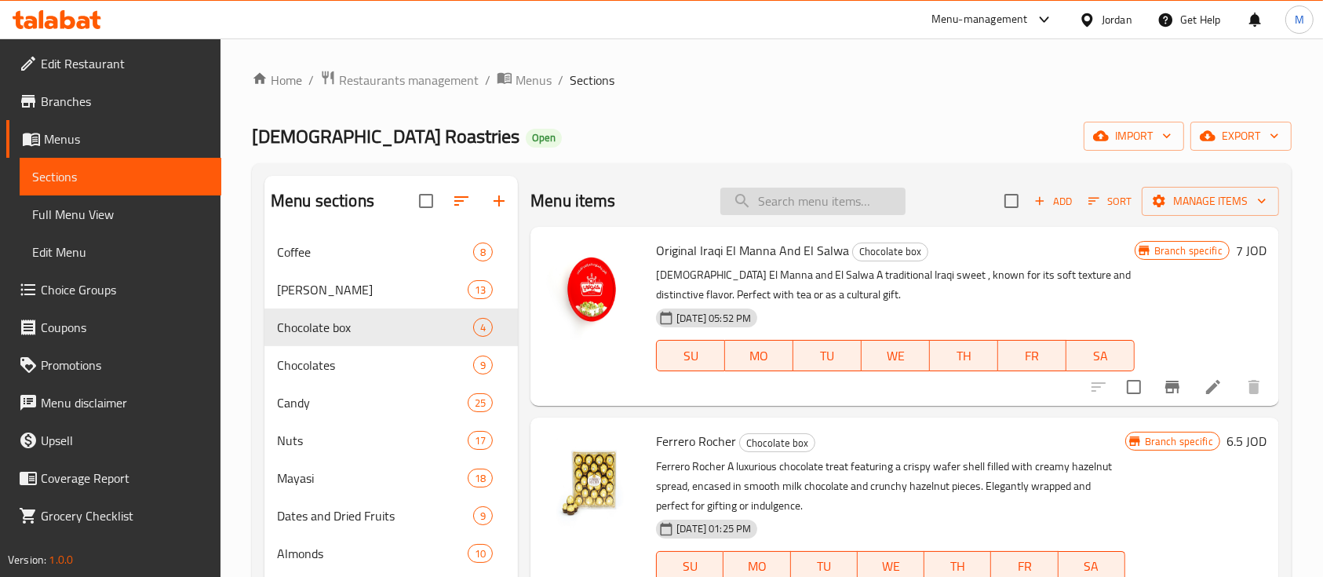
click at [776, 198] on input "search" at bounding box center [812, 201] width 185 height 27
paste input "GPR"
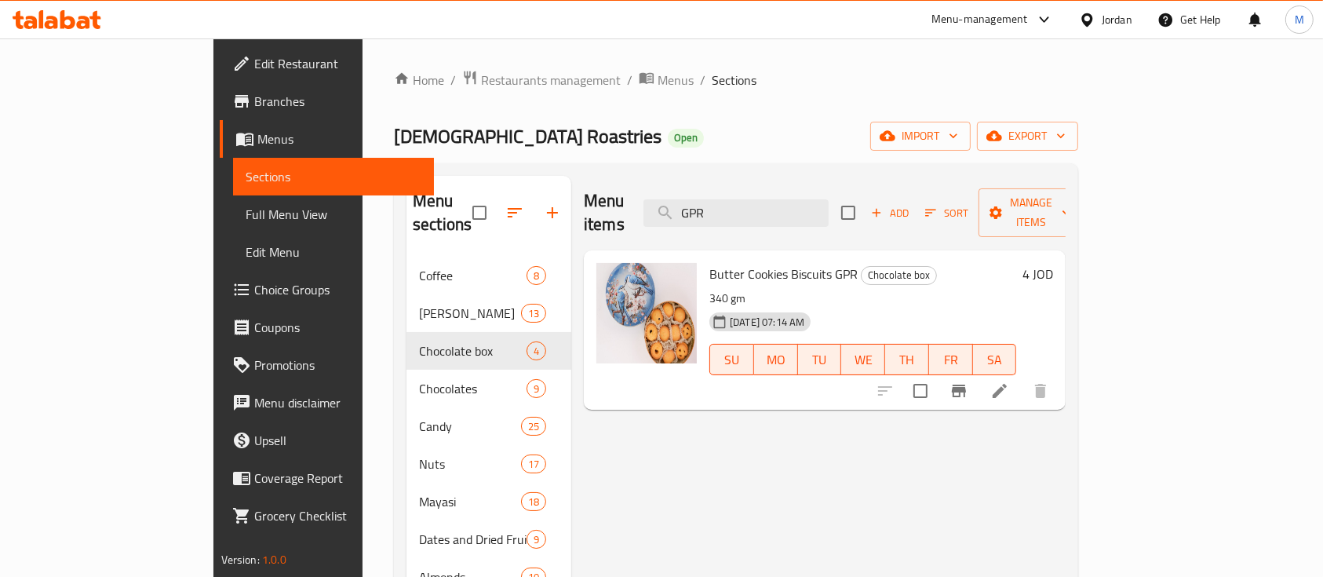
type input "GPR"
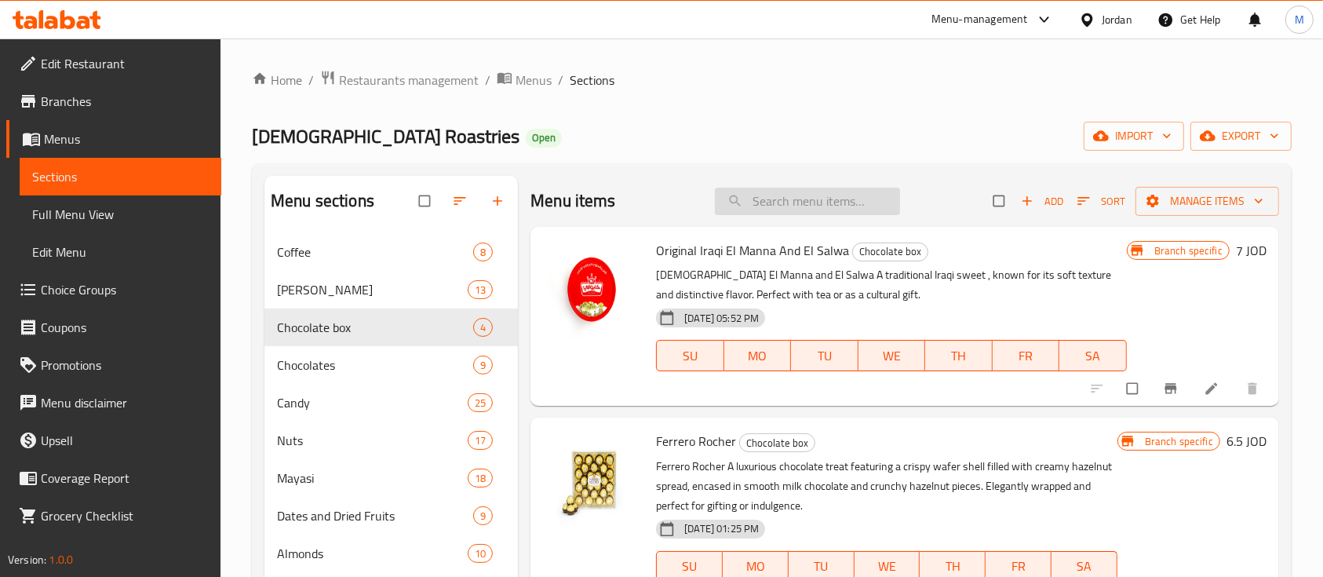
click at [825, 200] on input "search" at bounding box center [807, 201] width 185 height 27
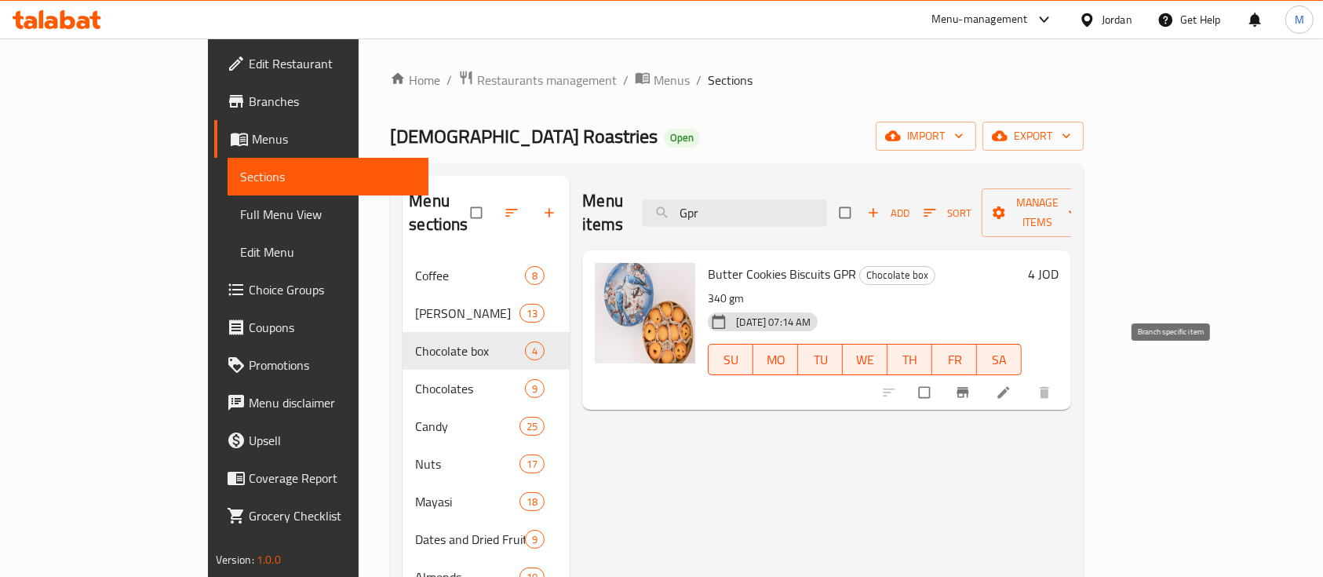
type input "Gpr"
click at [969, 388] on icon "Branch-specific-item" at bounding box center [963, 393] width 12 height 10
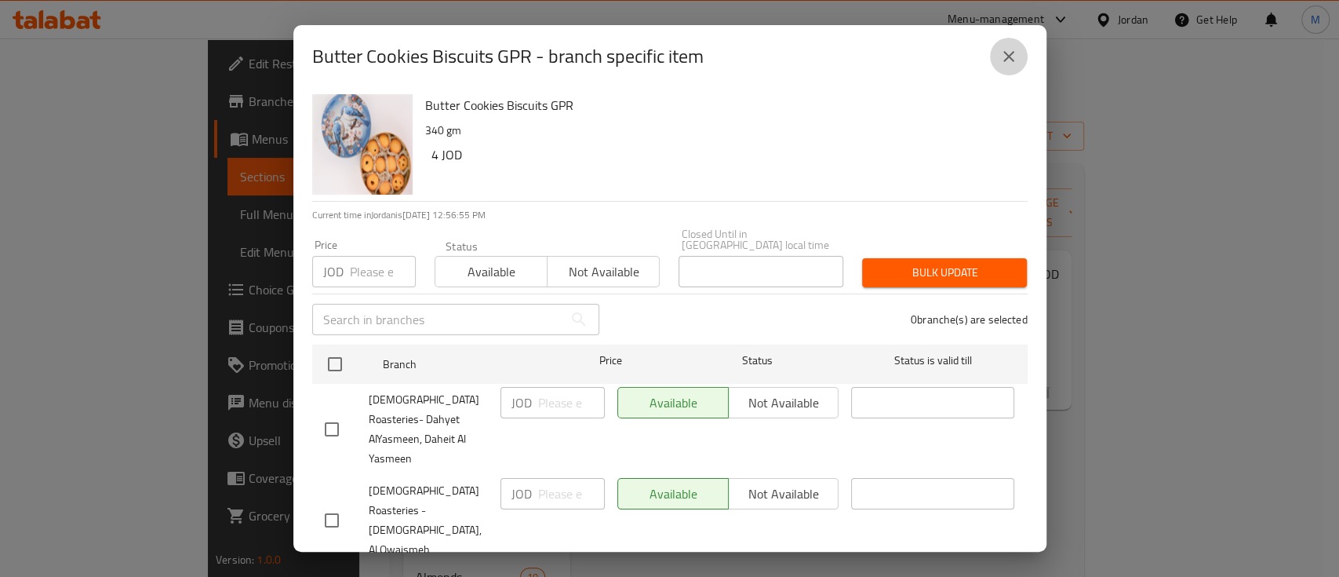
drag, startPoint x: 1010, startPoint y: 47, endPoint x: 1088, endPoint y: 117, distance: 105.0
click at [1012, 51] on icon "close" at bounding box center [1009, 56] width 19 height 19
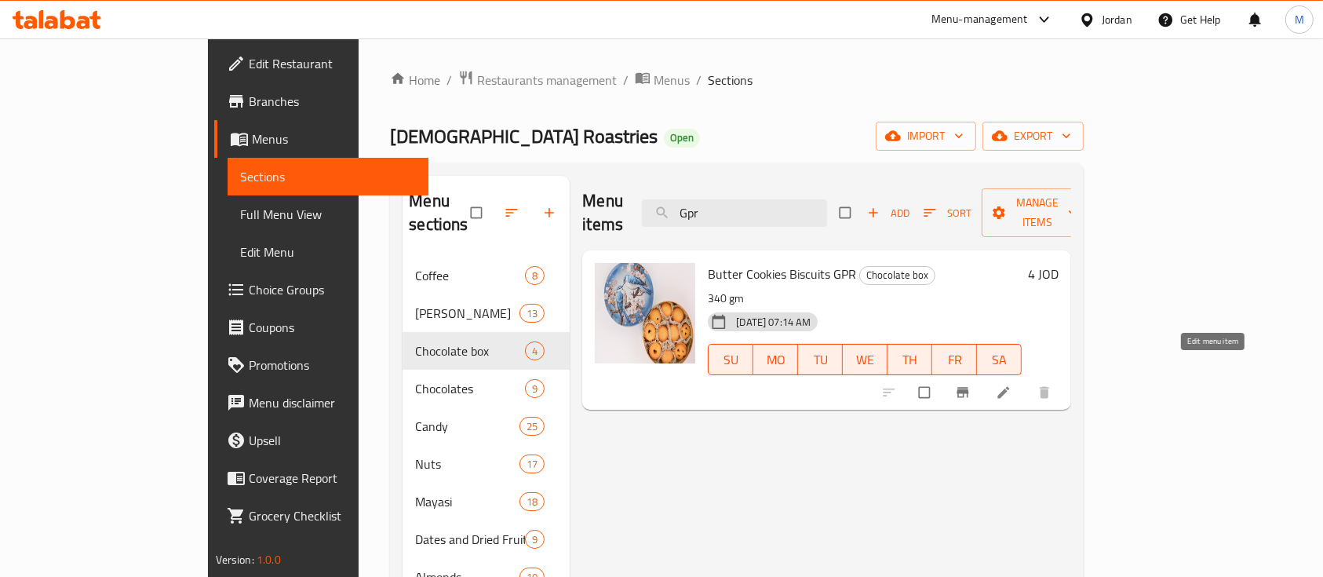
click at [1011, 384] on icon at bounding box center [1004, 392] width 16 height 16
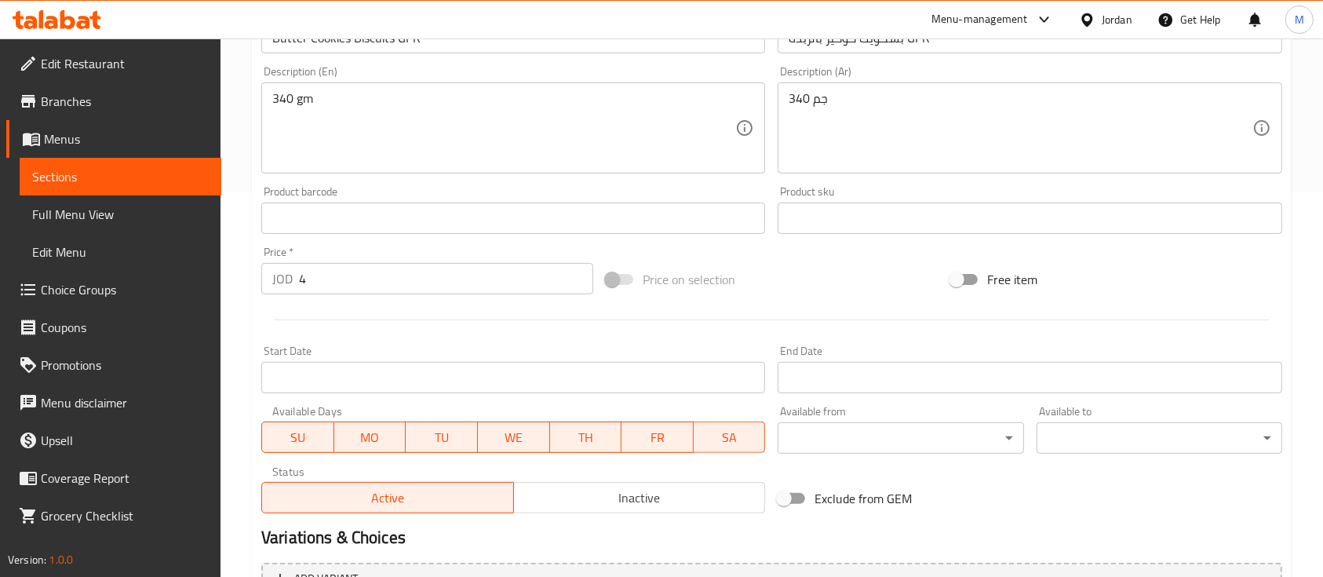
scroll to position [314, 0]
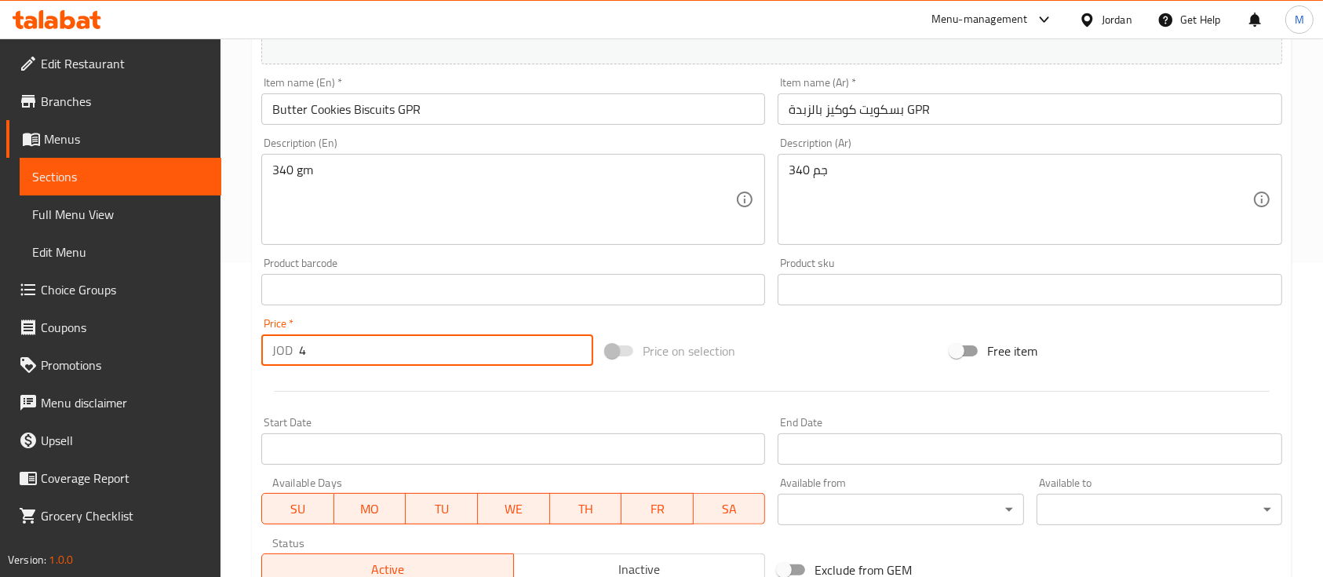
drag, startPoint x: 301, startPoint y: 355, endPoint x: 279, endPoint y: 359, distance: 23.2
click at [279, 359] on div "JOD 4 Price *" at bounding box center [427, 349] width 332 height 31
drag, startPoint x: 301, startPoint y: 358, endPoint x: 270, endPoint y: 358, distance: 31.4
click at [270, 358] on div "JOD 4 Price *" at bounding box center [427, 349] width 332 height 31
drag, startPoint x: 273, startPoint y: 360, endPoint x: 286, endPoint y: 376, distance: 20.1
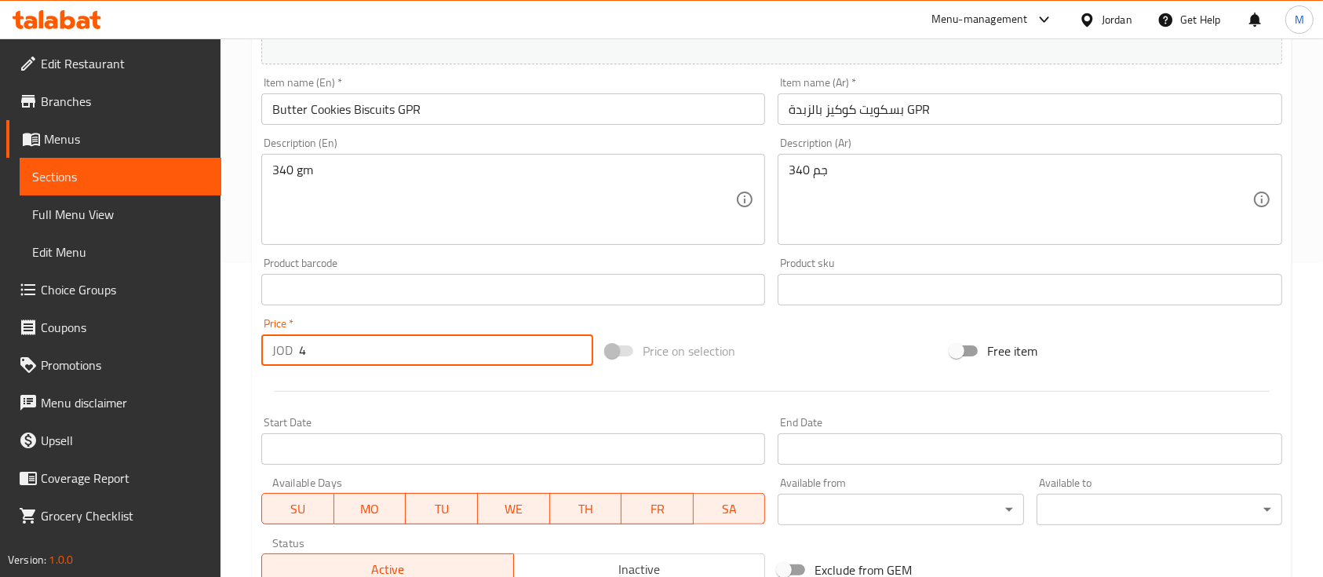
click at [263, 361] on div "JOD 4 Price *" at bounding box center [427, 349] width 332 height 31
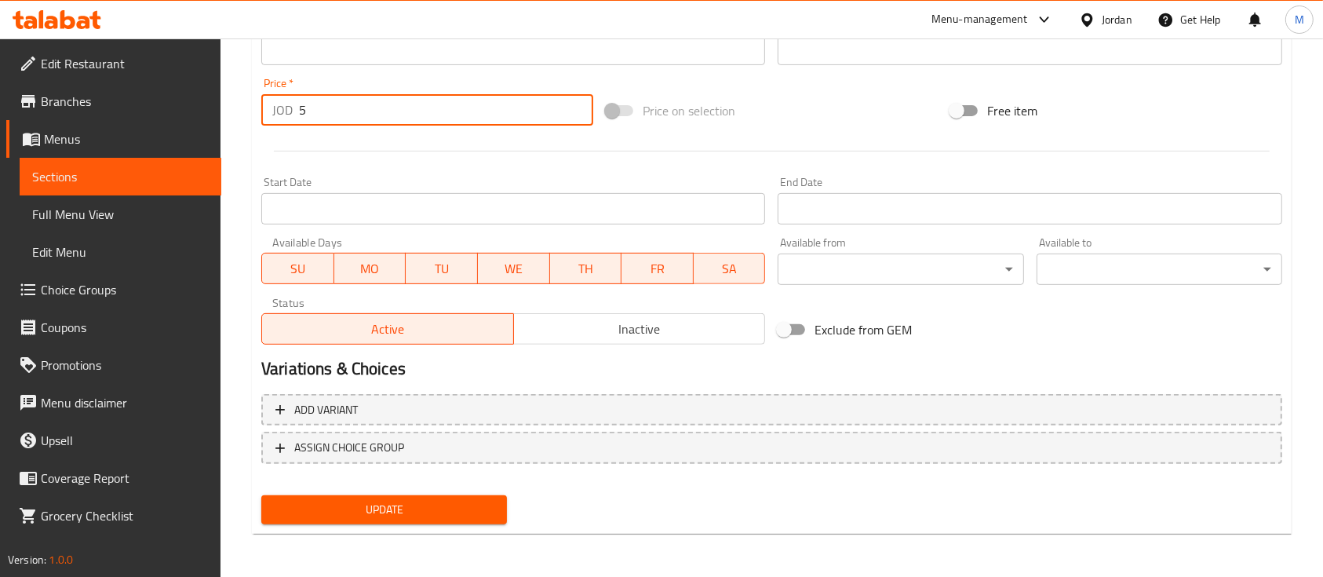
type input "5"
click at [427, 511] on span "Update" at bounding box center [384, 510] width 220 height 20
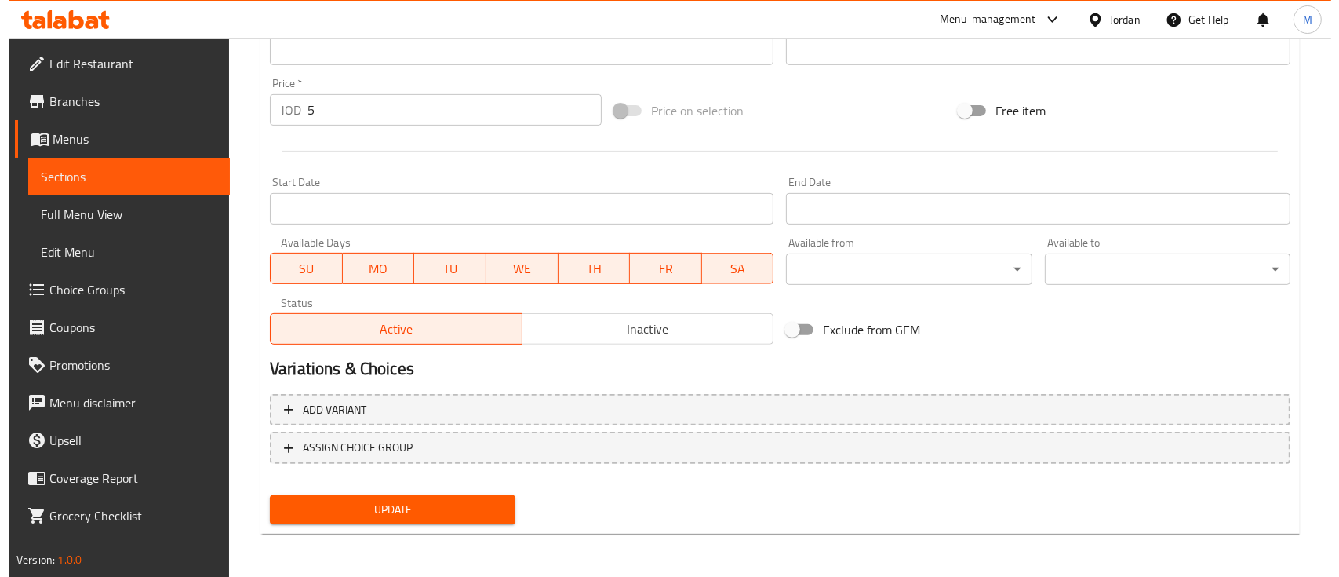
scroll to position [0, 0]
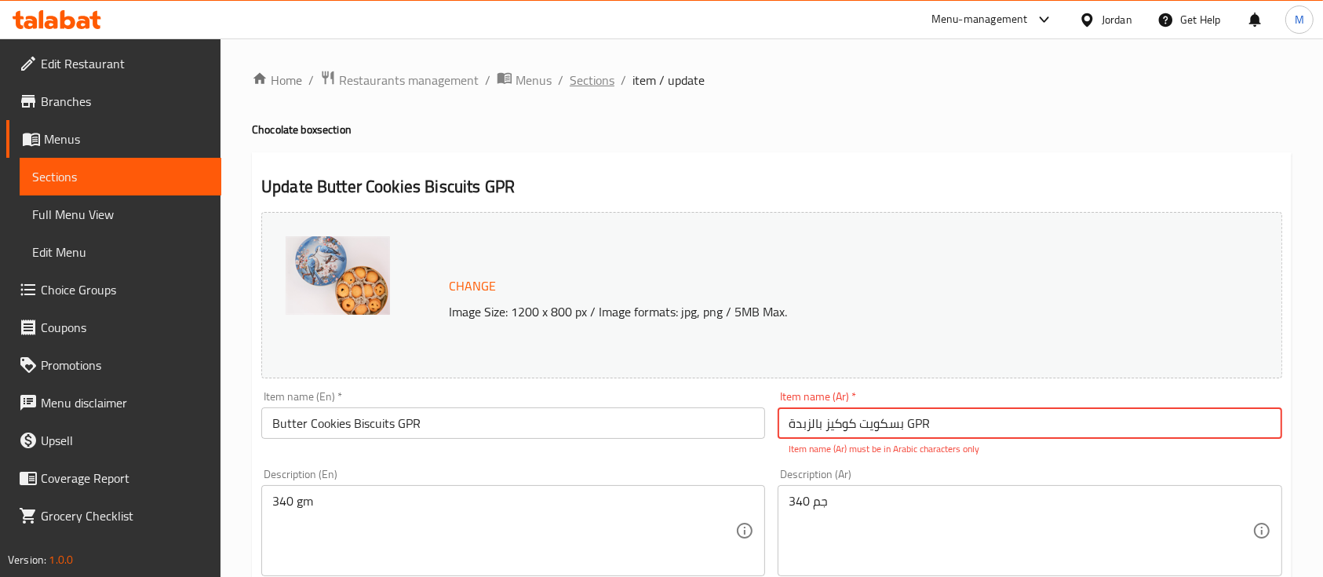
click at [586, 83] on span "Sections" at bounding box center [592, 80] width 45 height 19
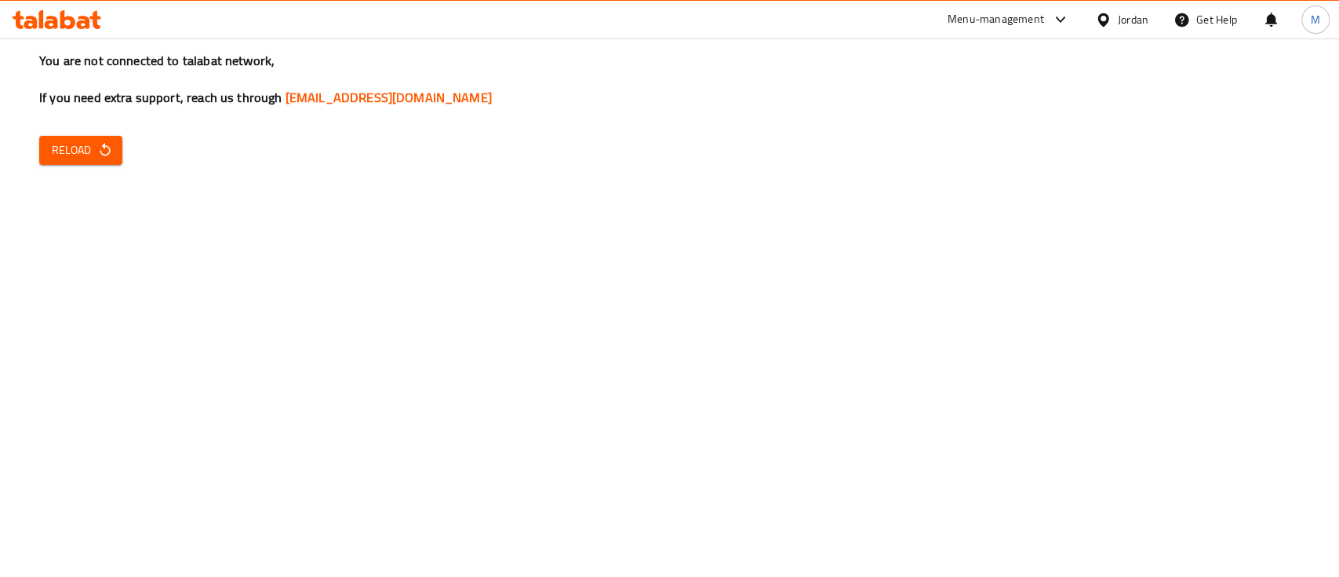
click at [831, 123] on div "You are not connected to talabat network, If you need extra support, reach us t…" at bounding box center [669, 288] width 1339 height 577
click at [97, 157] on icon "button" at bounding box center [105, 150] width 16 height 16
click at [79, 162] on button "Reload" at bounding box center [80, 150] width 83 height 29
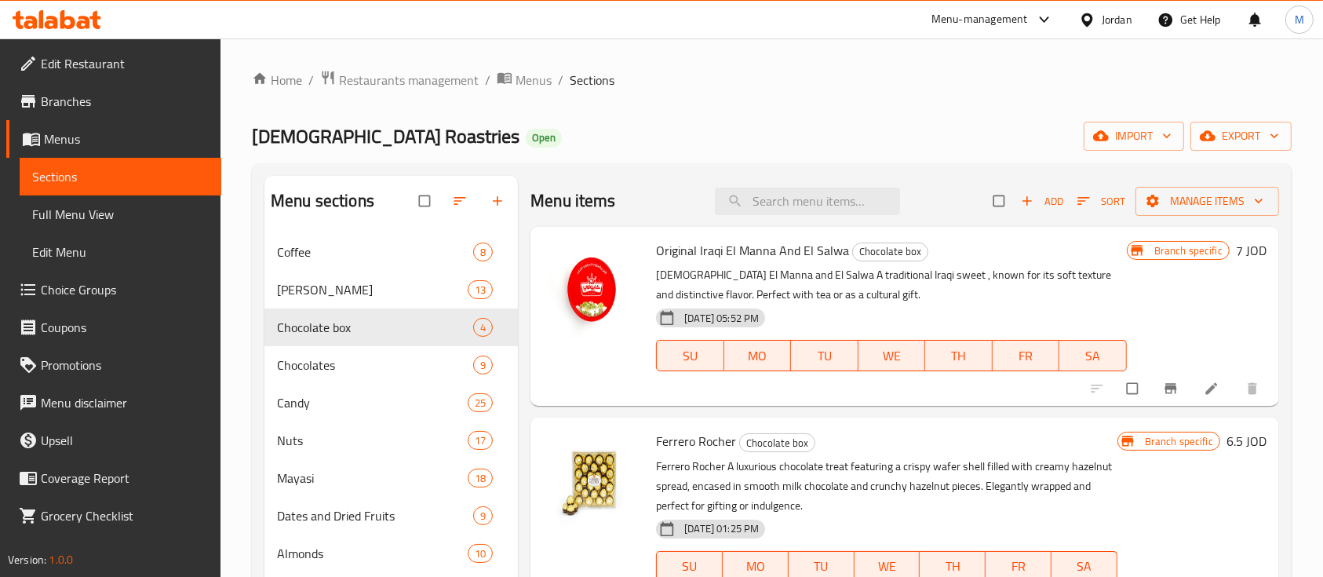
drag, startPoint x: 847, startPoint y: 116, endPoint x: 838, endPoint y: 116, distance: 9.4
click at [847, 116] on div "Home / Restaurants management / Menus / Sections Kaboly Roastries Open import e…" at bounding box center [772, 417] width 1040 height 695
click at [423, 75] on span "Restaurants management" at bounding box center [409, 80] width 140 height 19
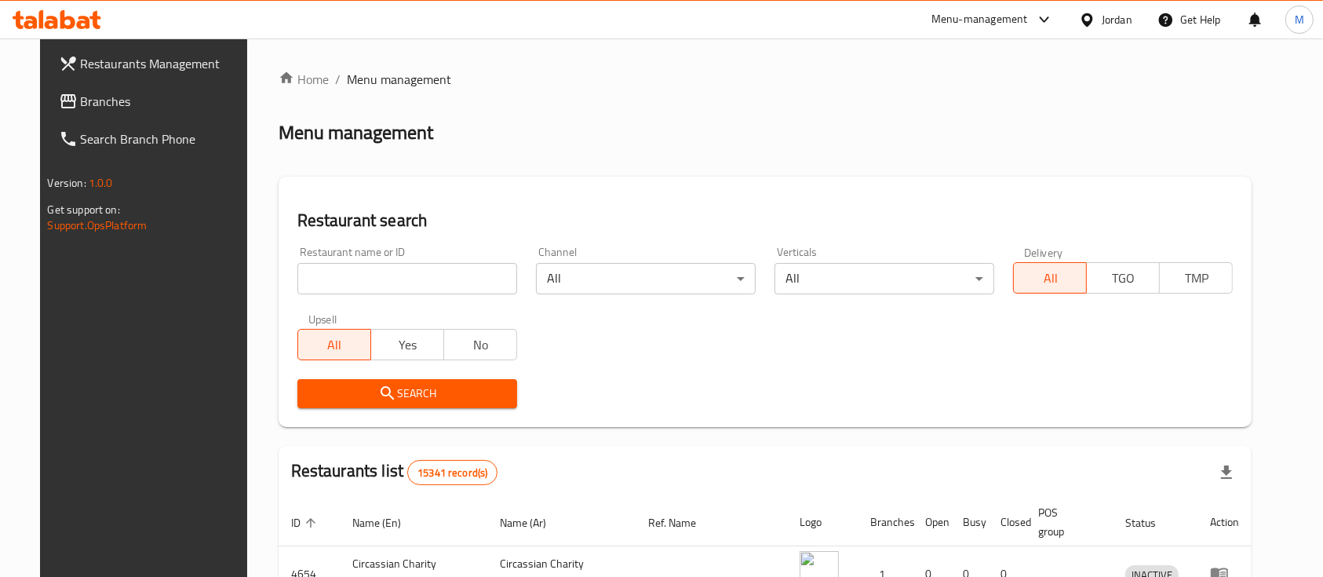
click at [452, 294] on div "Restaurant name or ID Restaurant name or ID" at bounding box center [407, 270] width 239 height 67
click at [443, 290] on input "search" at bounding box center [407, 278] width 220 height 31
type input "س"
type input "الباسل"
click button "Search" at bounding box center [407, 393] width 220 height 29
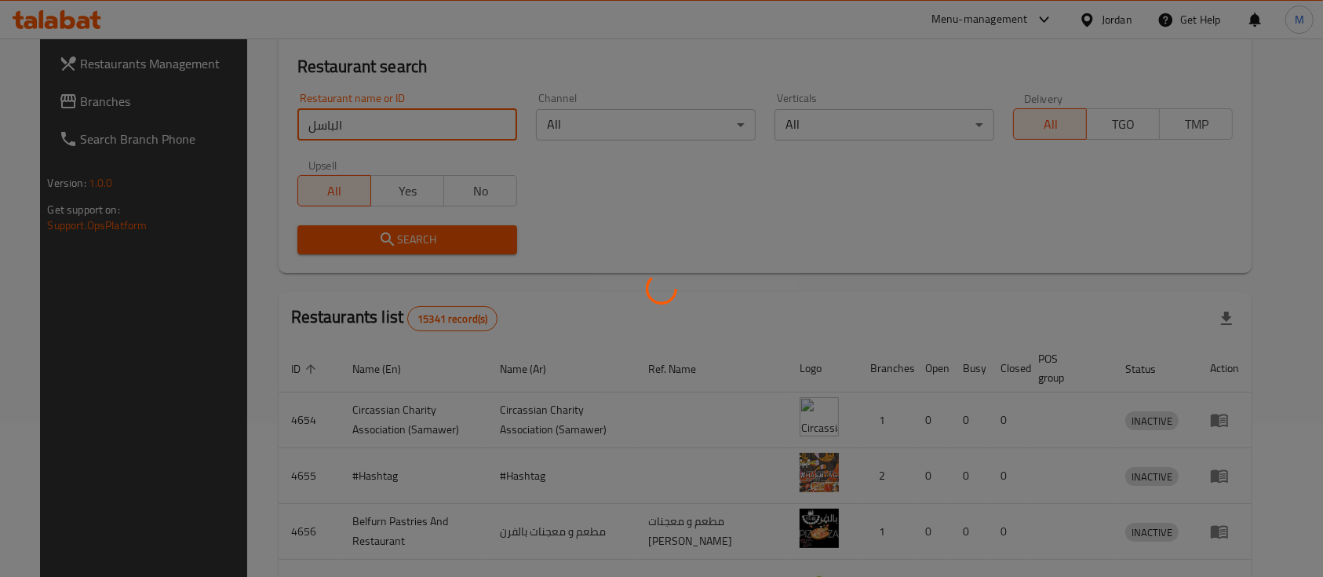
scroll to position [209, 0]
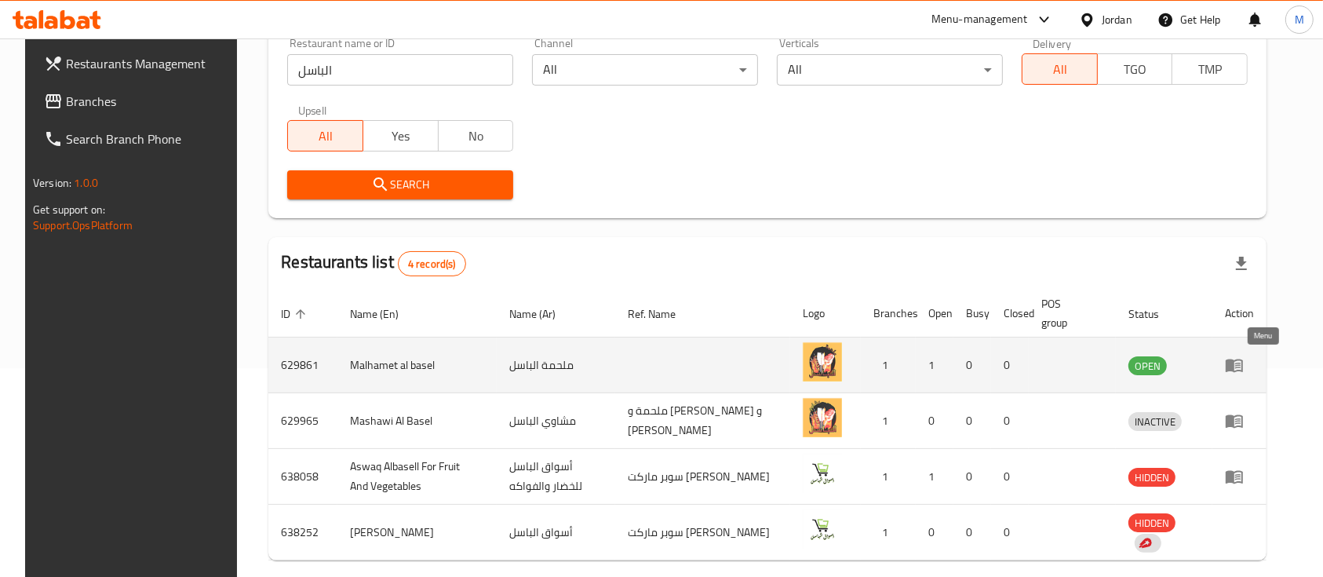
click at [1243, 361] on icon "enhanced table" at bounding box center [1234, 365] width 17 height 13
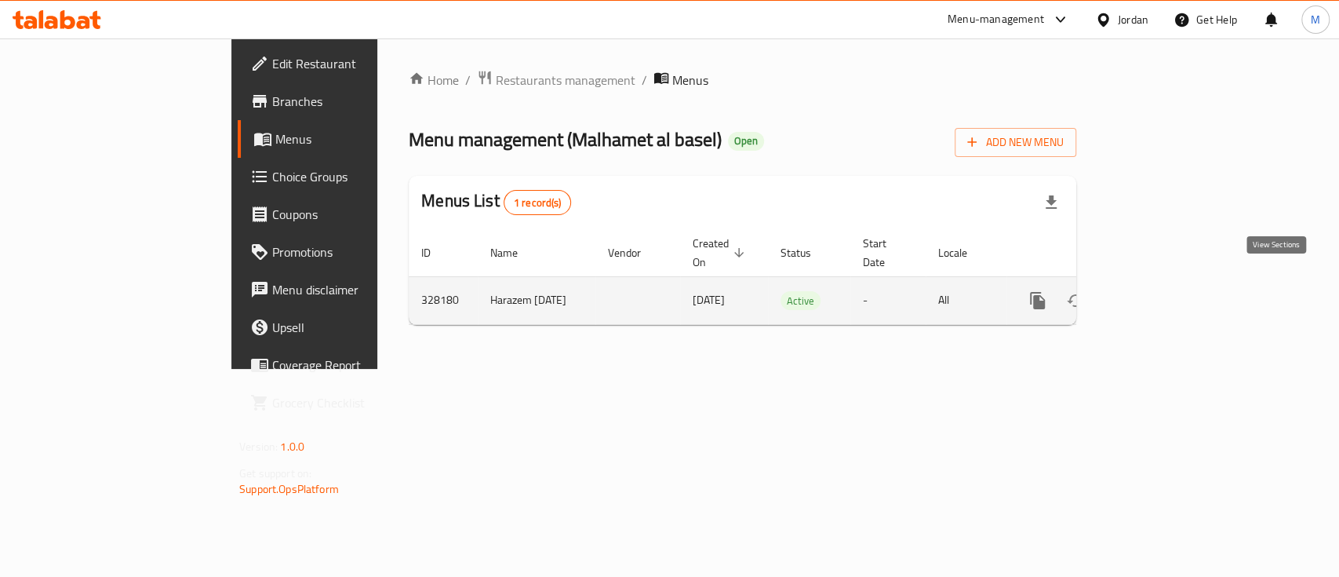
click at [1170, 296] on link "enhanced table" at bounding box center [1151, 301] width 38 height 38
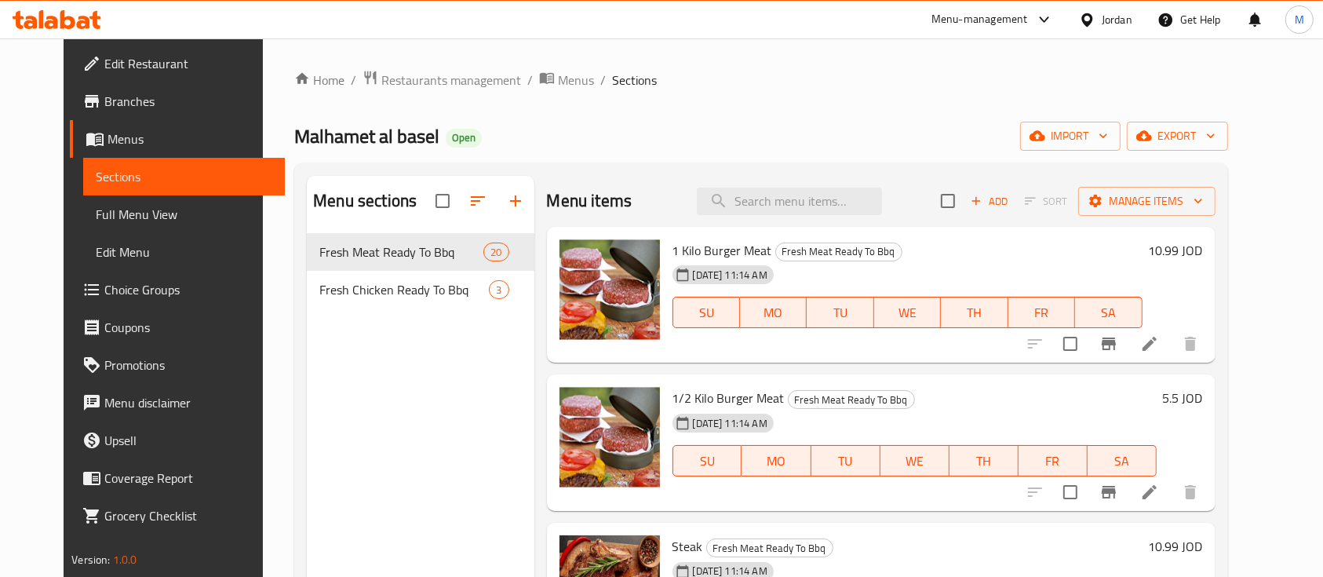
click at [116, 105] on span "Branches" at bounding box center [188, 101] width 168 height 19
